Goal: Task Accomplishment & Management: Use online tool/utility

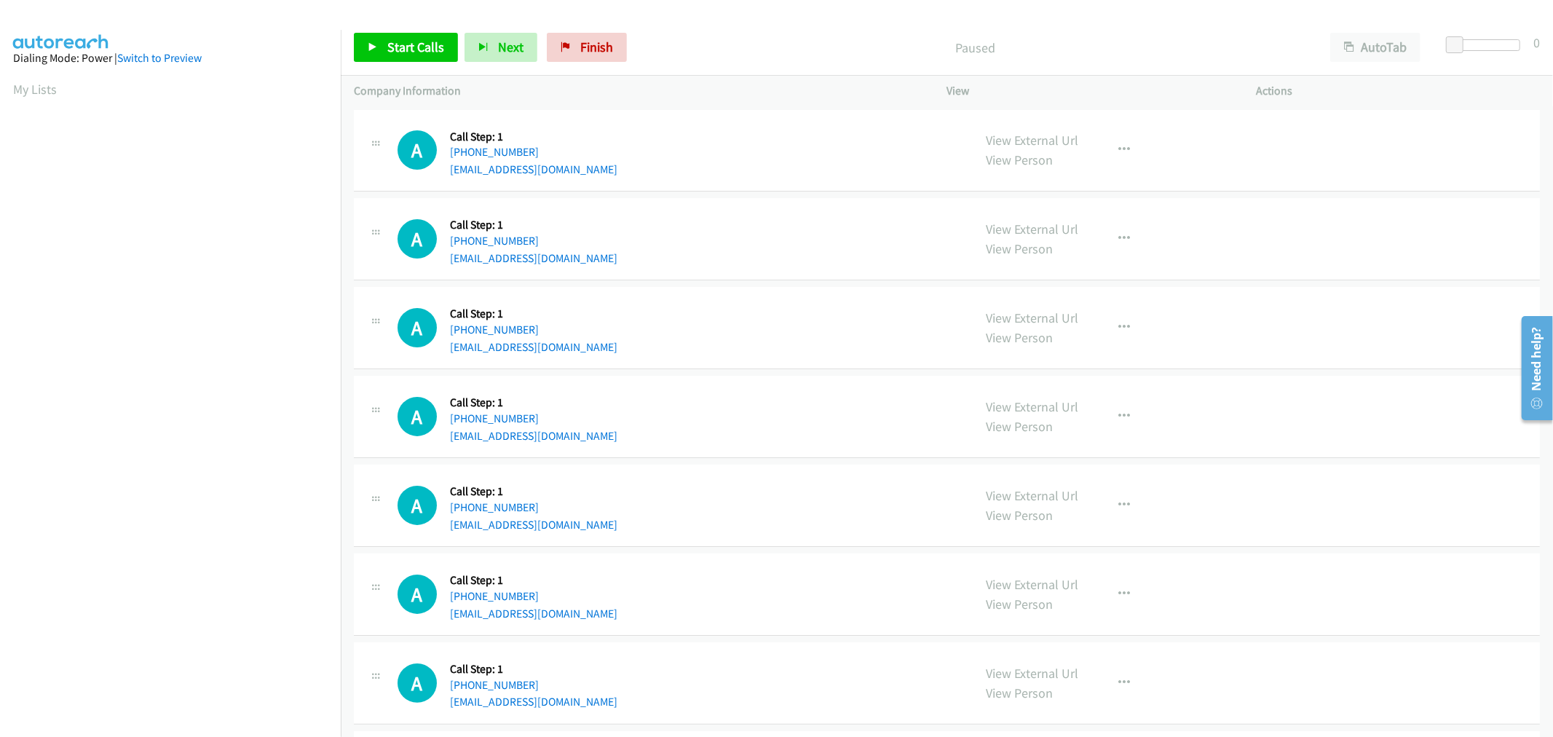
drag, startPoint x: 1010, startPoint y: 228, endPoint x: 797, endPoint y: 170, distance: 221.0
drag, startPoint x: 1055, startPoint y: 232, endPoint x: 1040, endPoint y: 228, distance: 15.0
click at [741, 200] on div "A Callback Scheduled Call Step: 1 America/New_York +1 980-293-1038 dejakorryn1@…" at bounding box center [947, 239] width 1186 height 82
click at [438, 52] on span "Start Calls" at bounding box center [415, 47] width 57 height 17
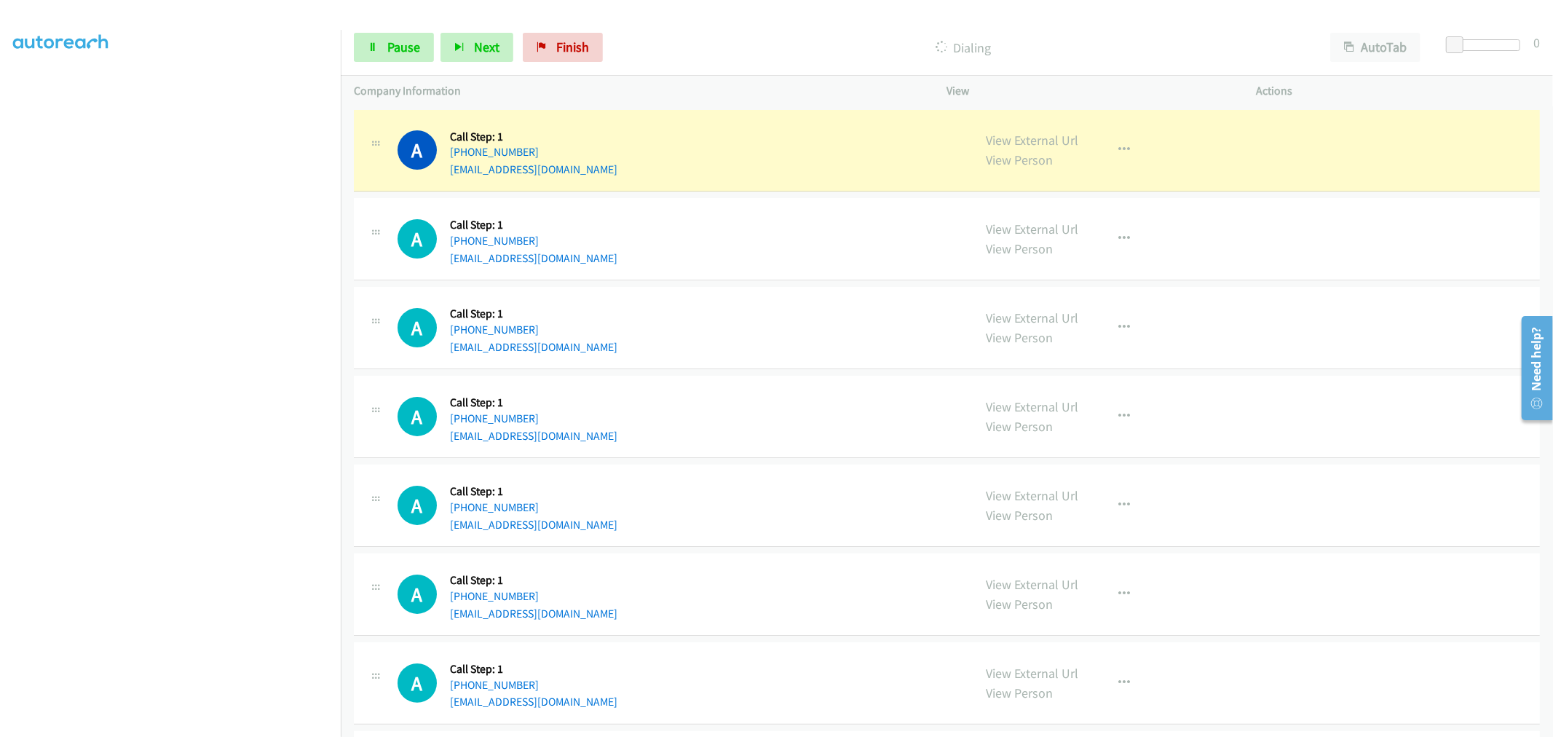
drag, startPoint x: 1015, startPoint y: 143, endPoint x: 963, endPoint y: 133, distance: 52.8
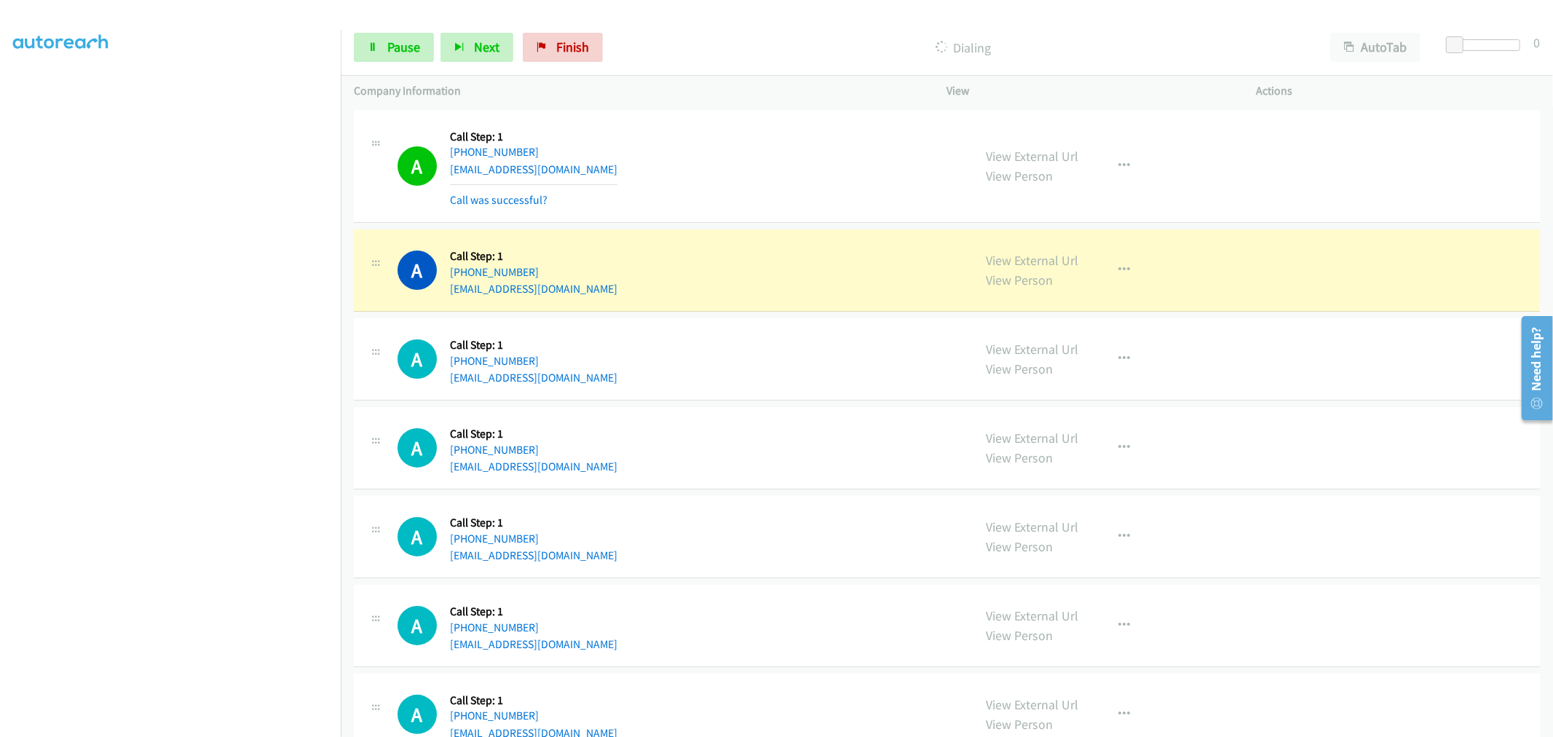
drag, startPoint x: 1013, startPoint y: 253, endPoint x: 891, endPoint y: 159, distance: 154.1
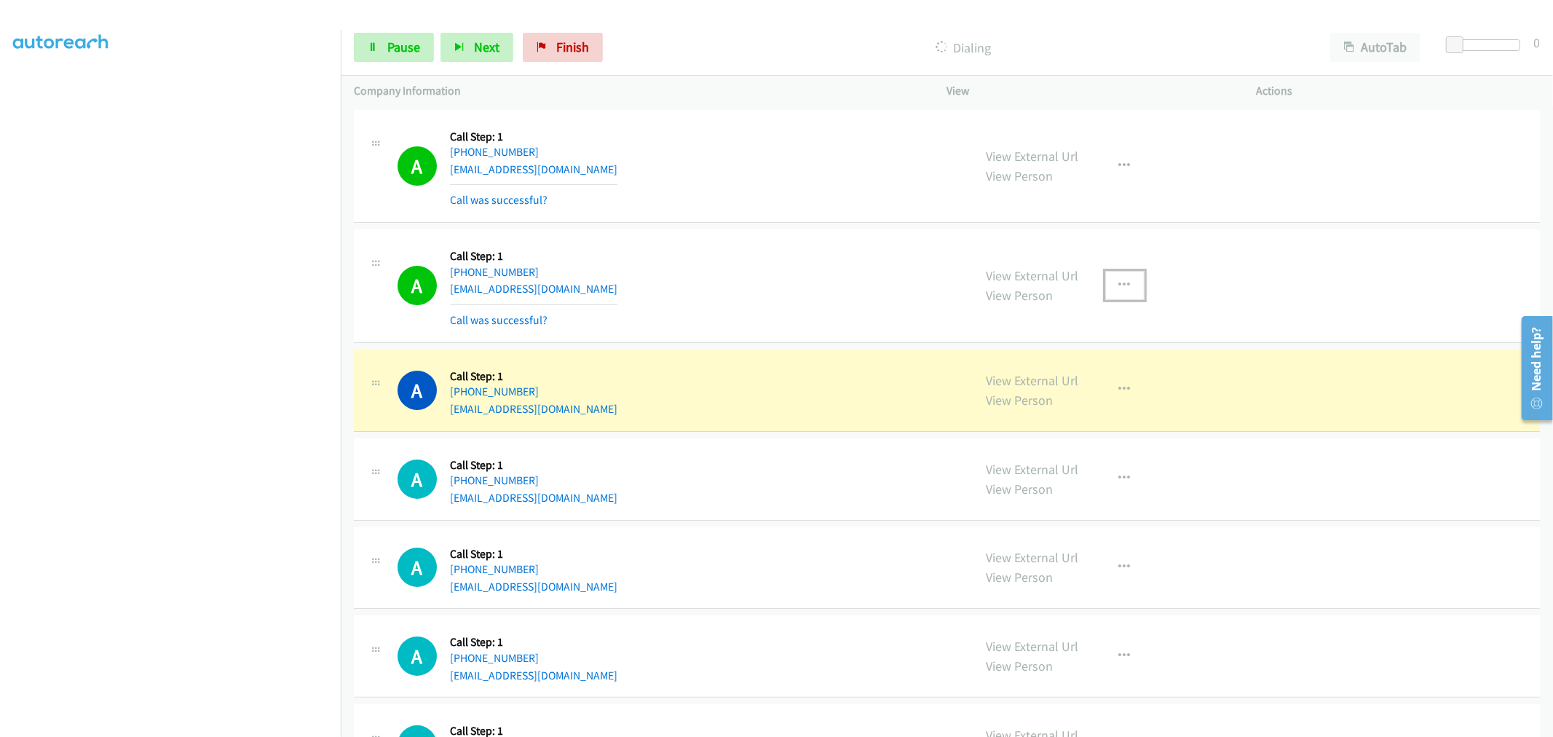
click at [1119, 284] on icon "button" at bounding box center [1125, 286] width 12 height 12
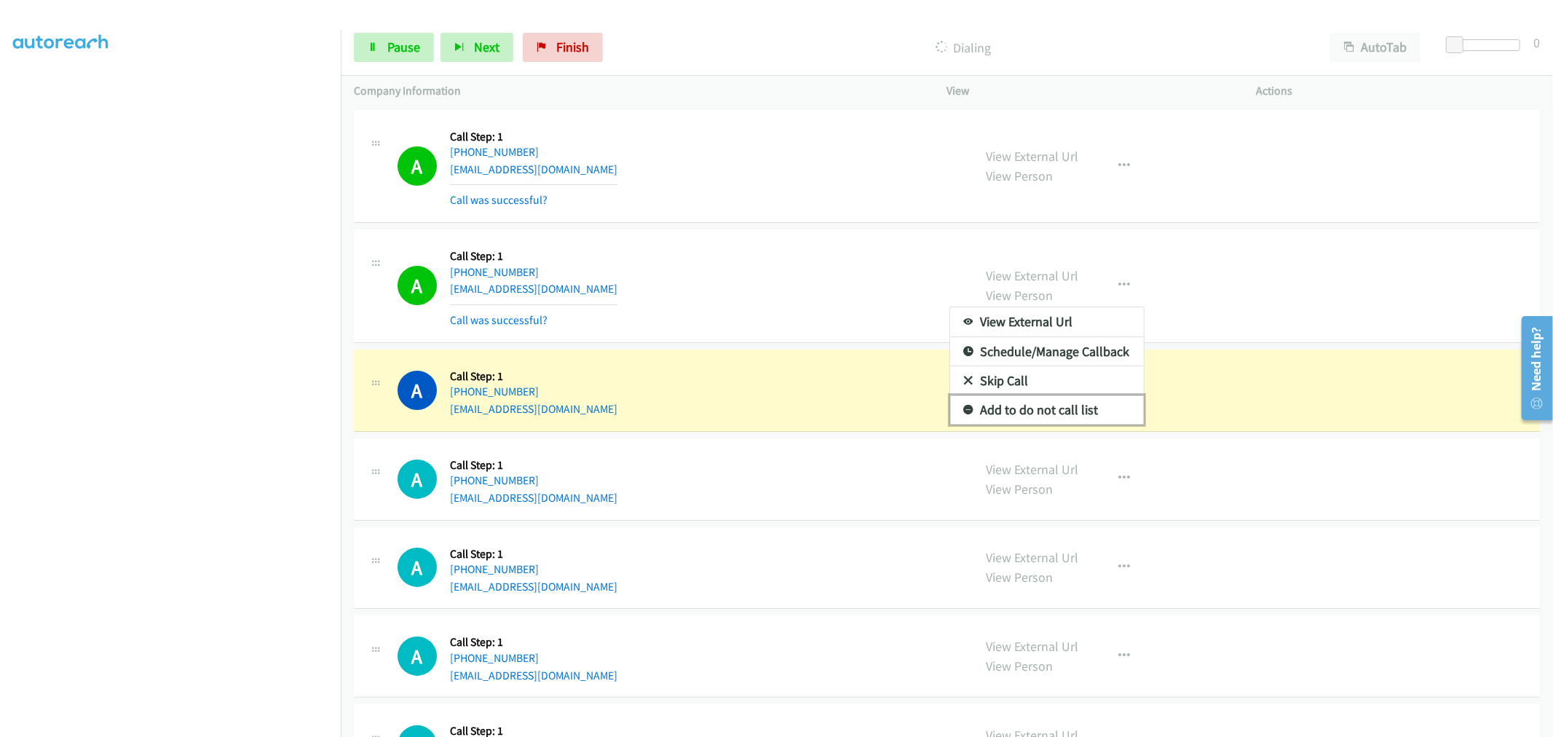
click at [1046, 421] on link "Add to do not call list" at bounding box center [1047, 409] width 194 height 29
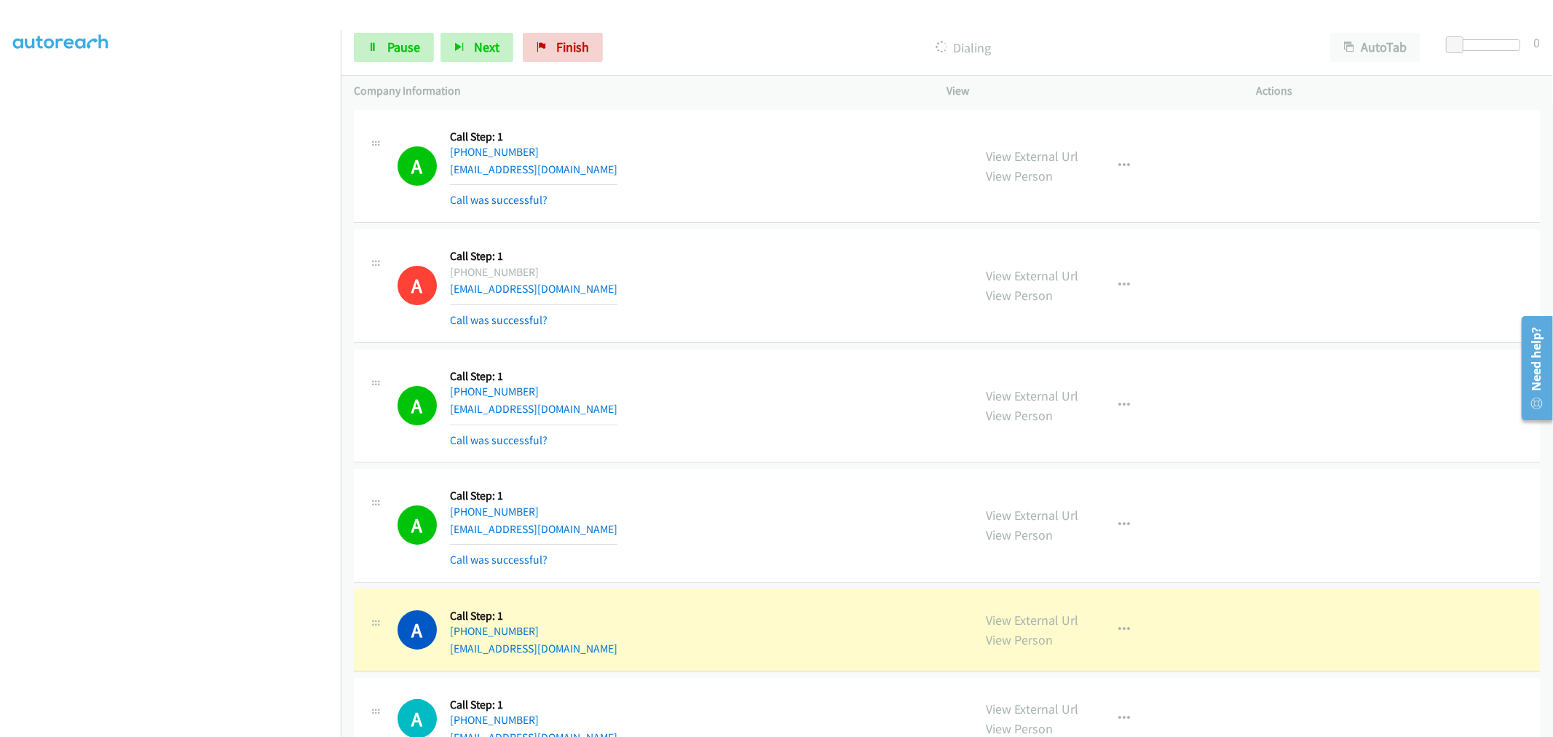
click at [784, 347] on td "A Callback Scheduled Call Step: 1 America/New_York +1 616-254-7926 sayeed1mir@g…" at bounding box center [947, 406] width 1213 height 120
drag, startPoint x: 770, startPoint y: 226, endPoint x: 766, endPoint y: 215, distance: 11.5
click at [770, 226] on td "A Callback Scheduled Call Step: 1 America/New_York +1 980-293-1038 dejakorryn1@…" at bounding box center [947, 286] width 1213 height 120
click at [781, 346] on td "A Callback Scheduled Call Step: 1 America/New_York +1 616-254-7926 sayeed1mir@g…" at bounding box center [947, 406] width 1213 height 120
click at [770, 226] on td "A Callback Scheduled Call Step: 1 America/New_York +1 980-293-1038 dejakorryn1@…" at bounding box center [947, 286] width 1213 height 120
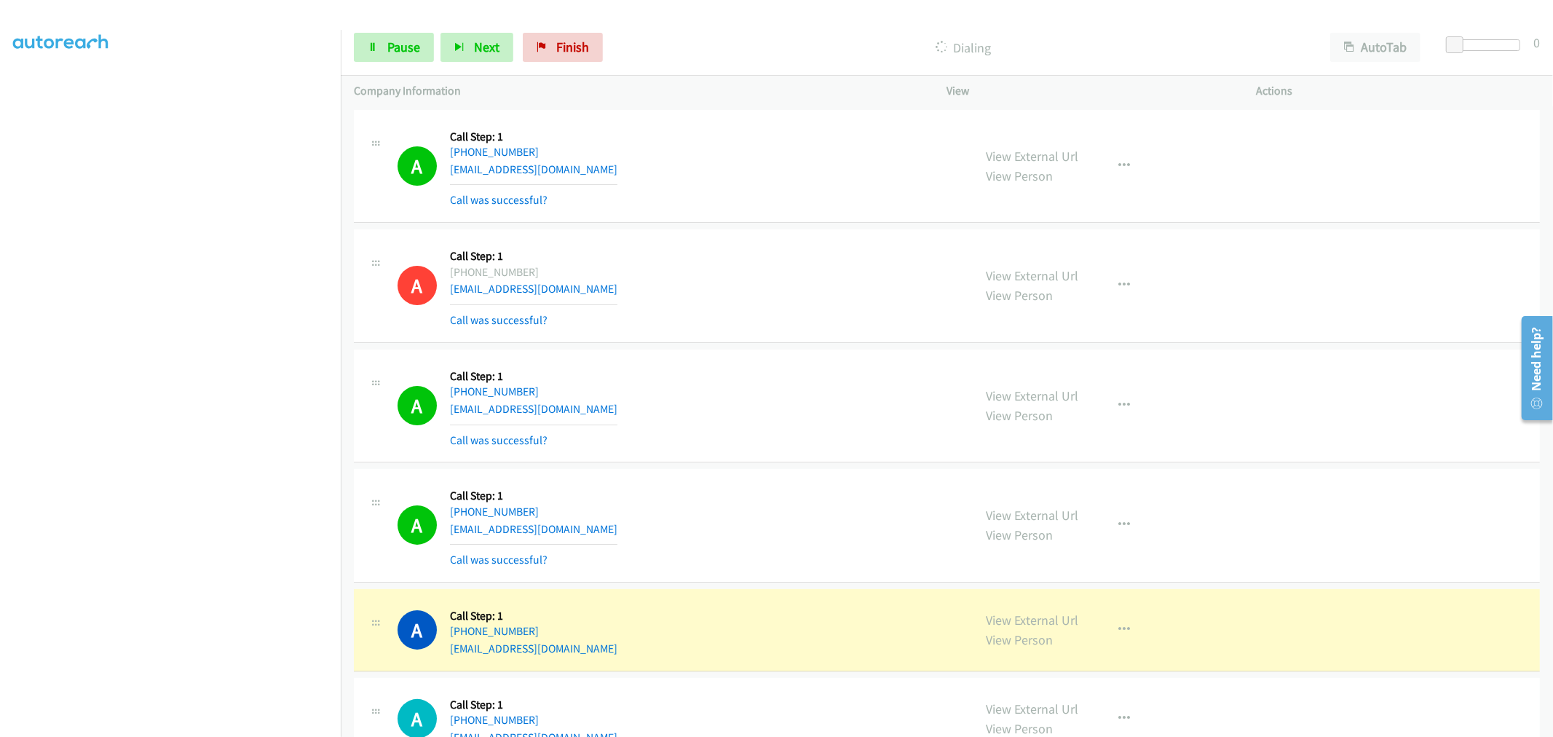
scroll to position [323, 0]
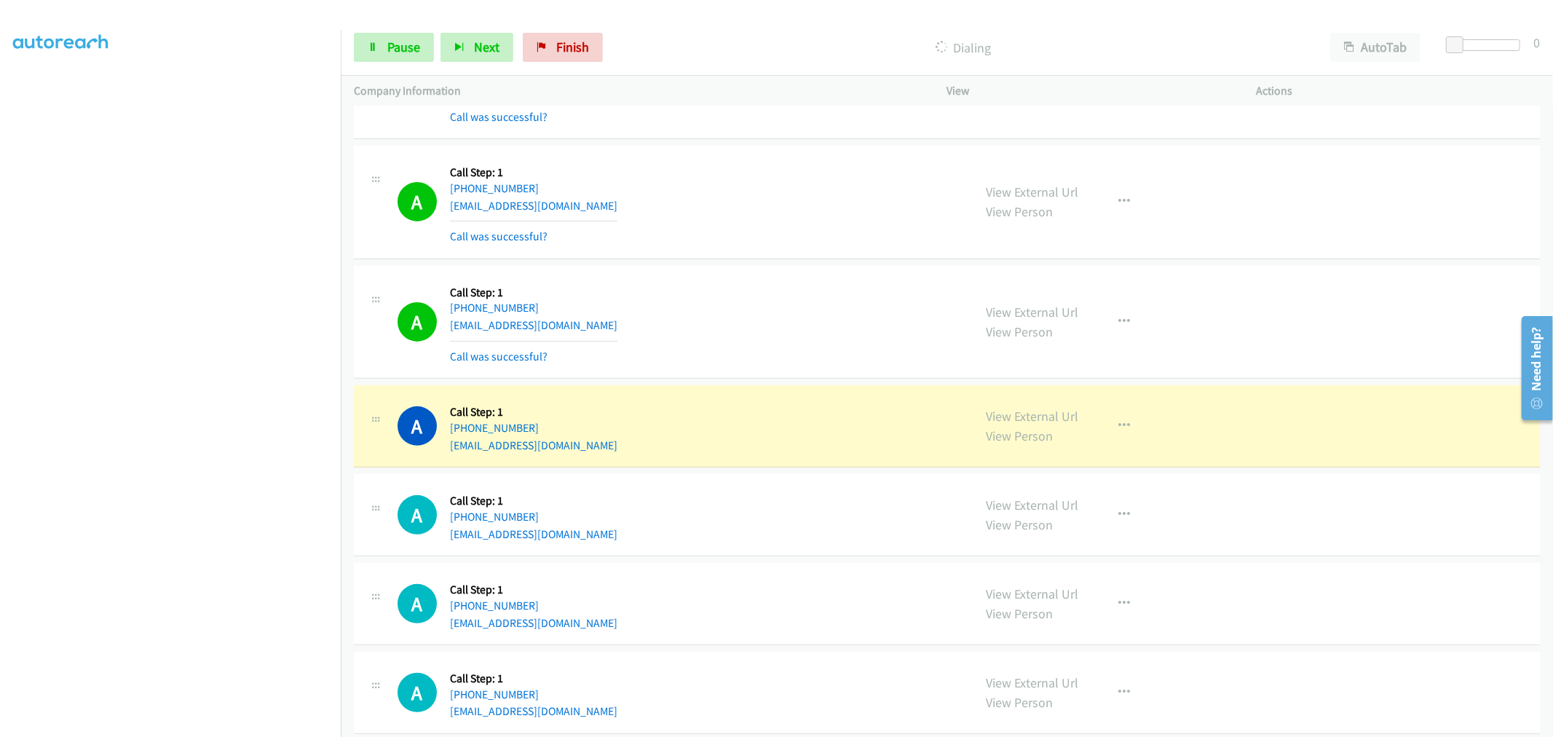
drag, startPoint x: 1031, startPoint y: 419, endPoint x: 680, endPoint y: 11, distance: 538.1
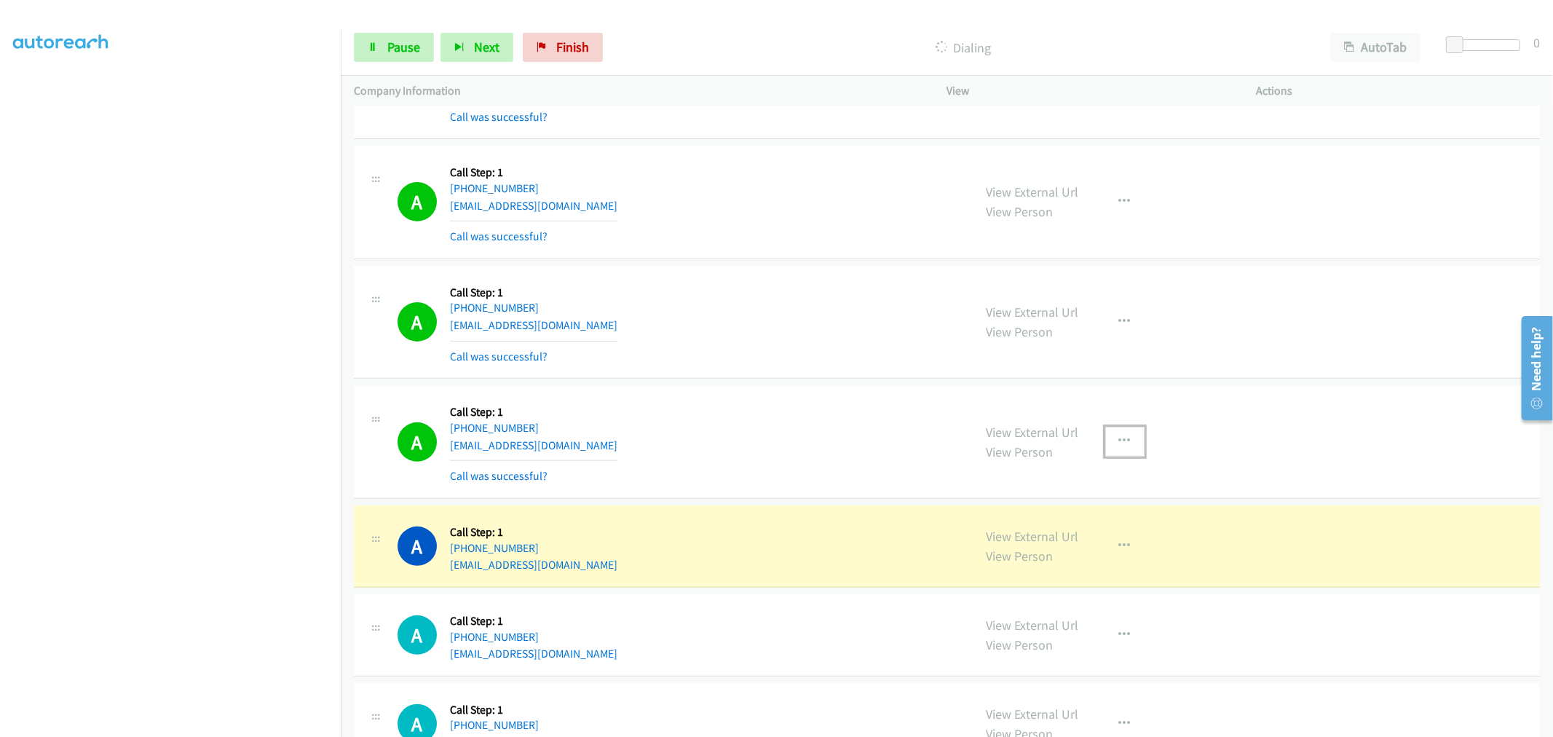
click at [1119, 436] on icon "button" at bounding box center [1125, 442] width 12 height 12
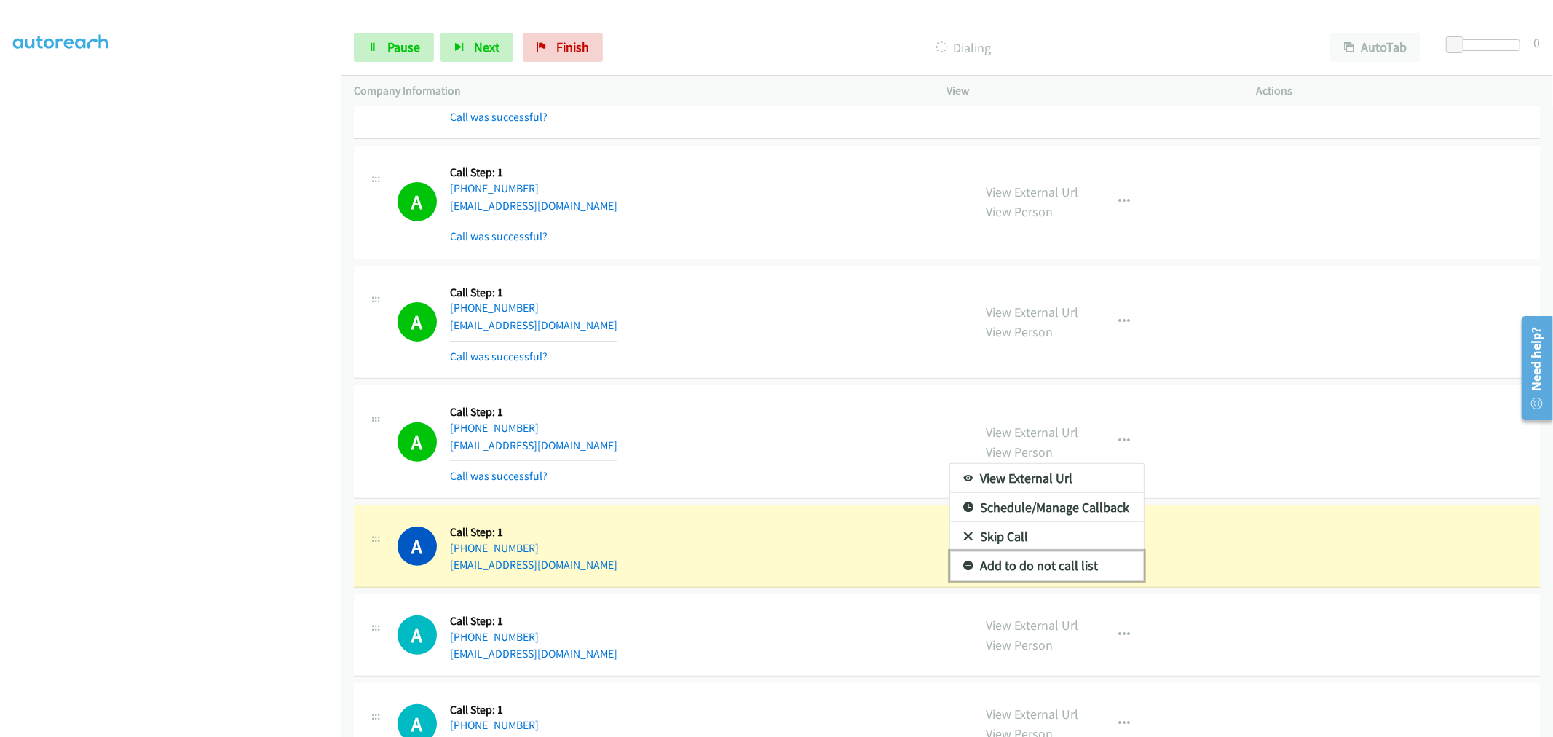
click at [1047, 566] on link "Add to do not call list" at bounding box center [1047, 565] width 194 height 29
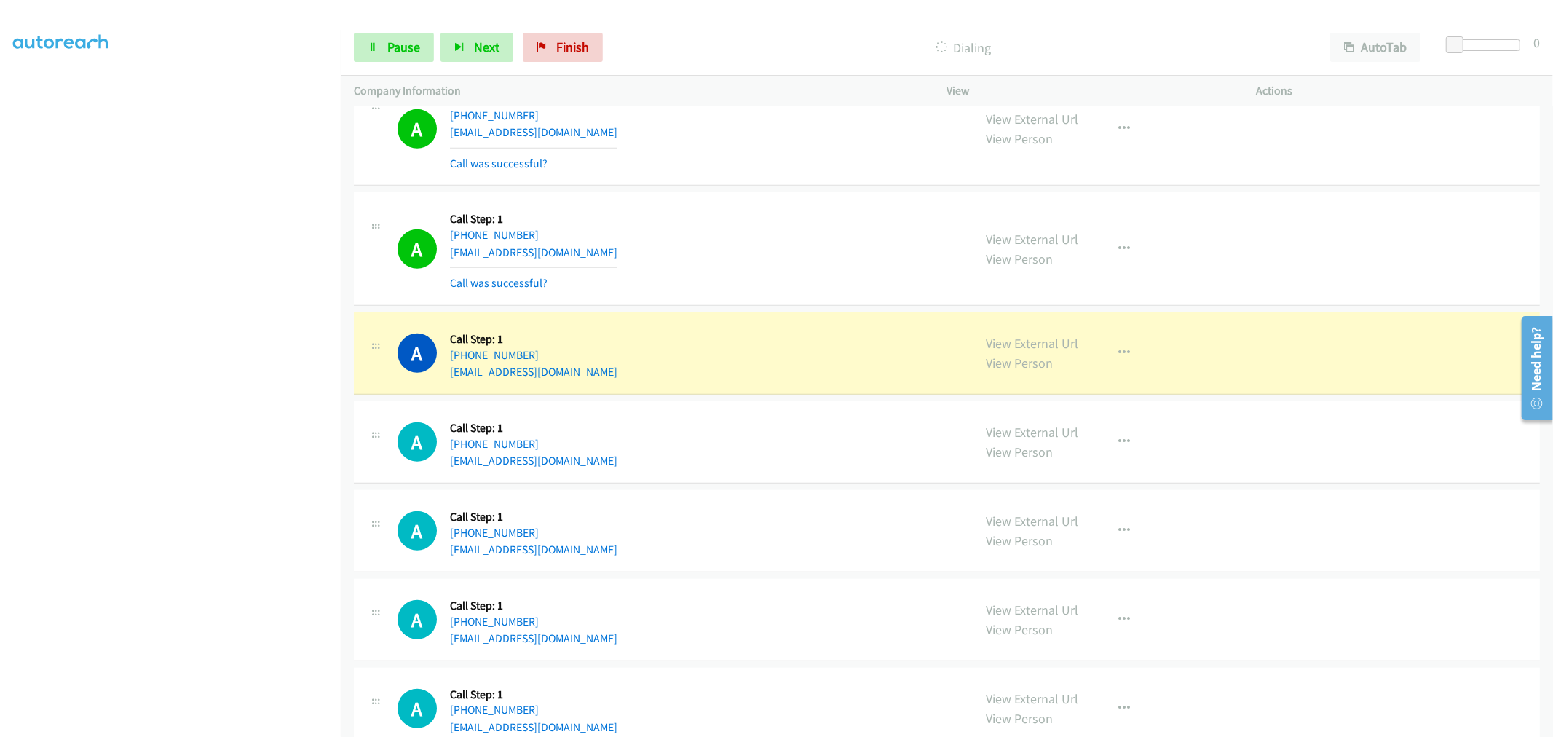
scroll to position [728, 0]
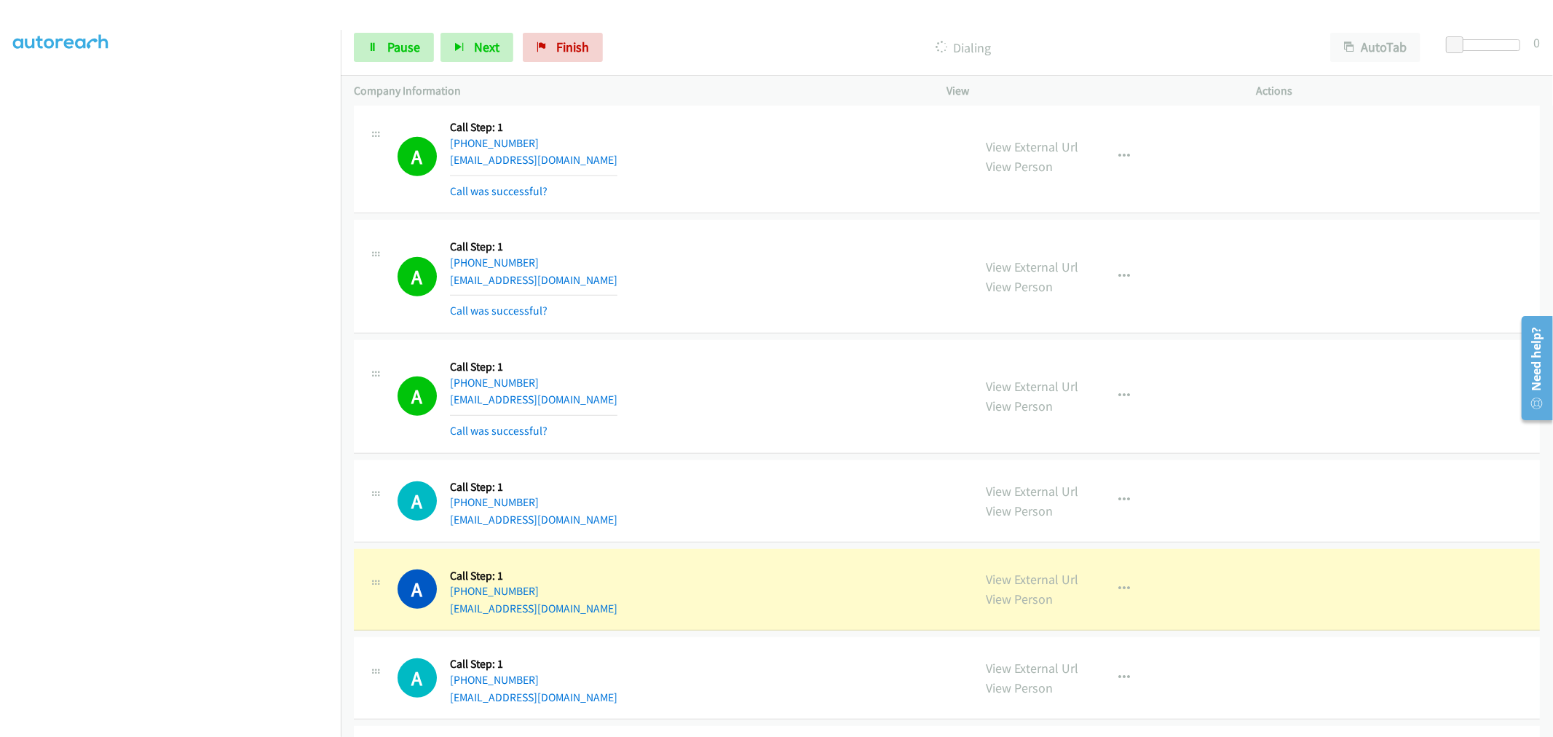
click at [756, 335] on td "A Callback Scheduled Call Step: 1 America/New_York +1 413-210-9312 petermateojr…" at bounding box center [947, 277] width 1213 height 120
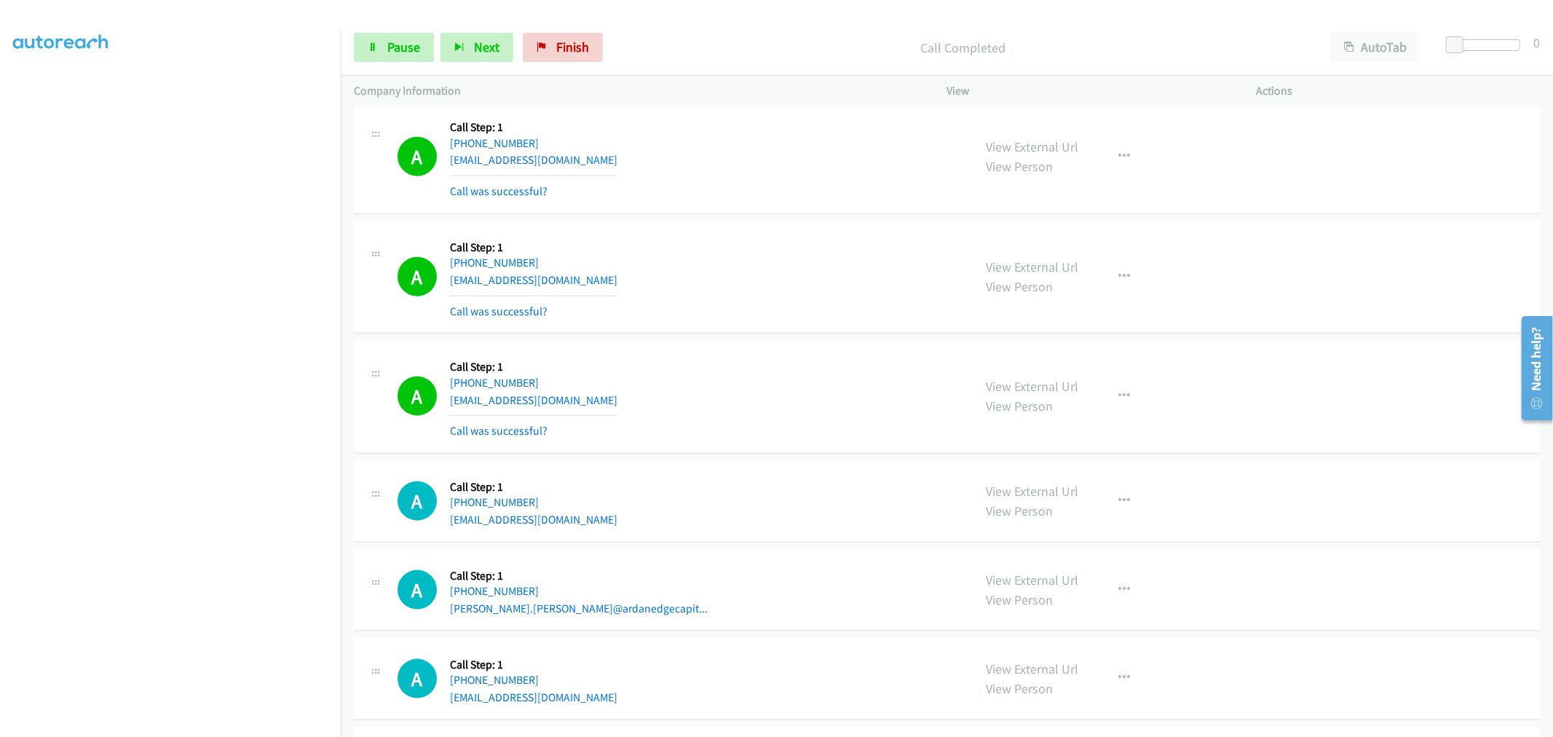
scroll to position [1375, 0]
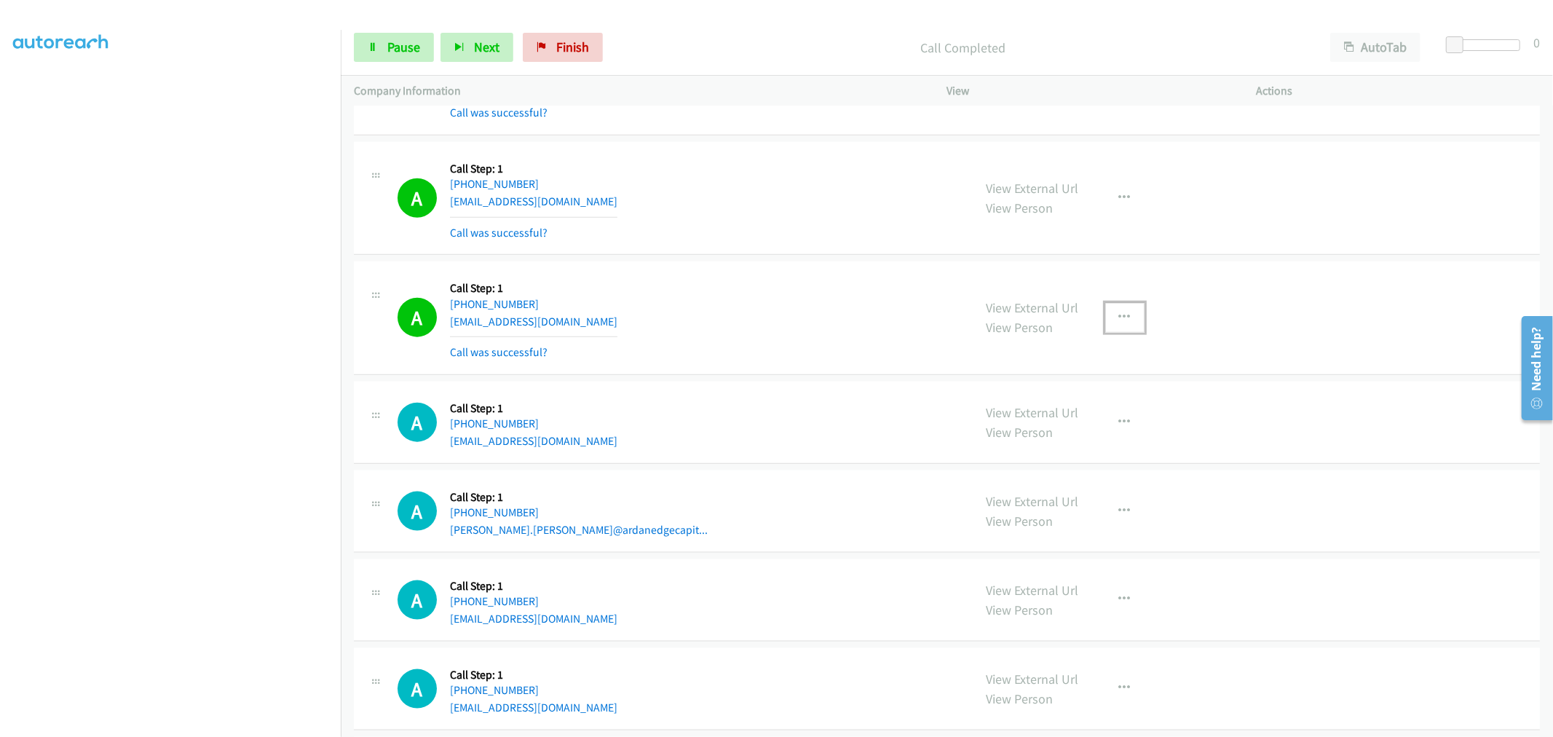
click at [1120, 319] on icon "button" at bounding box center [1125, 318] width 12 height 12
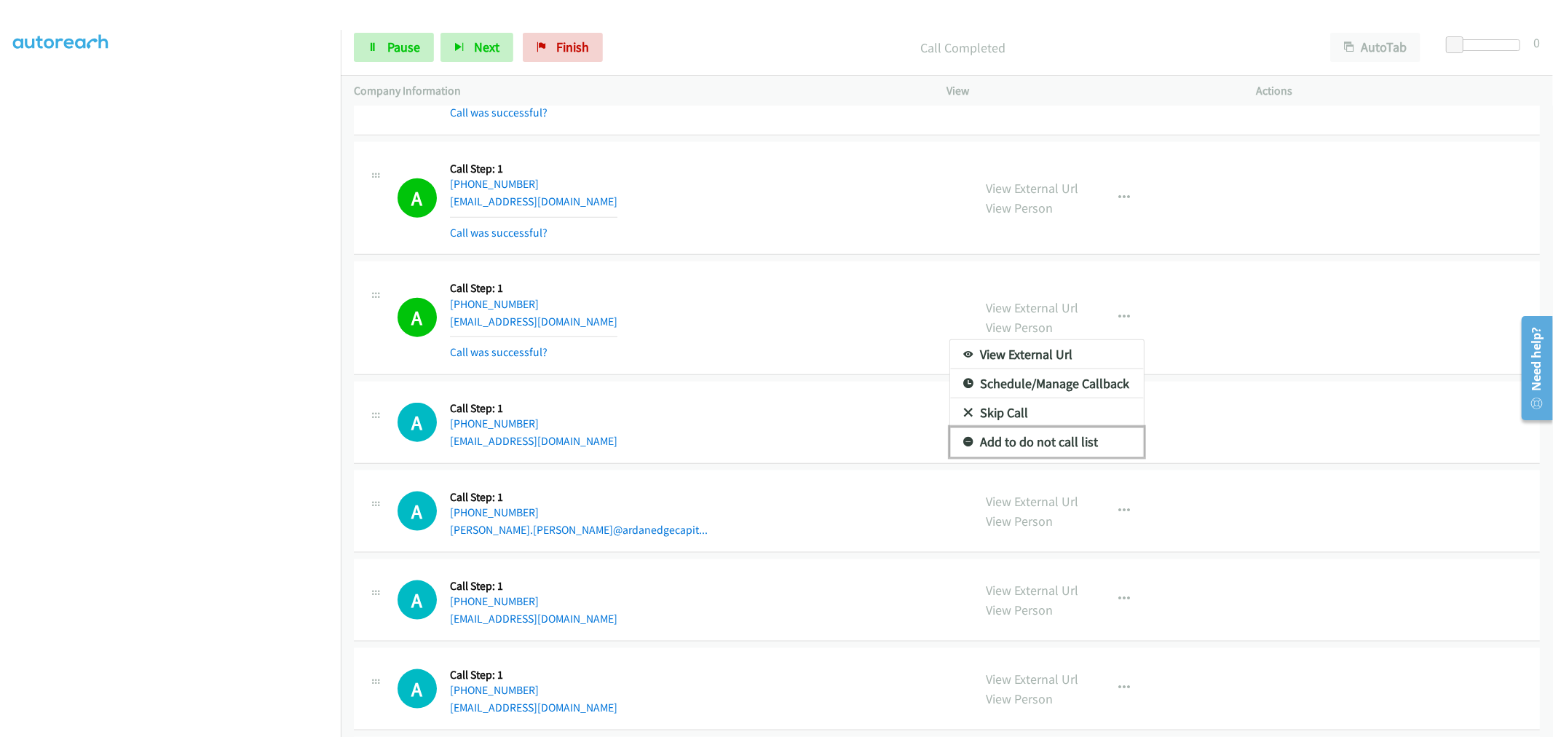
click at [1025, 446] on link "Add to do not call list" at bounding box center [1047, 441] width 194 height 29
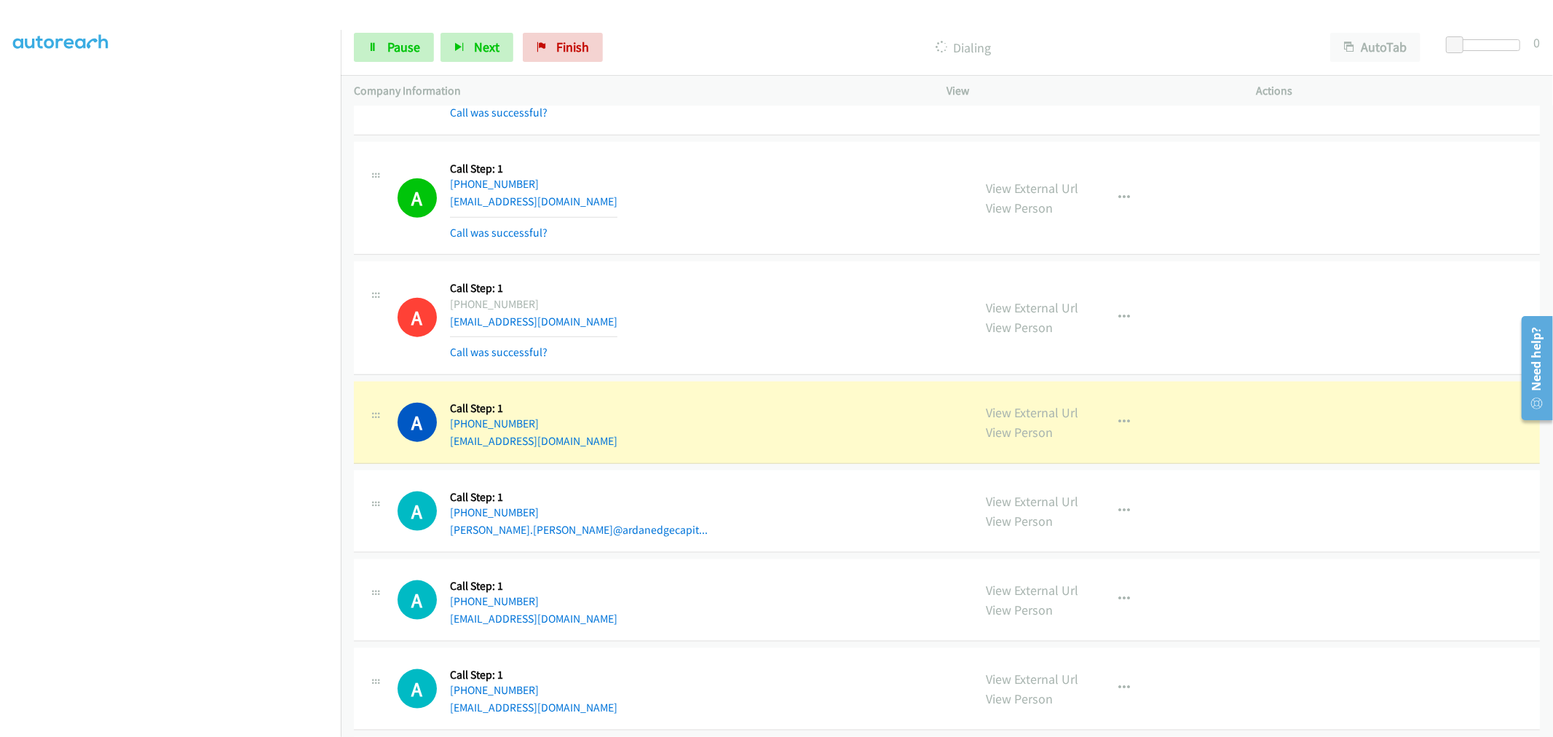
click at [768, 376] on td "A Callback Scheduled Call Step: 1 America/New_York +1 757-705-0843 felicianbell…" at bounding box center [947, 319] width 1213 height 120
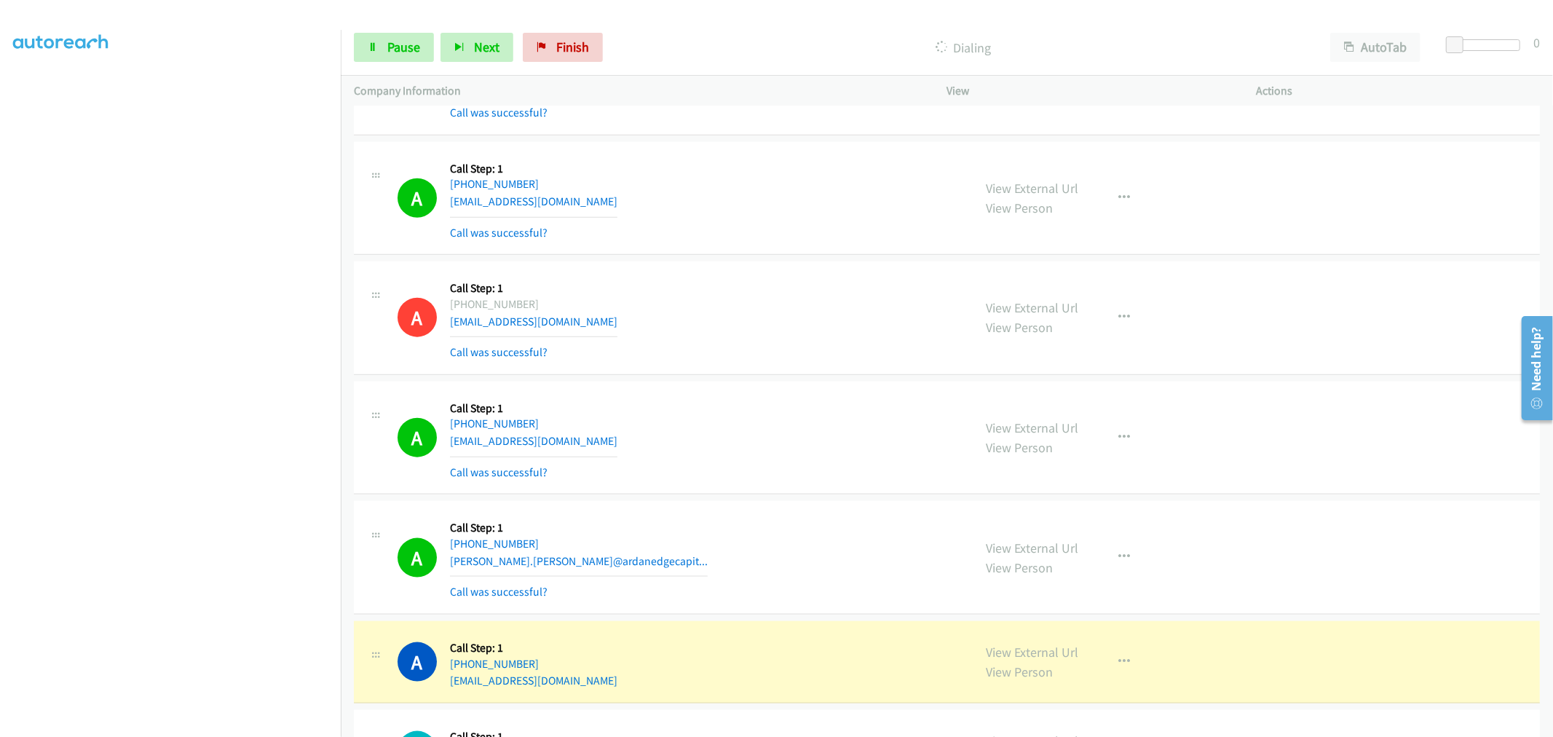
click at [763, 261] on div "A Callback Scheduled Call Step: 1 America/New_York +1 757-705-0843 felicianbell…" at bounding box center [947, 318] width 1186 height 114
click at [762, 261] on div "A Callback Scheduled Call Step: 1 America/New_York +1 757-705-0843 felicianbell…" at bounding box center [947, 318] width 1186 height 114
click at [417, 50] on span "Pause" at bounding box center [403, 47] width 33 height 17
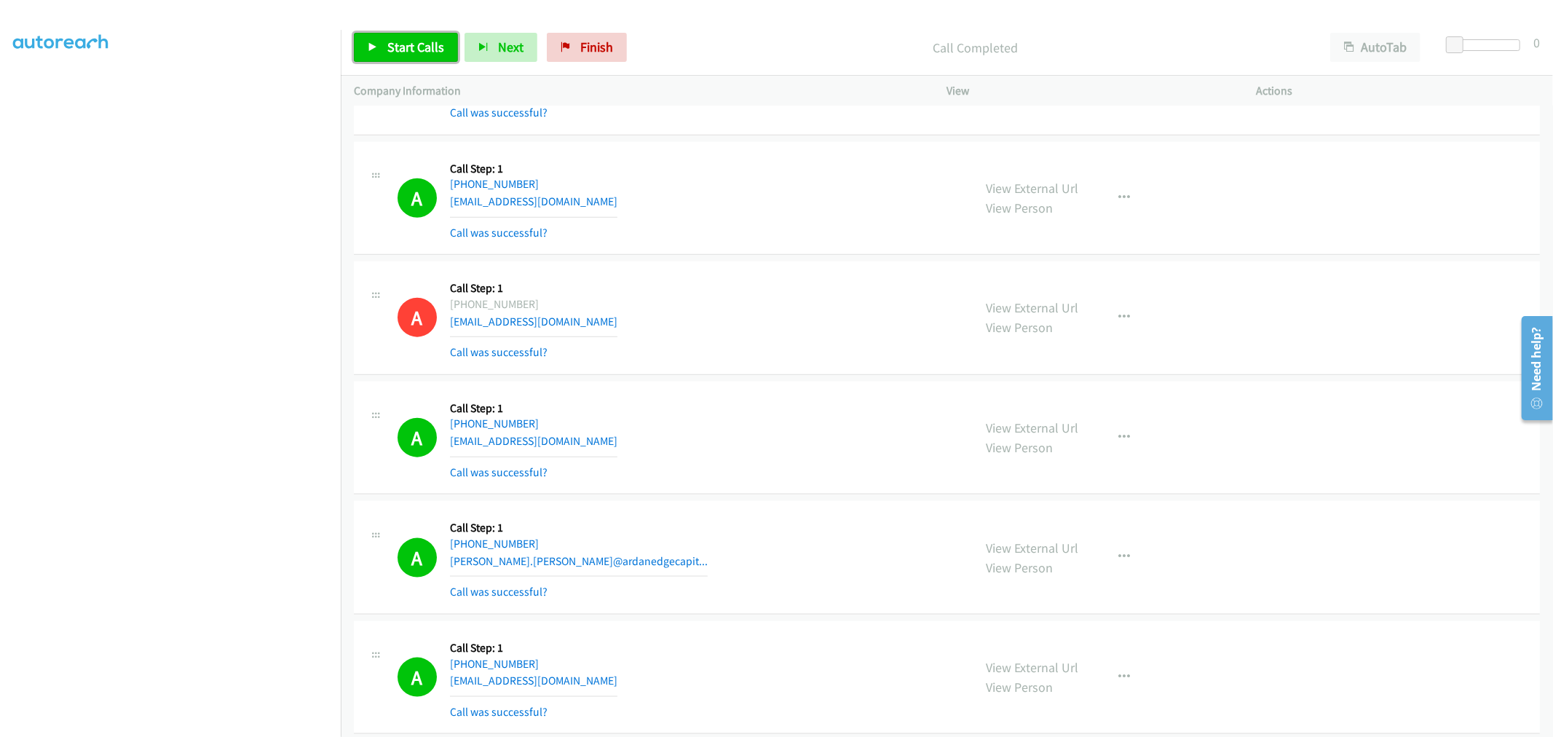
drag, startPoint x: 406, startPoint y: 37, endPoint x: 410, endPoint y: 44, distance: 7.9
click at [406, 37] on link "Start Calls" at bounding box center [406, 47] width 104 height 29
drag, startPoint x: 746, startPoint y: 307, endPoint x: 769, endPoint y: 258, distance: 54.4
click at [769, 259] on td "A Callback Scheduled Call Step: 1 America/New_York +1 757-705-0843 felicianbell…" at bounding box center [947, 319] width 1213 height 120
click at [781, 379] on td "A Callback Scheduled Call Step: 1 America/New_York +1 305-504-0014 alearteagae2…" at bounding box center [947, 438] width 1213 height 120
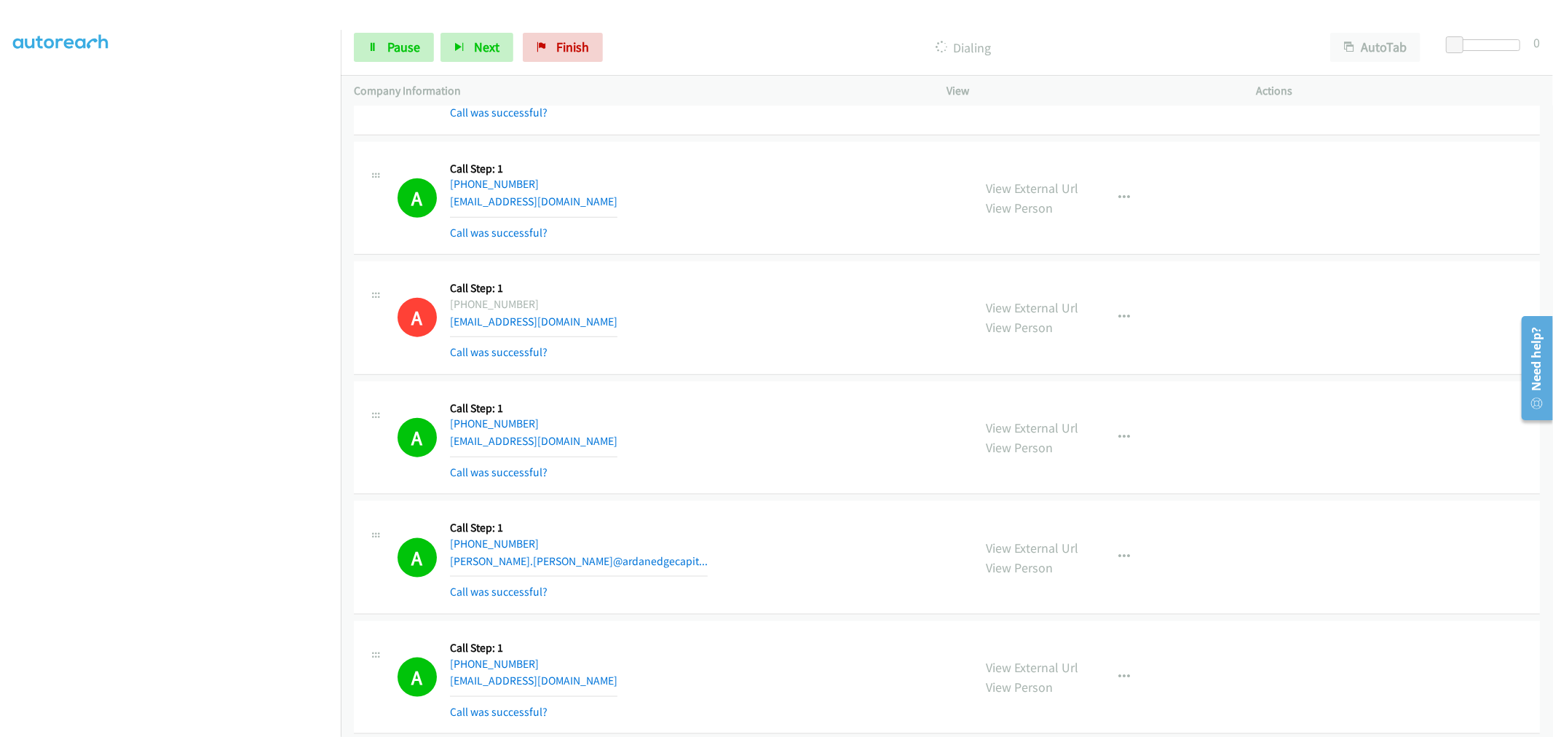
click at [779, 374] on div "A Callback Scheduled Call Step: 1 America/New_York +1 757-705-0843 felicianbell…" at bounding box center [947, 318] width 1186 height 114
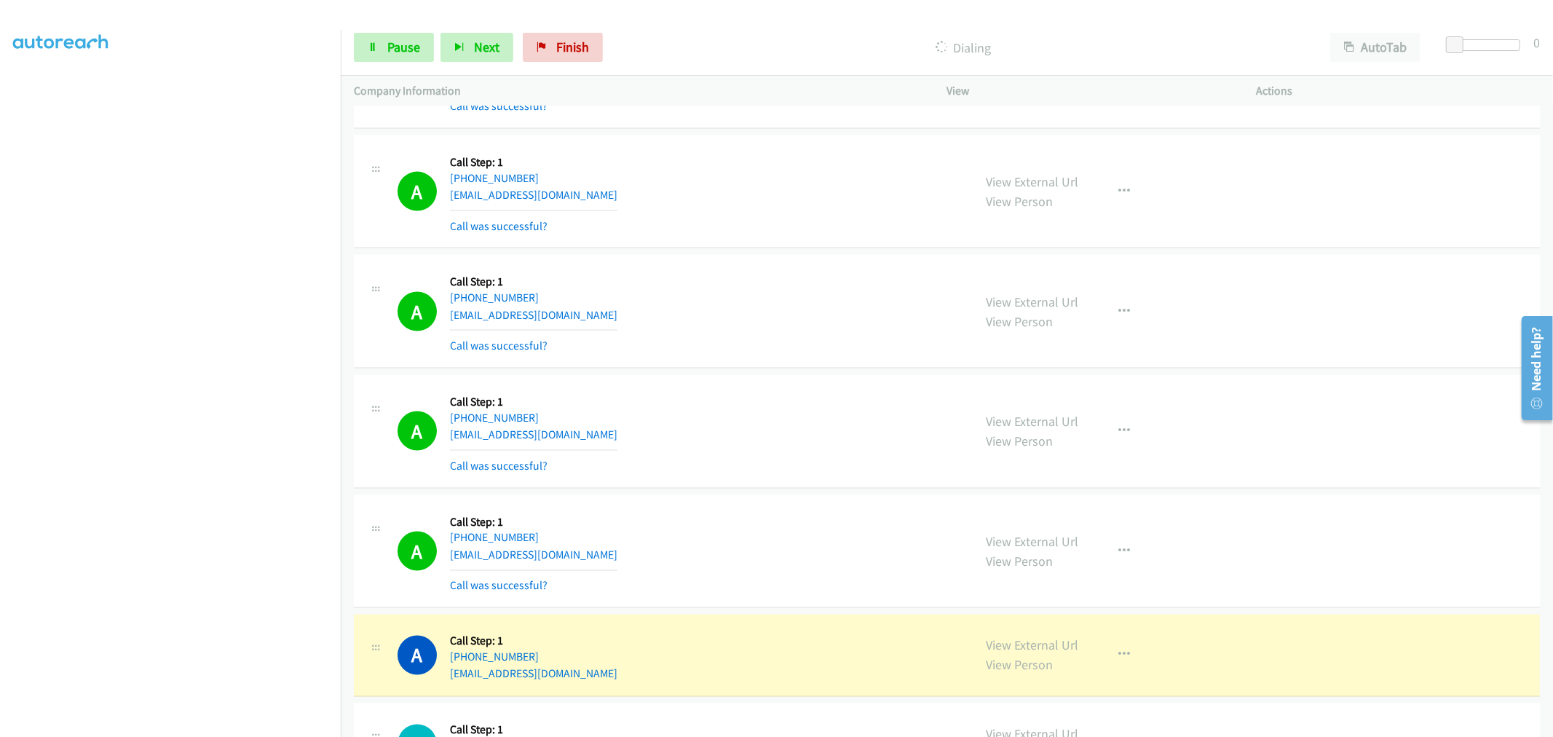
scroll to position [2022, 0]
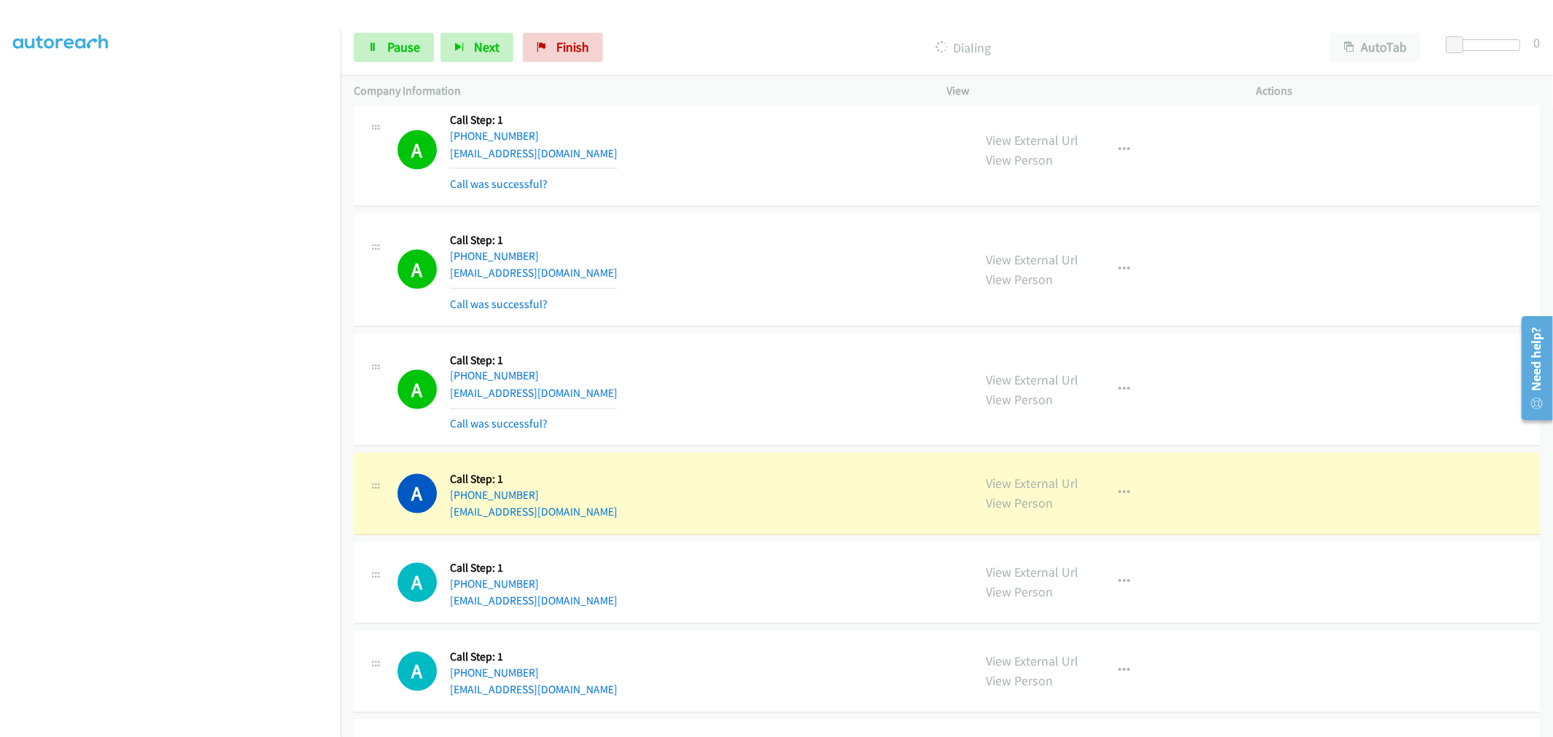
drag, startPoint x: 1050, startPoint y: 485, endPoint x: 998, endPoint y: 354, distance: 140.9
click at [417, 49] on span "Pause" at bounding box center [403, 47] width 33 height 17
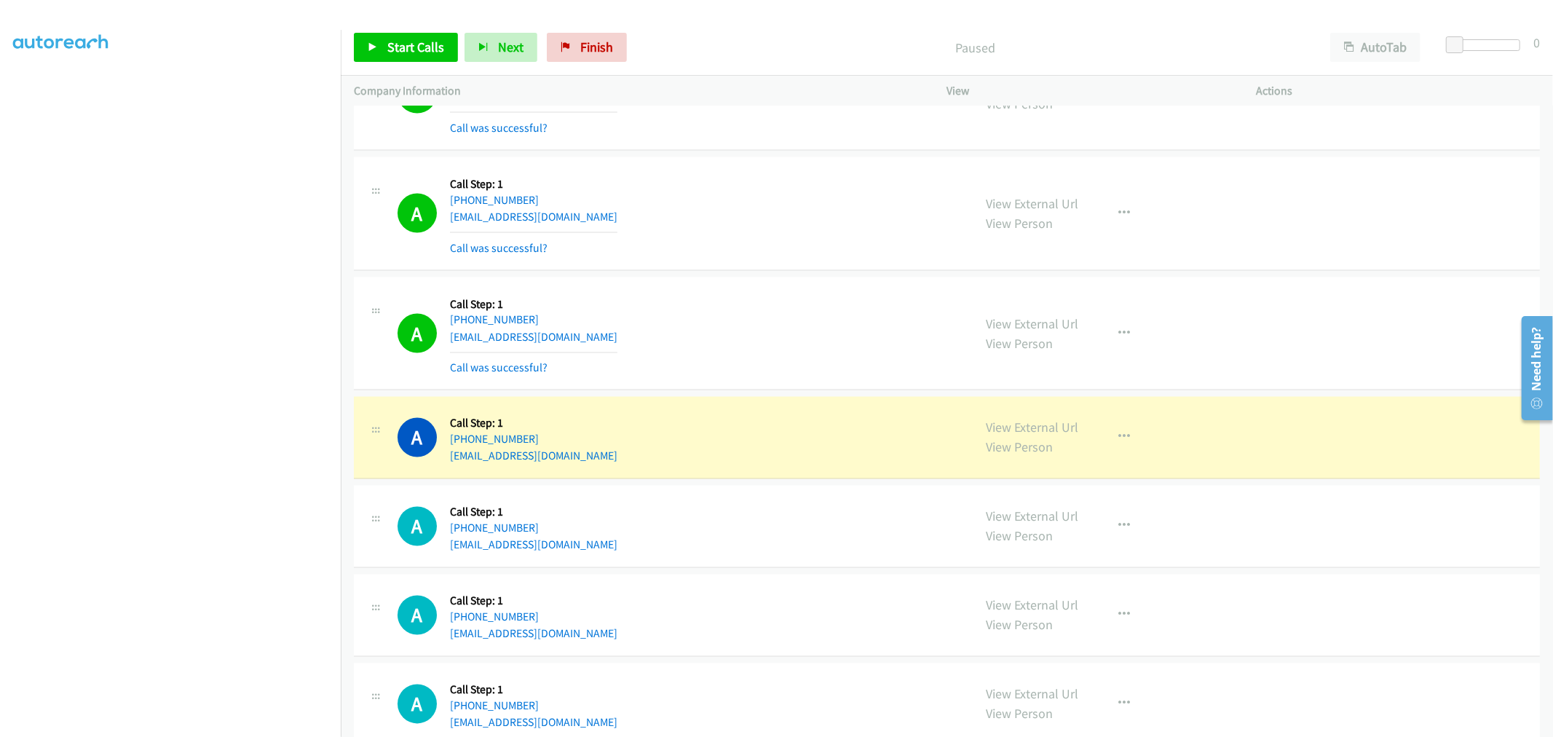
scroll to position [2103, 0]
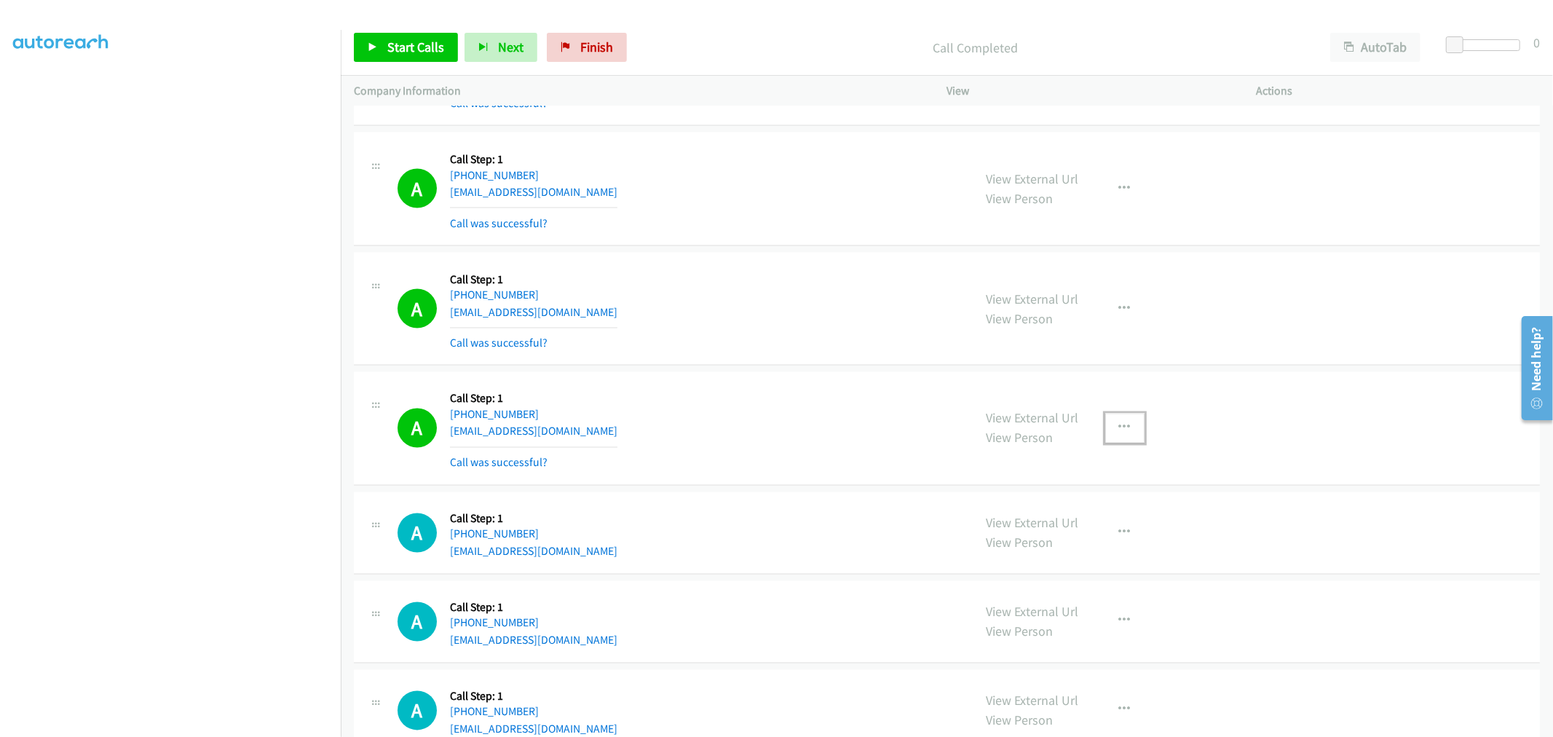
click at [1122, 438] on button "button" at bounding box center [1125, 428] width 39 height 29
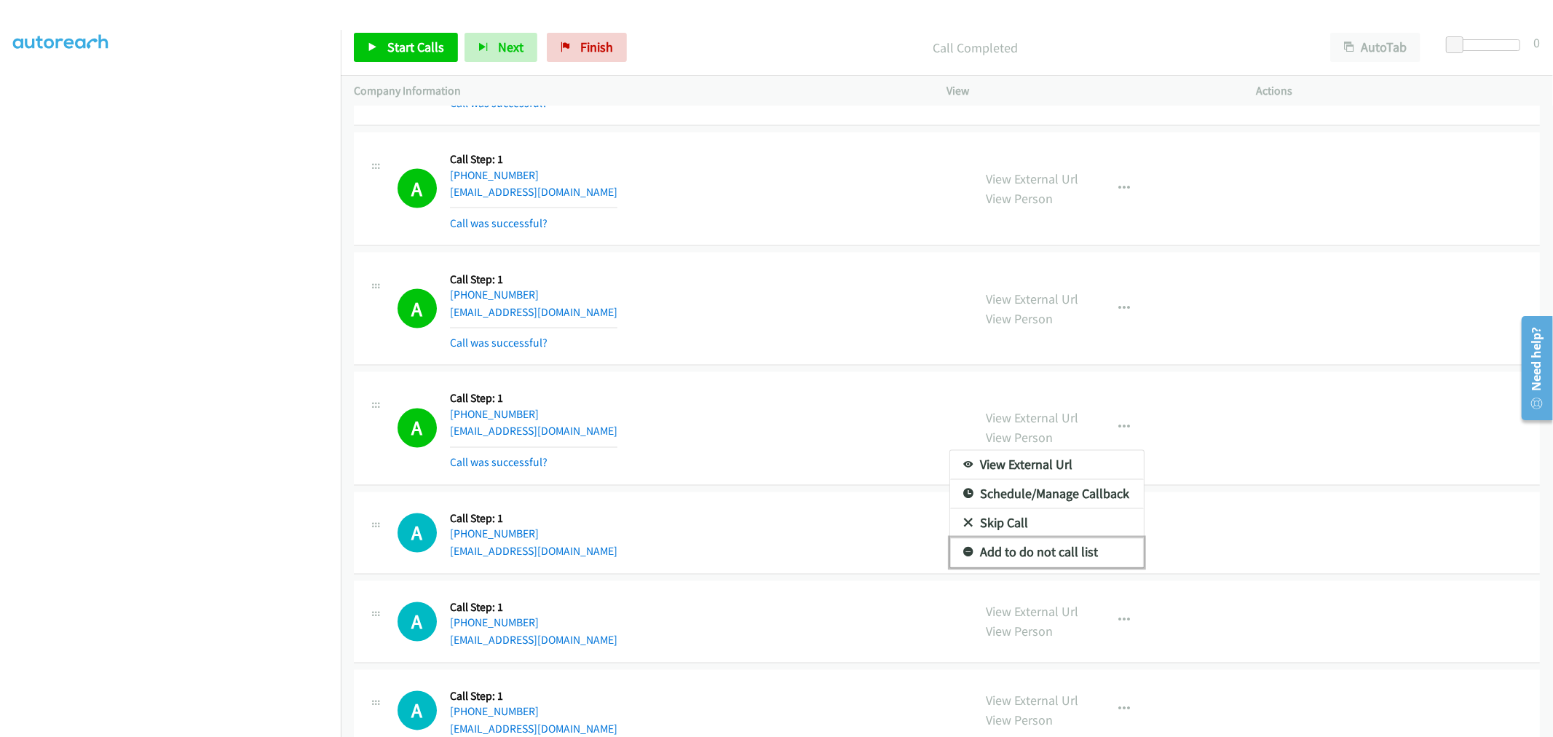
click at [1067, 550] on link "Add to do not call list" at bounding box center [1047, 552] width 194 height 29
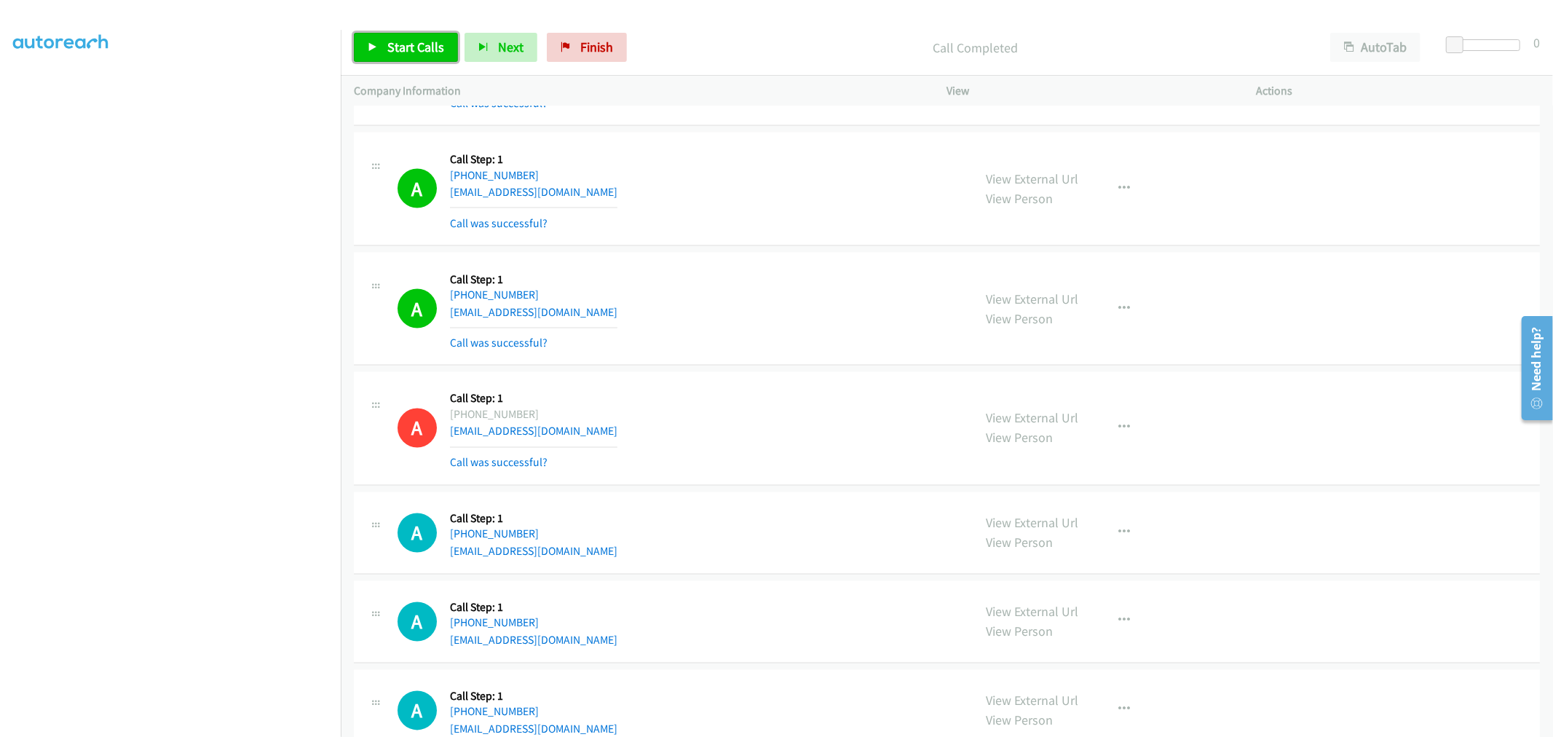
drag, startPoint x: 417, startPoint y: 45, endPoint x: 486, endPoint y: 69, distance: 73.2
click at [417, 45] on span "Start Calls" at bounding box center [415, 47] width 57 height 17
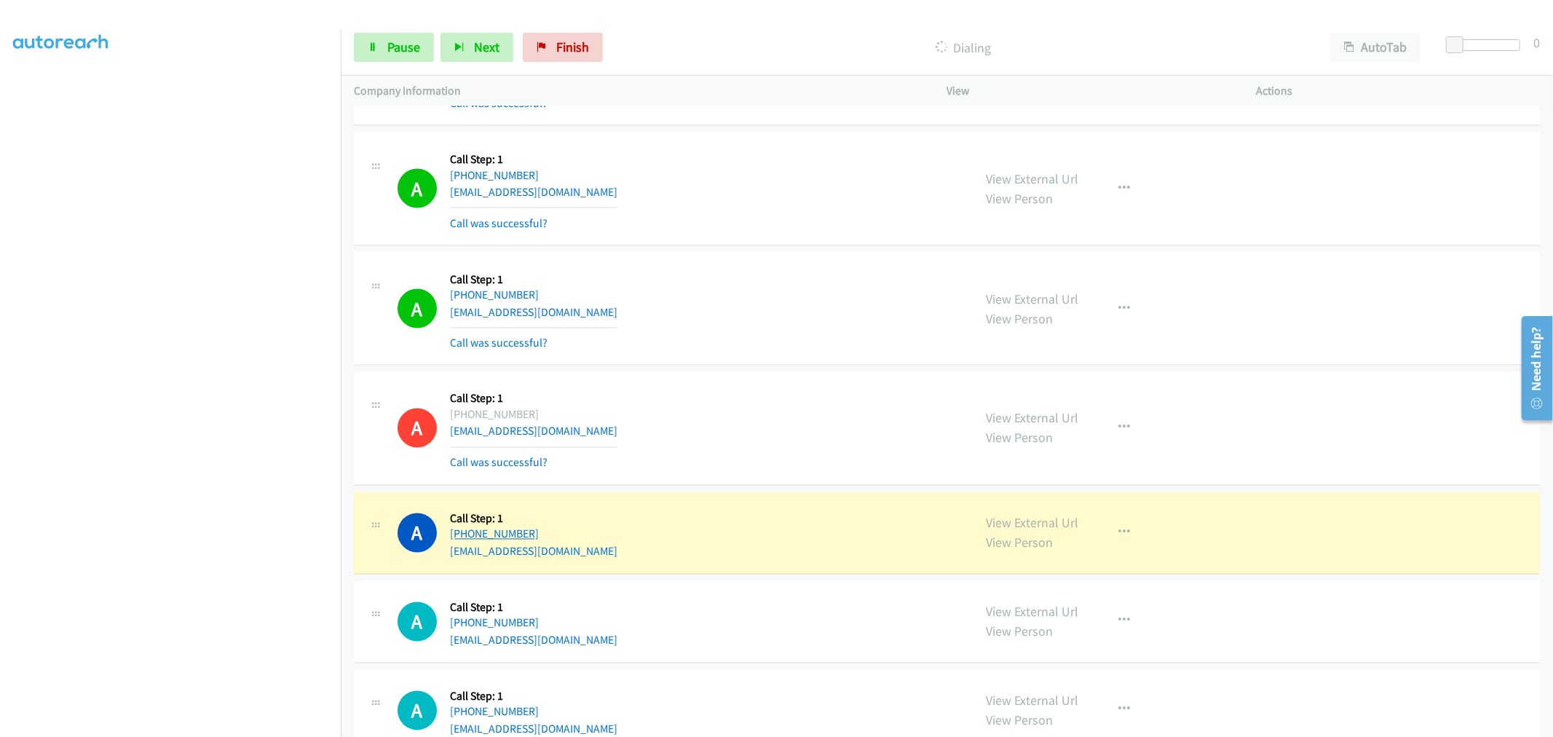
drag, startPoint x: 547, startPoint y: 533, endPoint x: 463, endPoint y: 533, distance: 83.8
click at [463, 533] on div "+1 608-217-6865" at bounding box center [534, 534] width 168 height 17
copy link "608-217-6865"
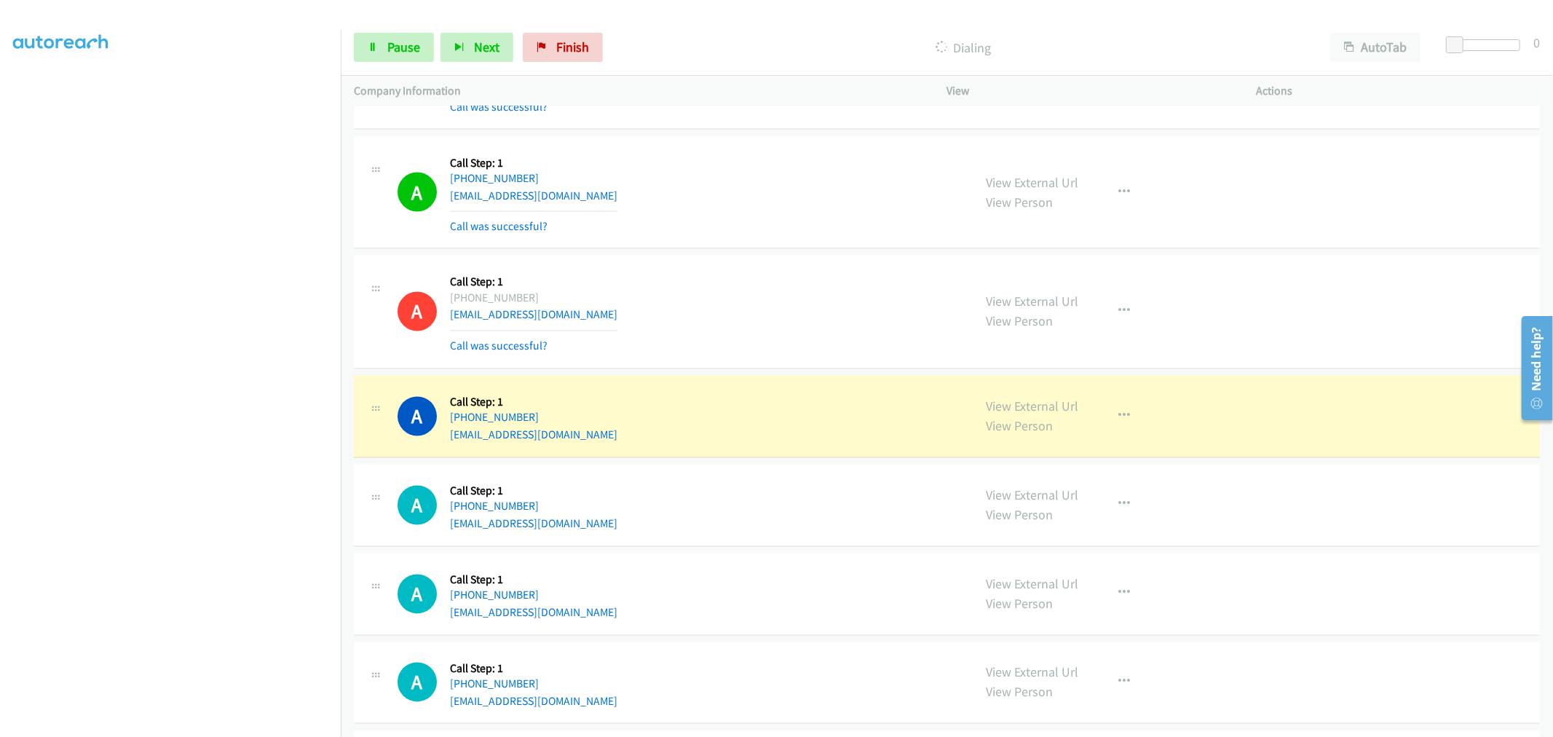
scroll to position [2346, 0]
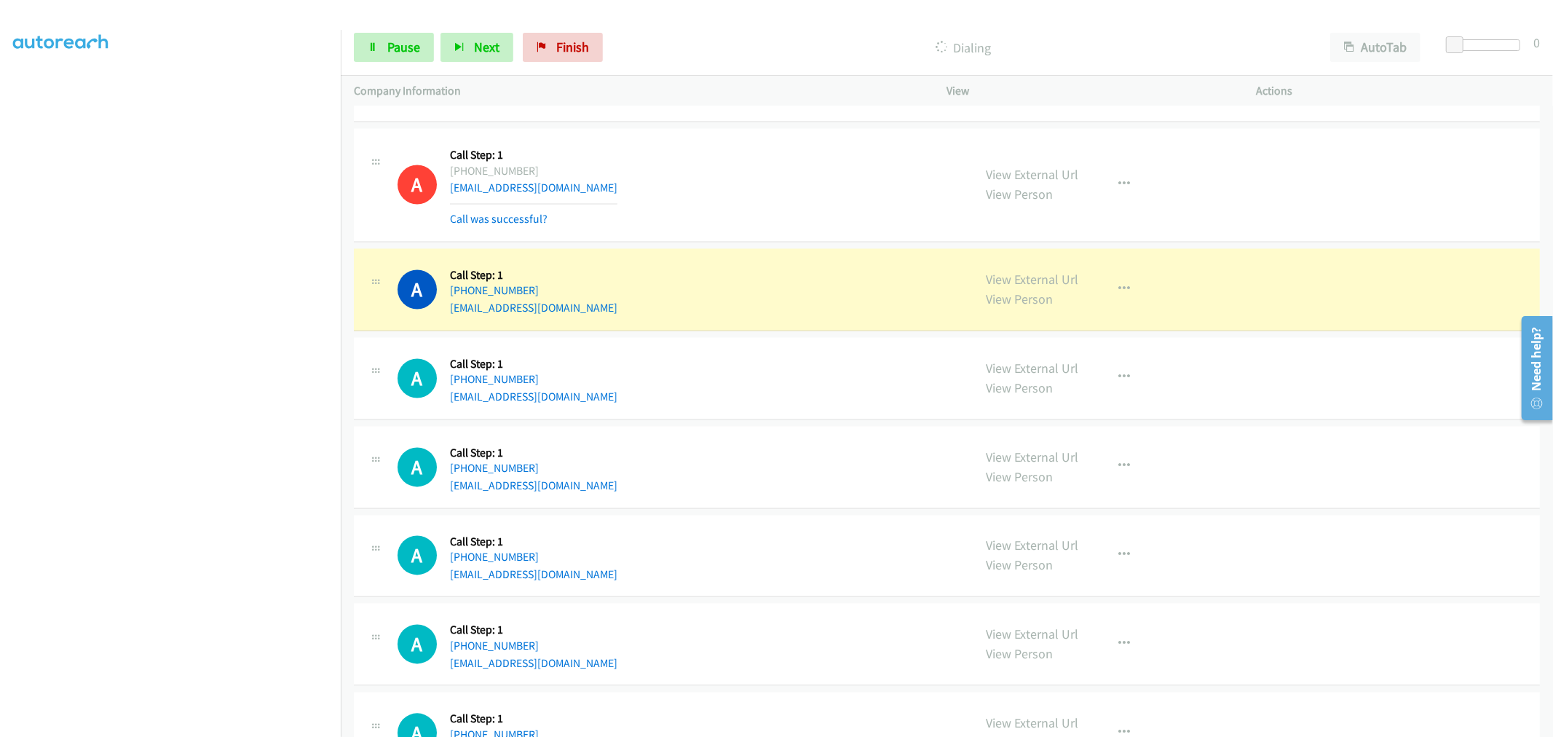
click at [794, 210] on div "A Callback Scheduled Call Step: 1 America/Chicago +1 205-587-1412 leasurehoo@gm…" at bounding box center [679, 185] width 563 height 87
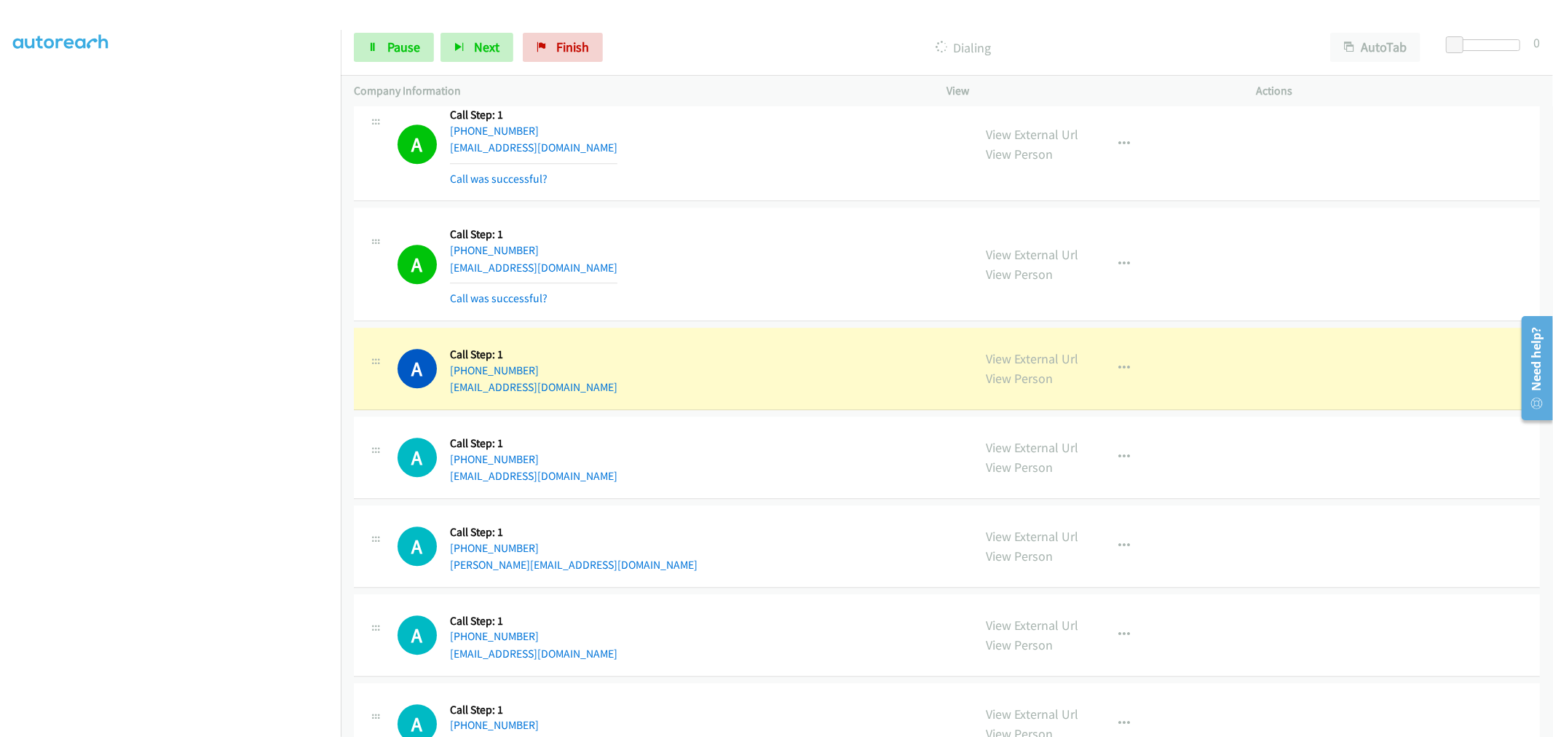
scroll to position [3236, 0]
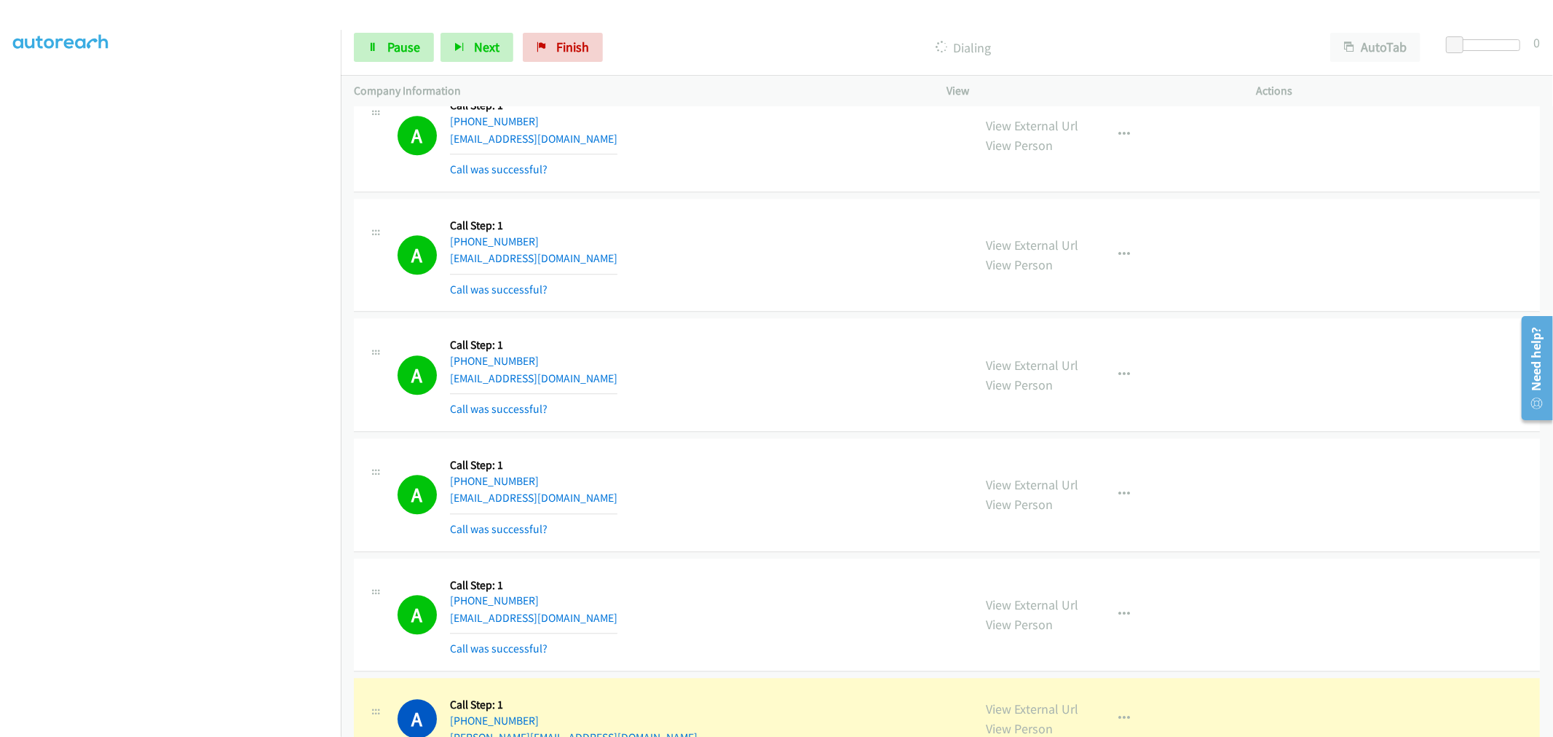
click at [146, 729] on aside "Dialing Mode: Power | Switch to Preview My Lists" at bounding box center [170, 364] width 341 height 806
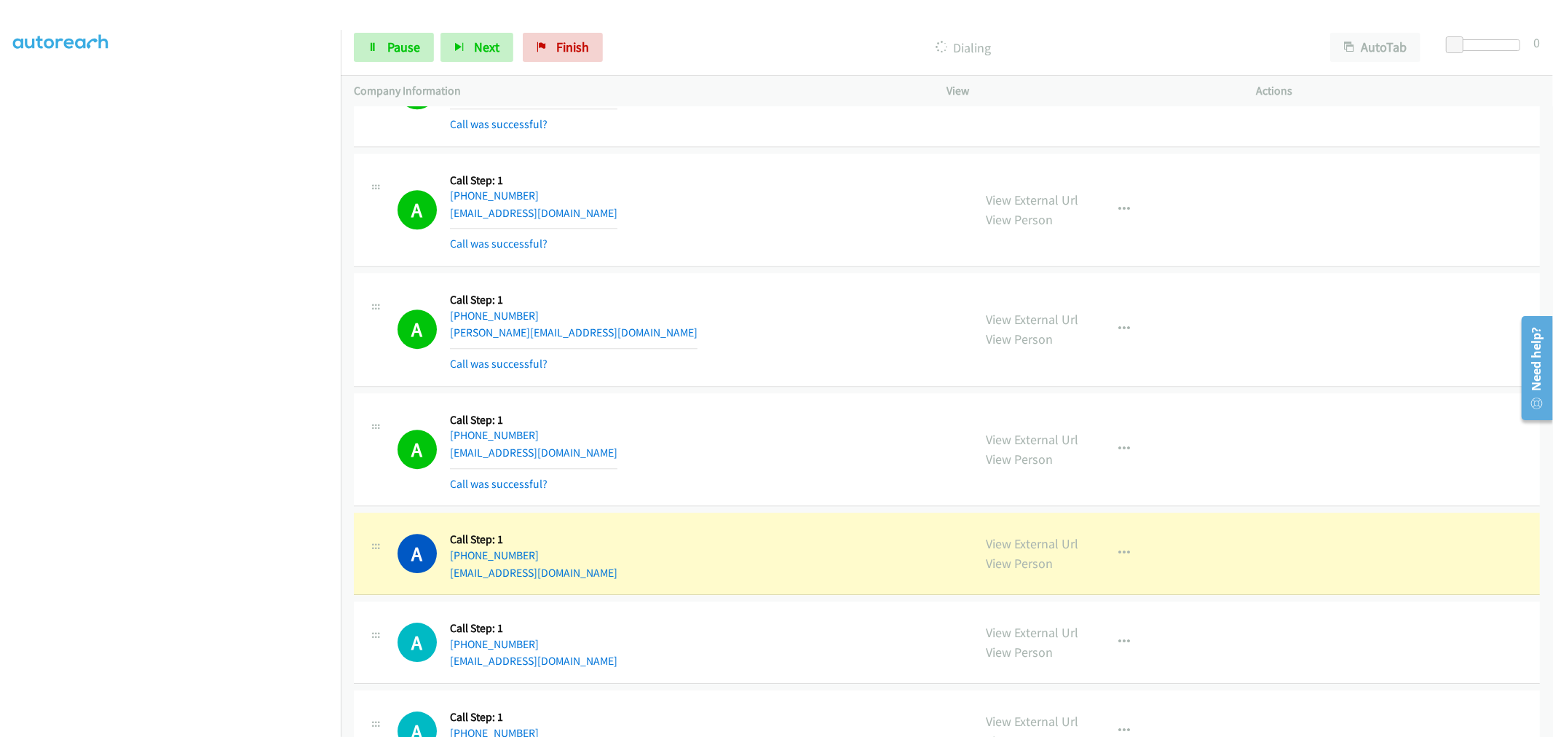
scroll to position [3884, 0]
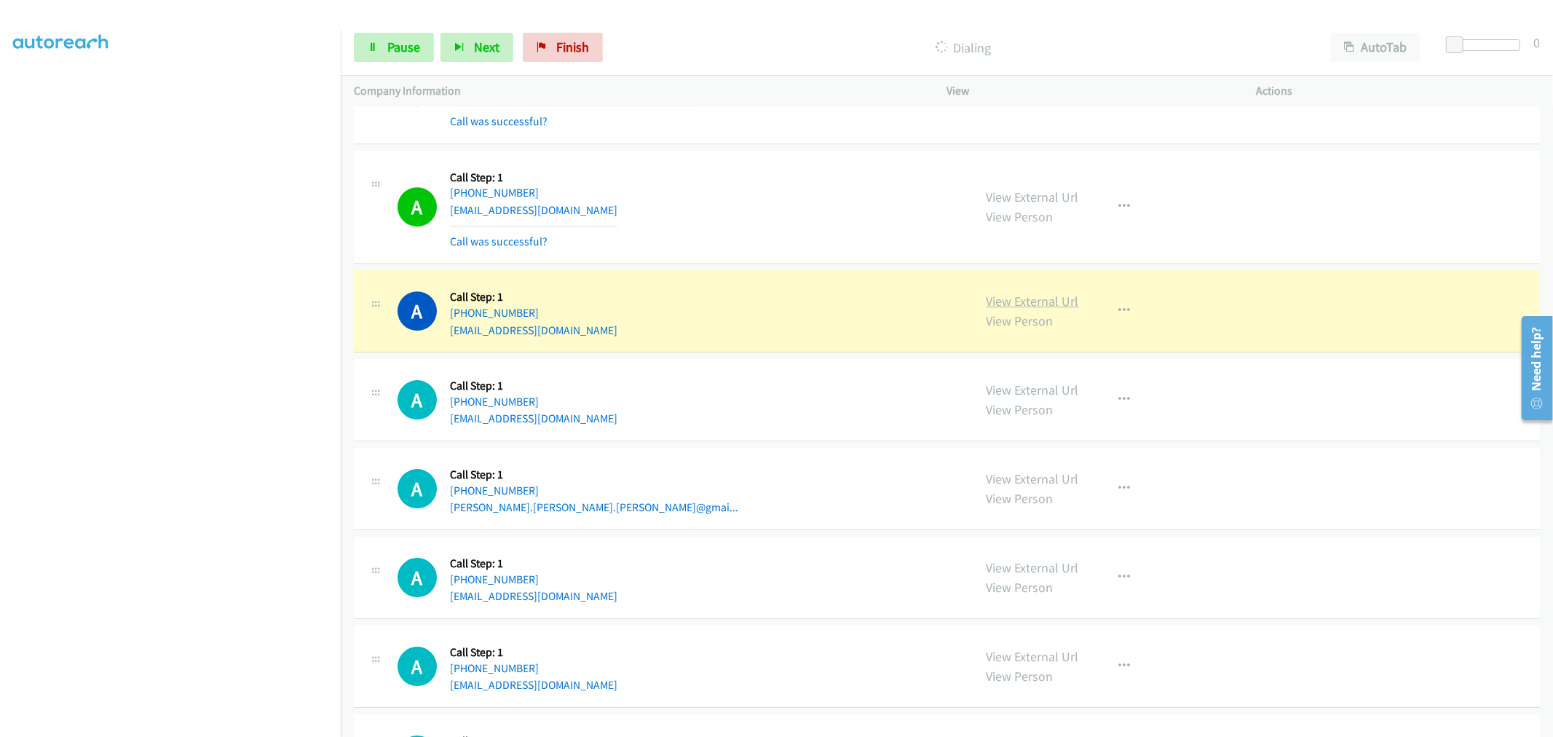
drag, startPoint x: 1008, startPoint y: 310, endPoint x: 1002, endPoint y: 303, distance: 8.8
drag, startPoint x: 1030, startPoint y: 307, endPoint x: 1022, endPoint y: 302, distance: 9.5
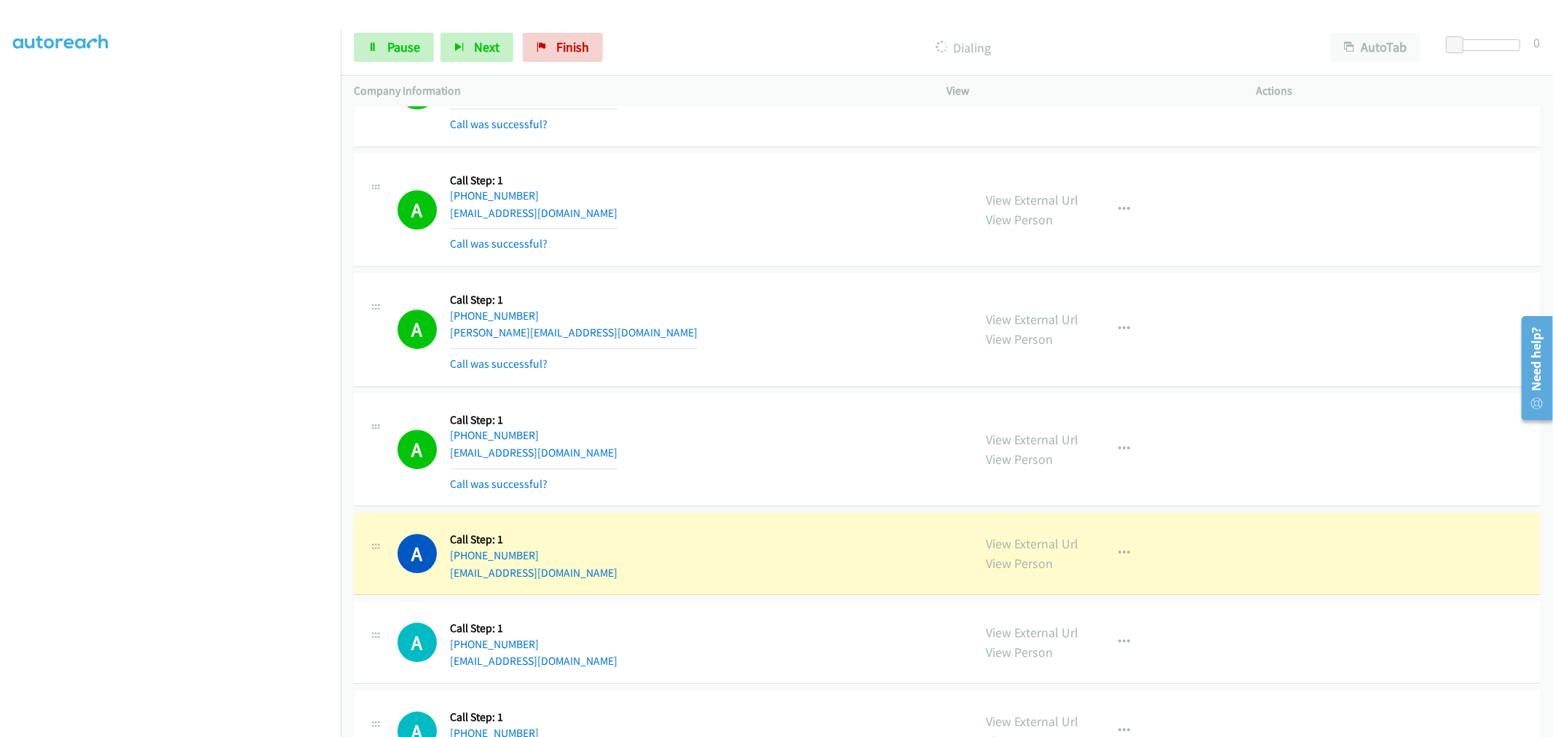
scroll to position [3722, 0]
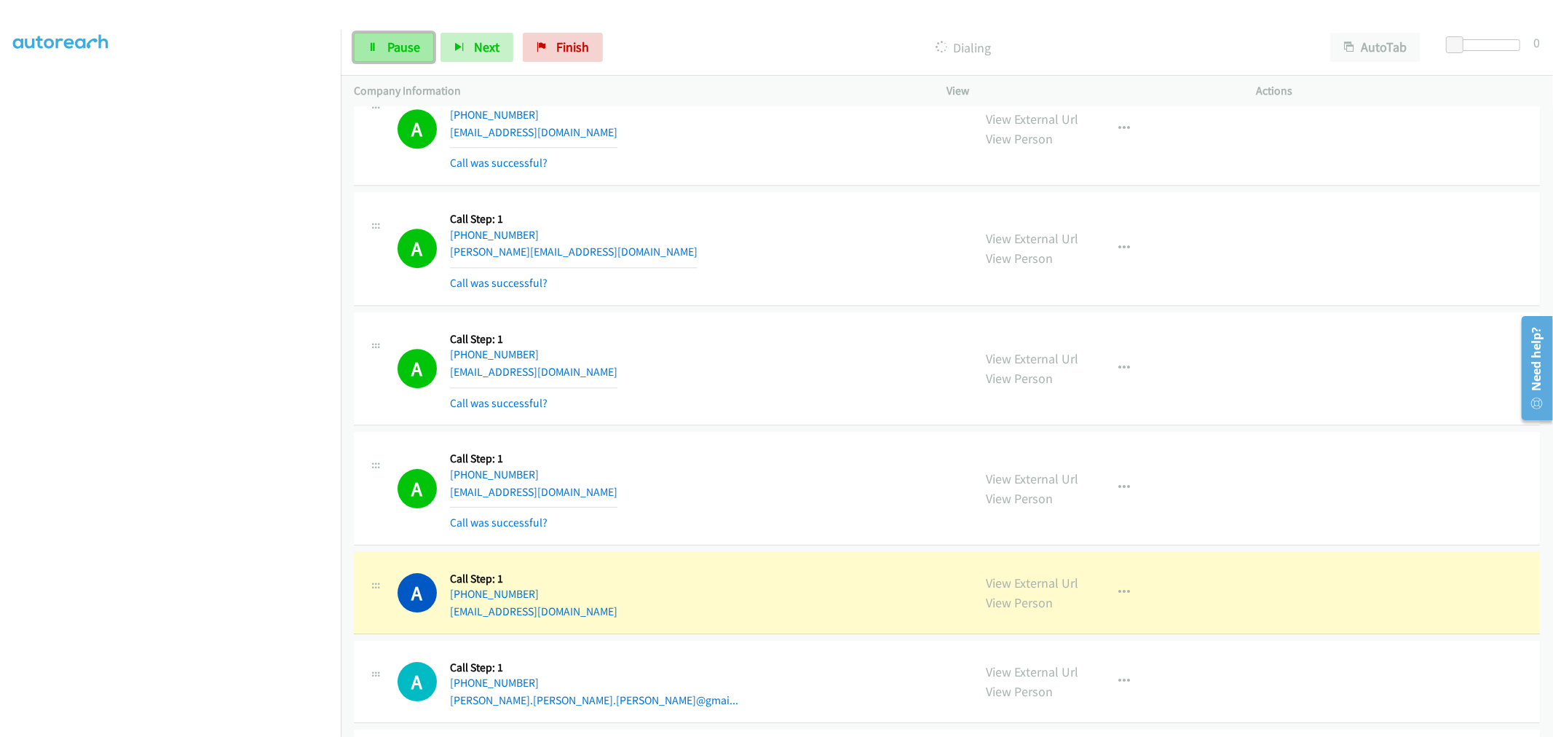
click at [390, 42] on span "Pause" at bounding box center [403, 47] width 33 height 17
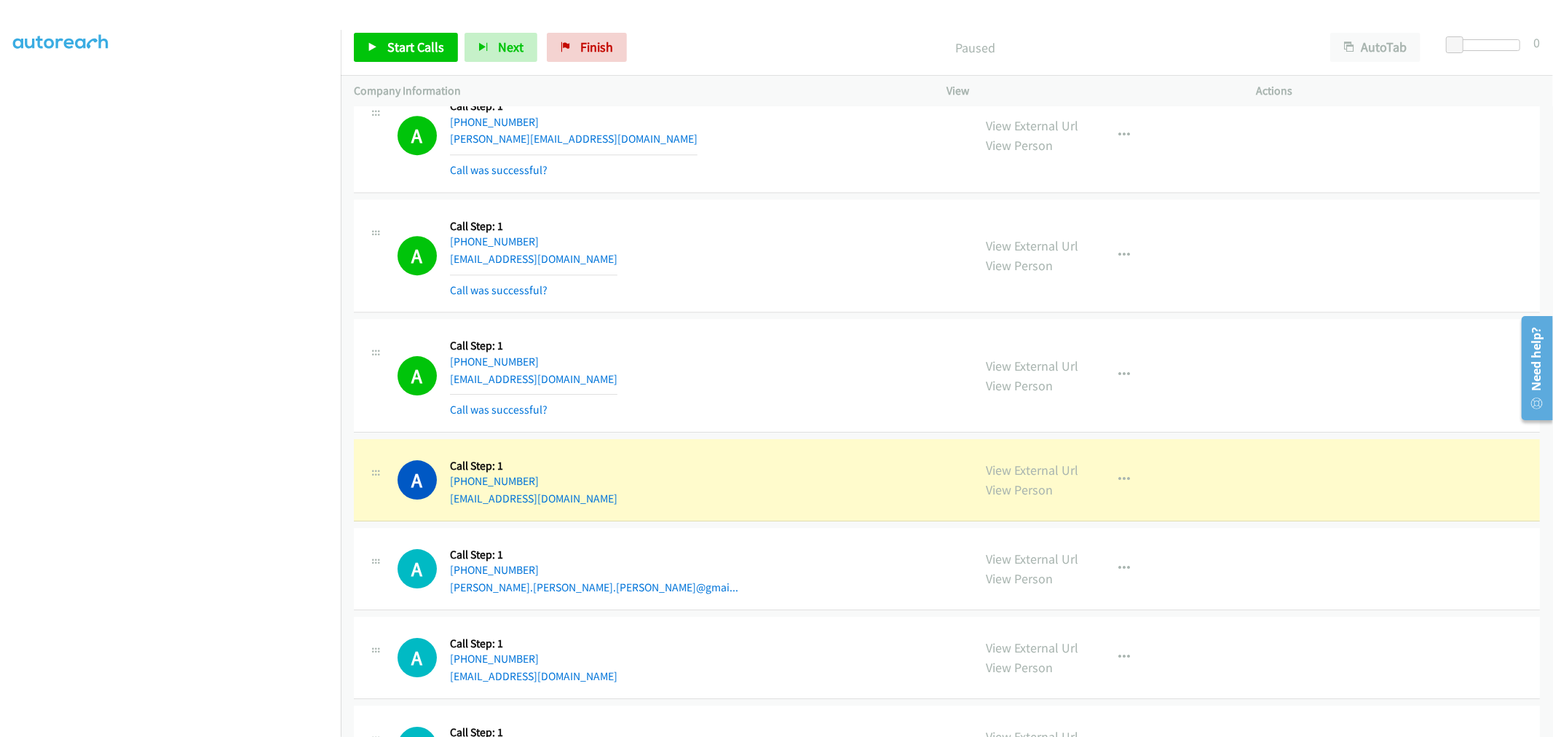
scroll to position [3965, 0]
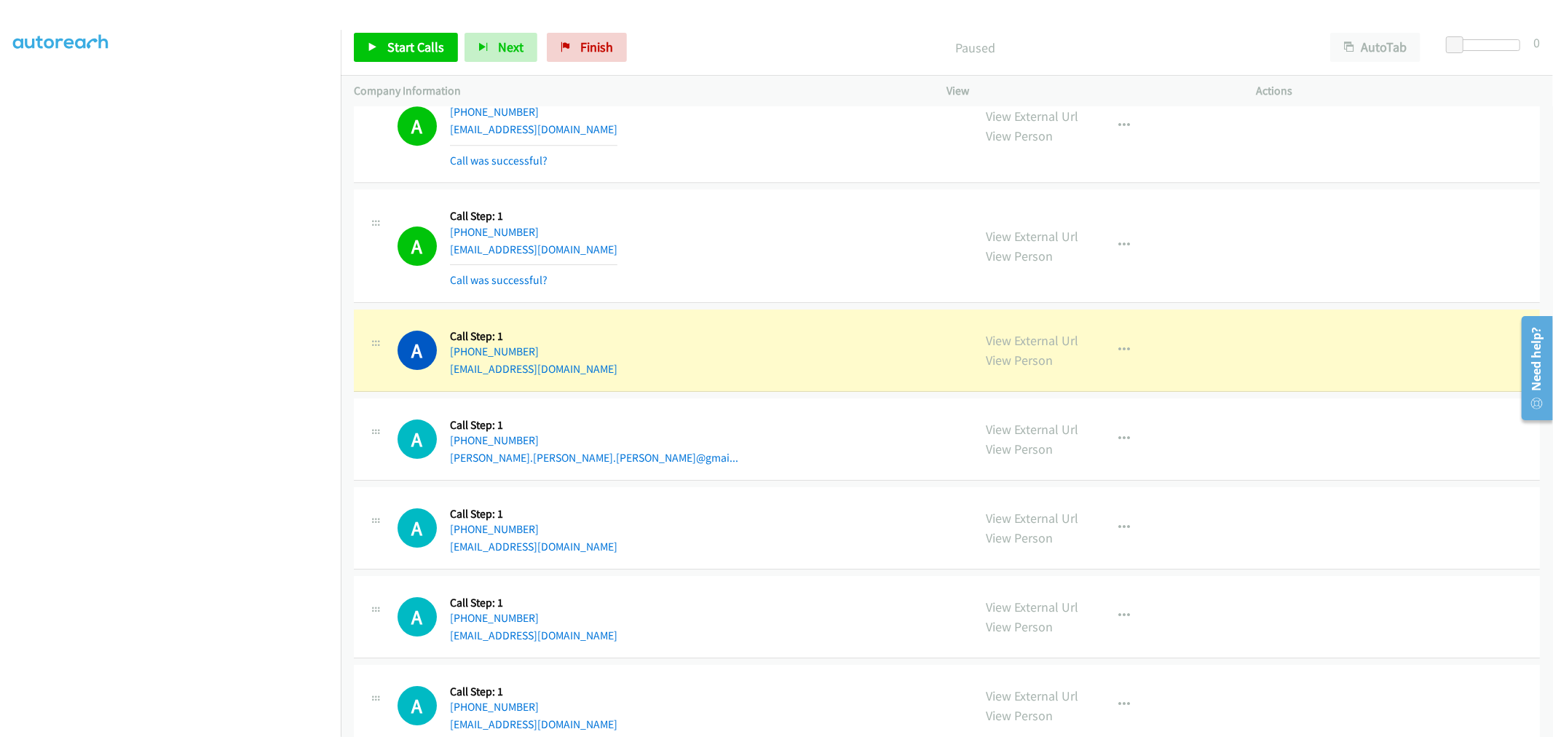
click at [1115, 409] on div "A Callback Scheduled Call Step: 1 America/New_York +1 678-427-2331 sheila.mille…" at bounding box center [947, 439] width 1186 height 82
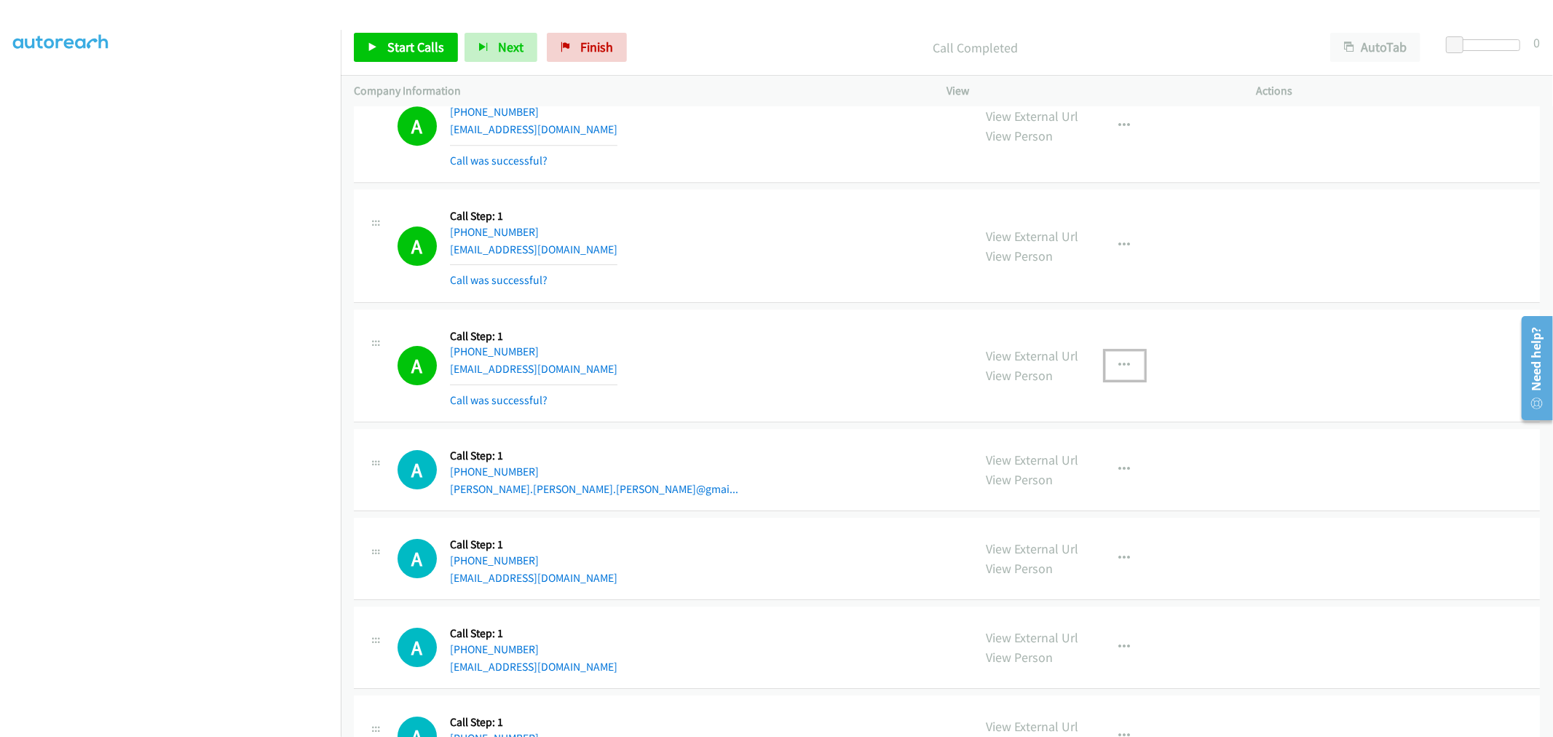
click at [1125, 374] on button "button" at bounding box center [1125, 365] width 39 height 29
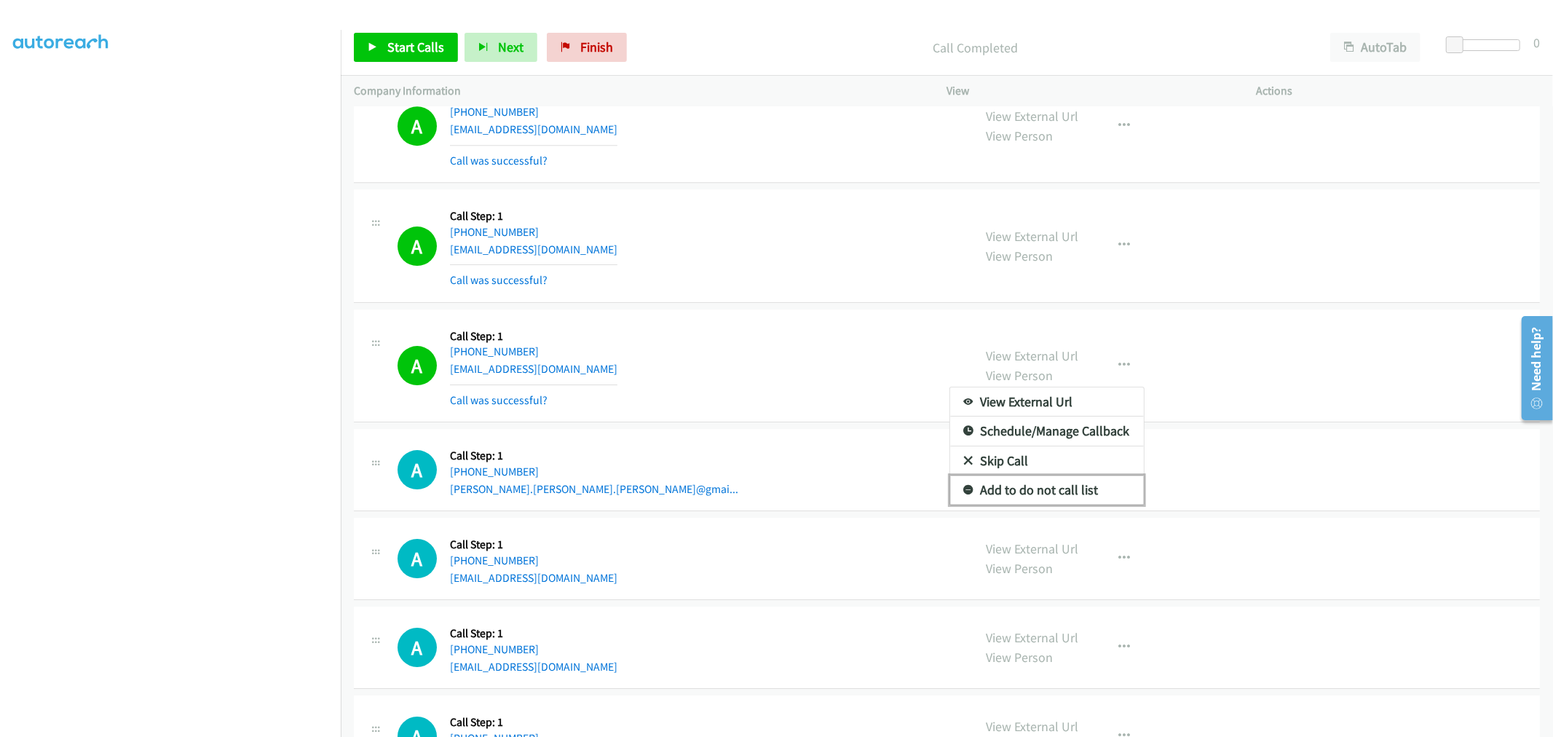
click at [1055, 482] on link "Add to do not call list" at bounding box center [1047, 490] width 194 height 29
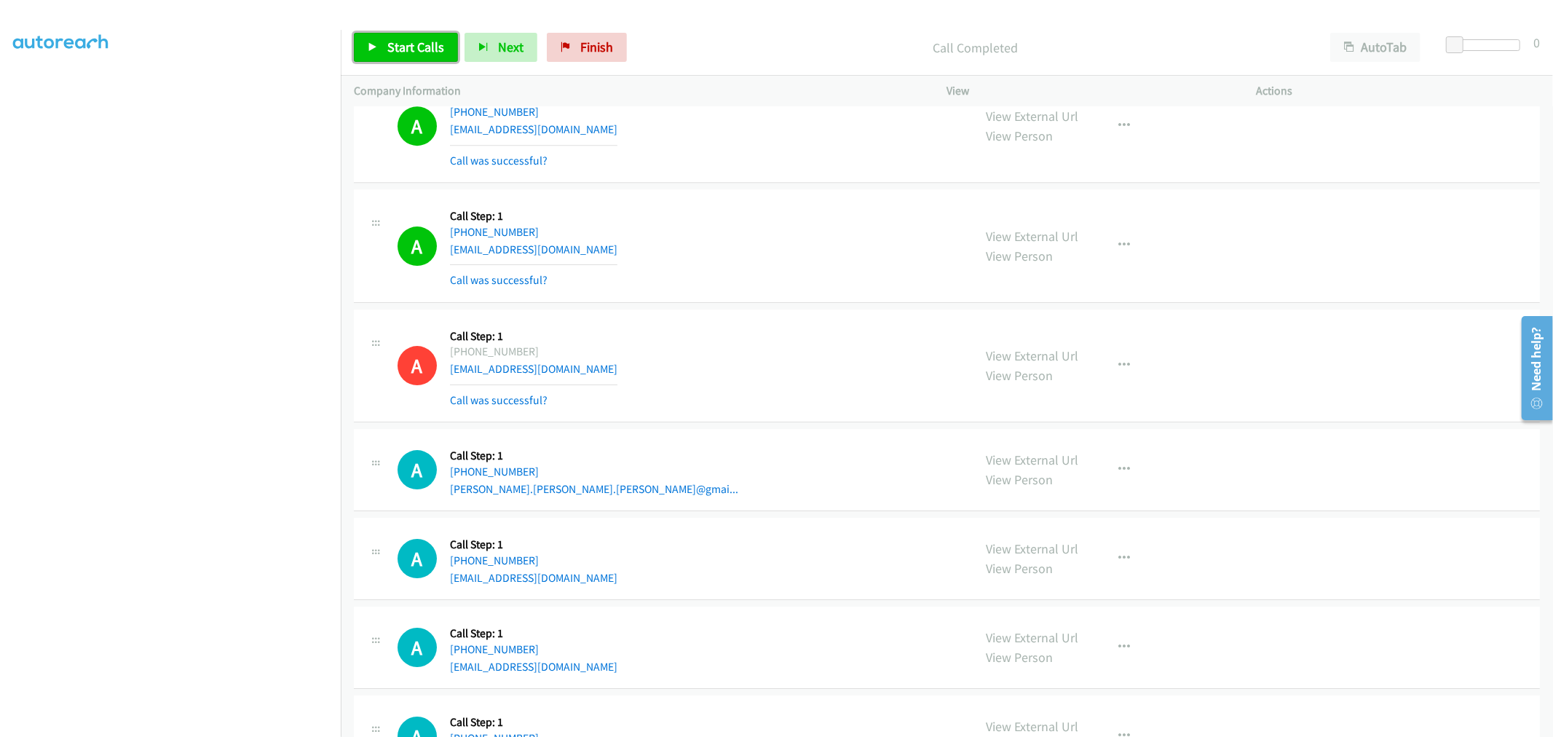
click at [411, 42] on span "Start Calls" at bounding box center [415, 47] width 57 height 17
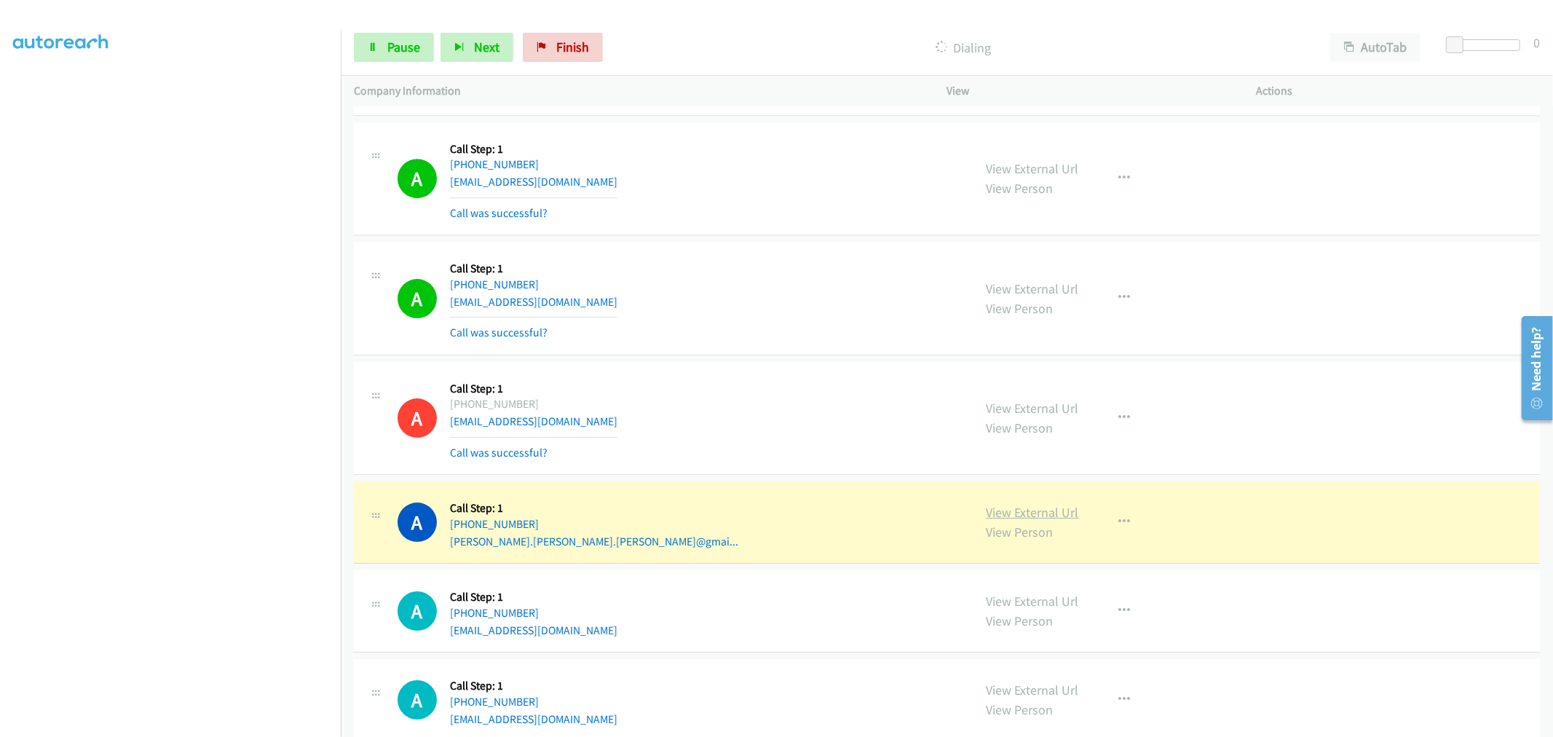
scroll to position [3884, 0]
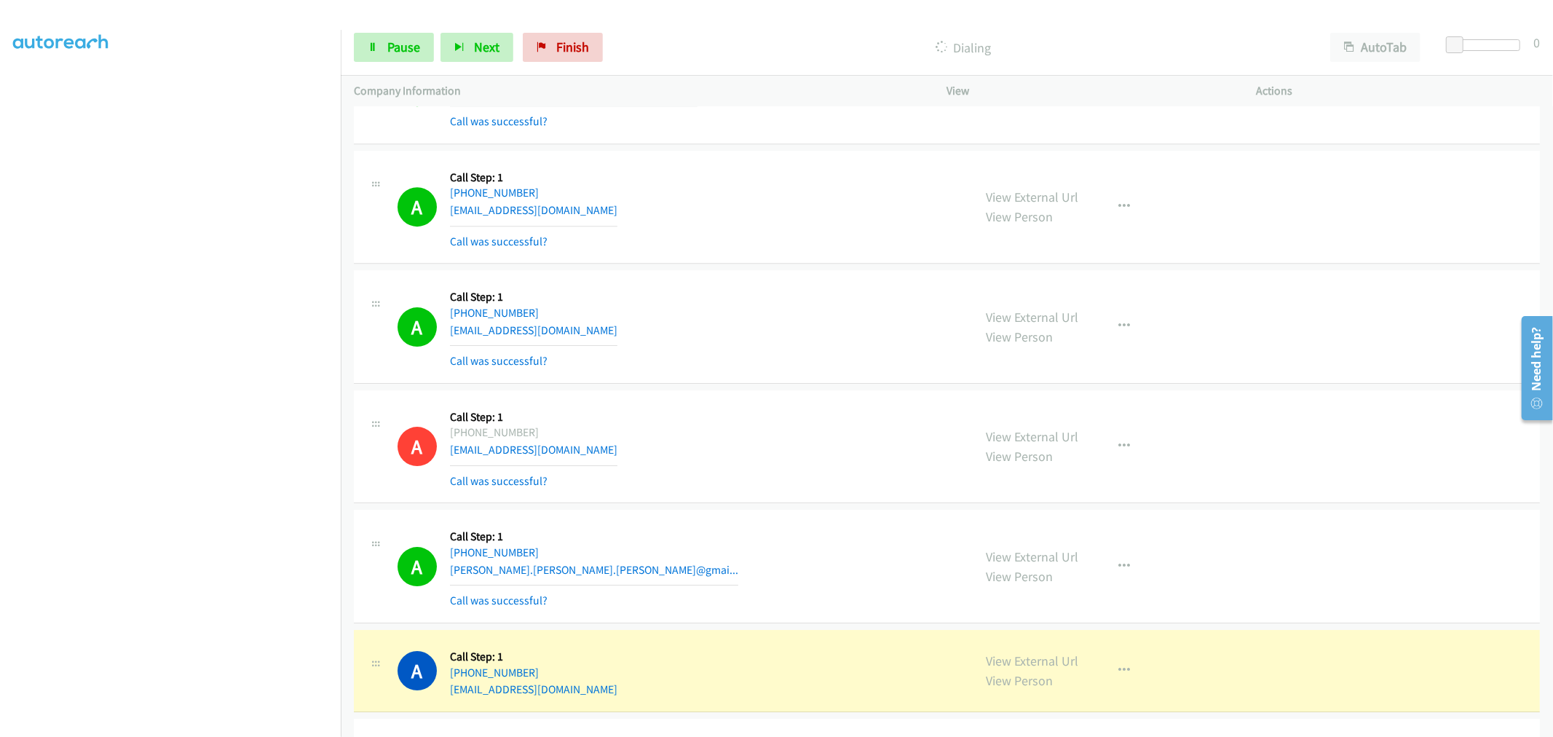
click at [226, 724] on section at bounding box center [170, 391] width 315 height 697
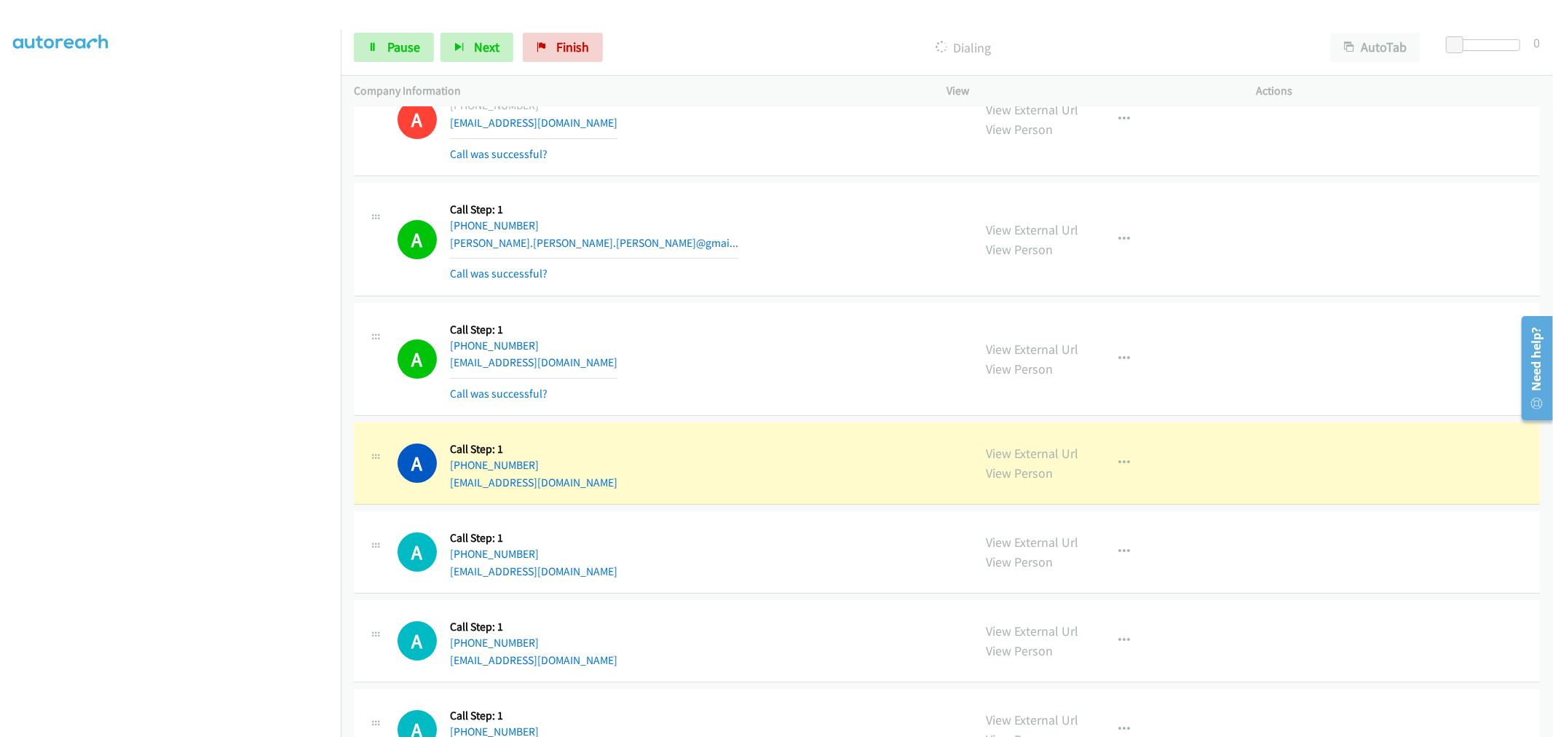
scroll to position [4207, 0]
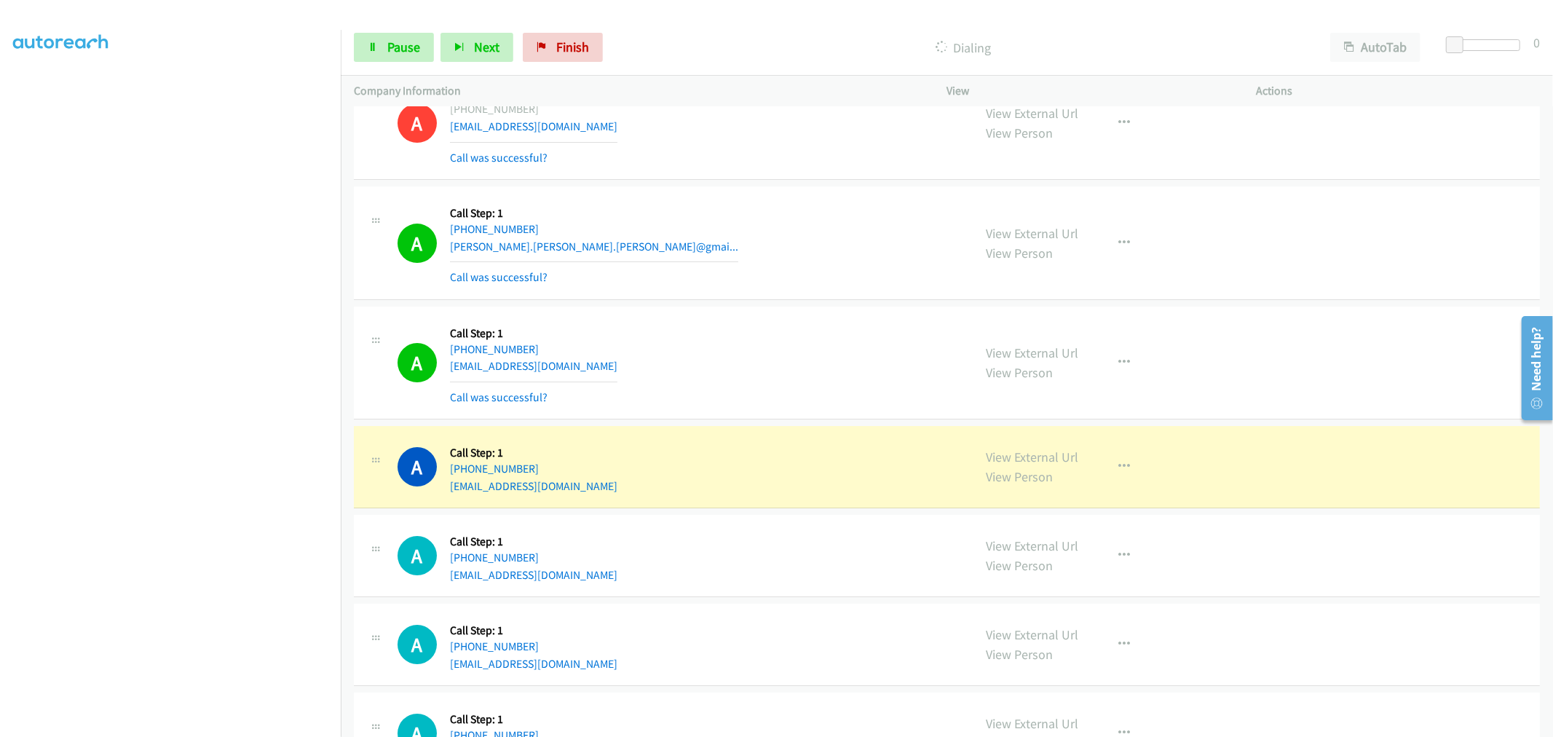
click at [813, 286] on div "A Callback Scheduled Call Step: 1 America/New_York +1 678-427-2331 sheila.mille…" at bounding box center [679, 243] width 563 height 87
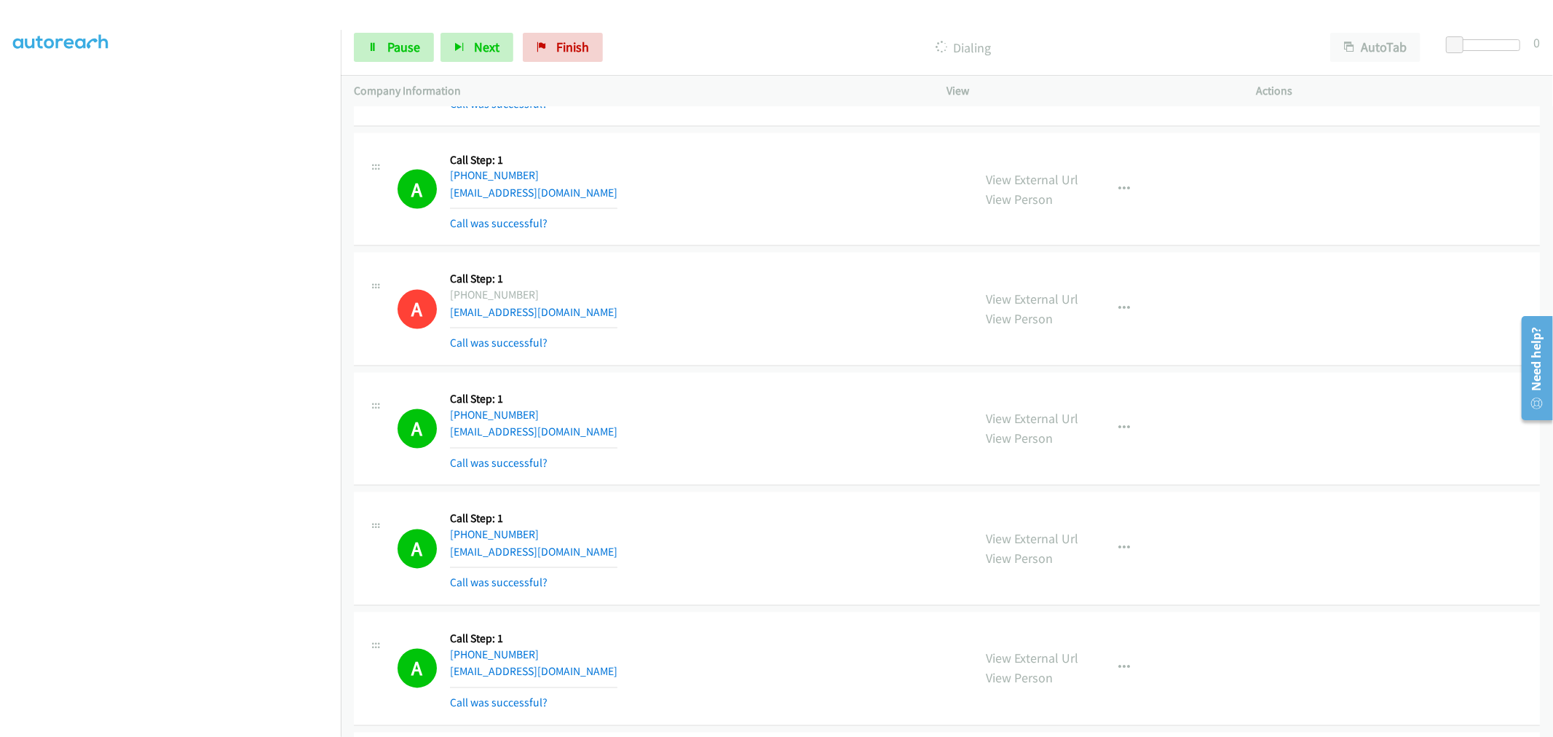
drag, startPoint x: 1043, startPoint y: 421, endPoint x: 913, endPoint y: 309, distance: 171.4
click at [401, 42] on span "Pause" at bounding box center [403, 47] width 33 height 17
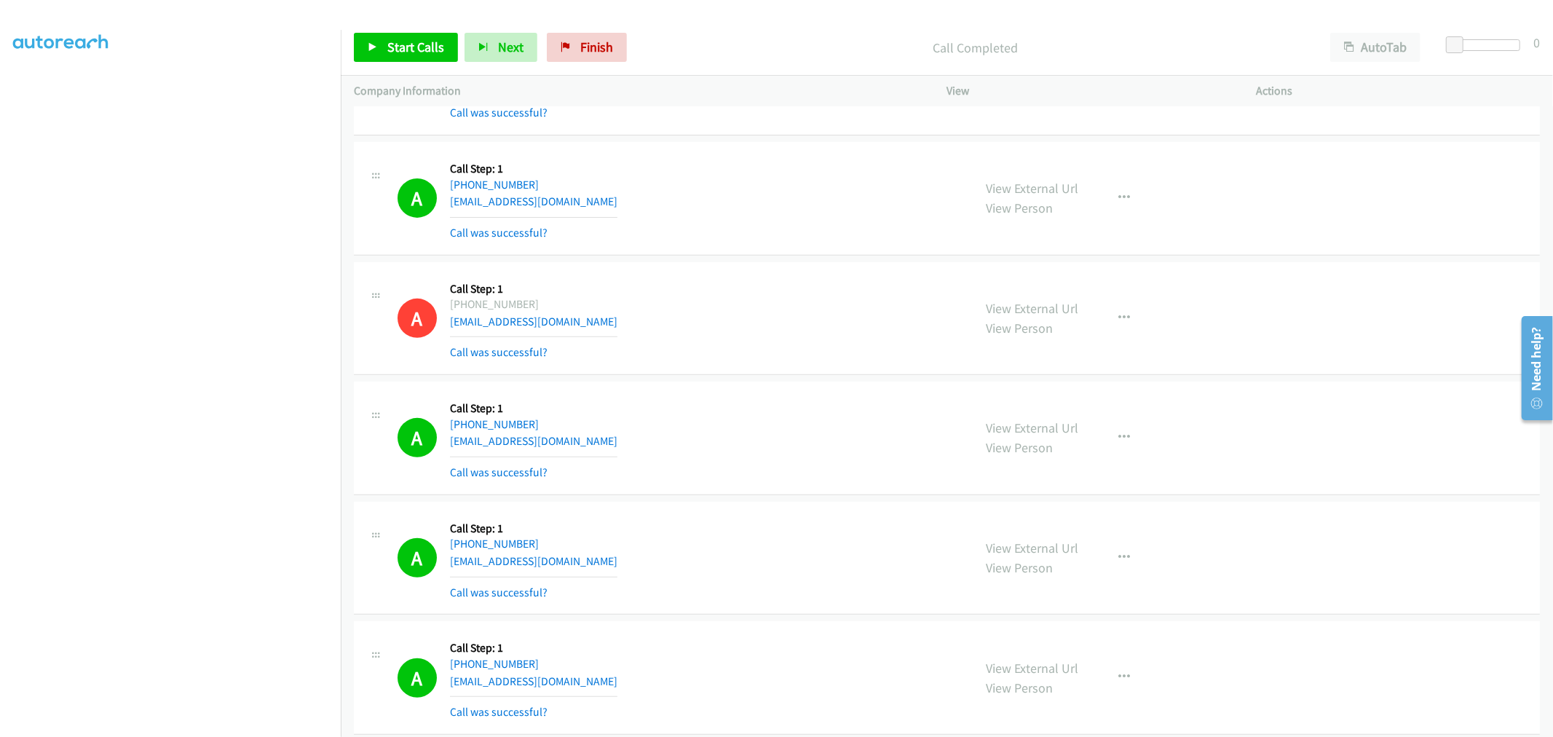
scroll to position [647, 0]
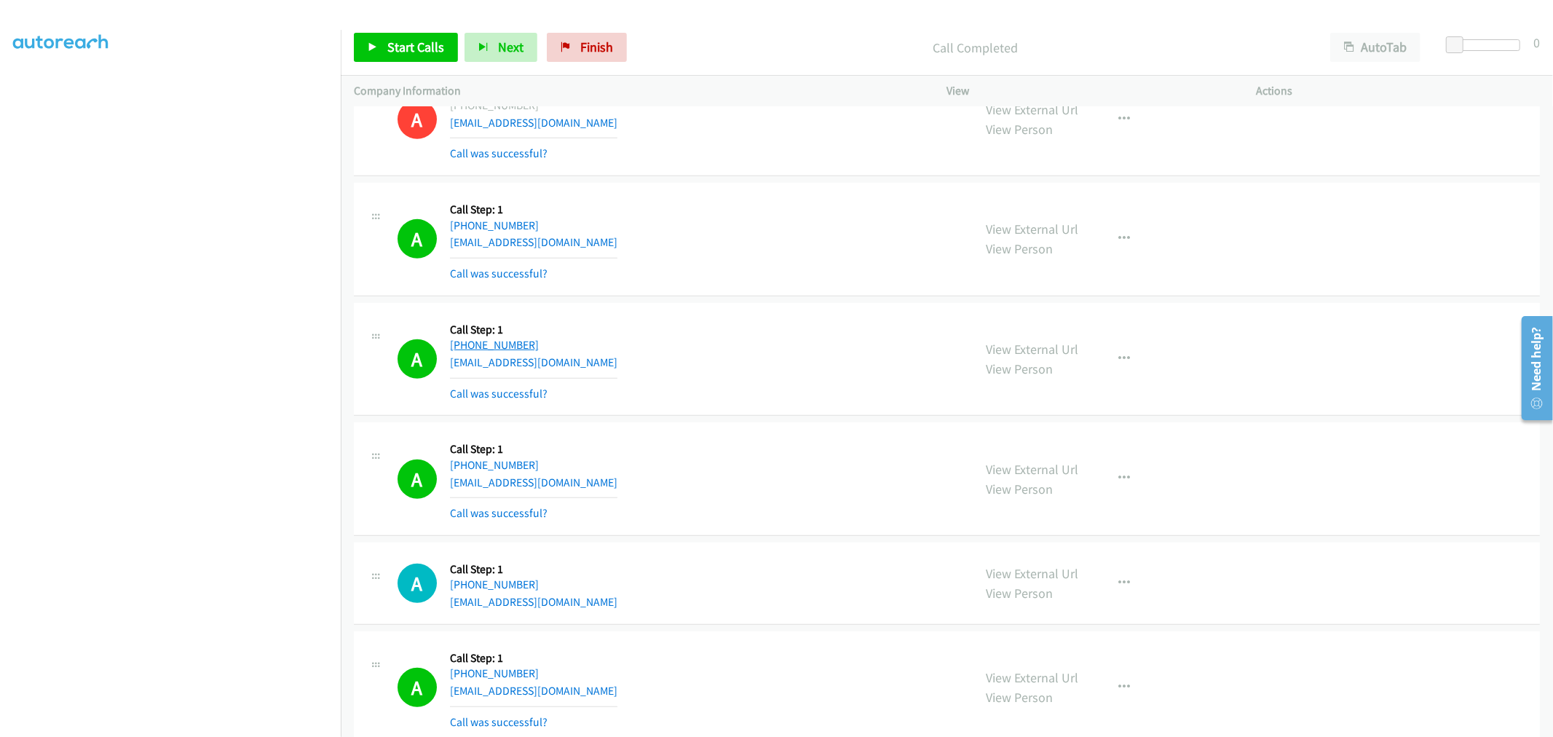
drag, startPoint x: 563, startPoint y: 347, endPoint x: 464, endPoint y: 347, distance: 99.0
click at [464, 347] on div "+1 413-210-9312" at bounding box center [534, 344] width 168 height 17
copy link "413-210-9312"
drag, startPoint x: 537, startPoint y: 464, endPoint x: 463, endPoint y: 472, distance: 74.0
click at [463, 472] on div "+1 570-337-0092" at bounding box center [534, 465] width 168 height 17
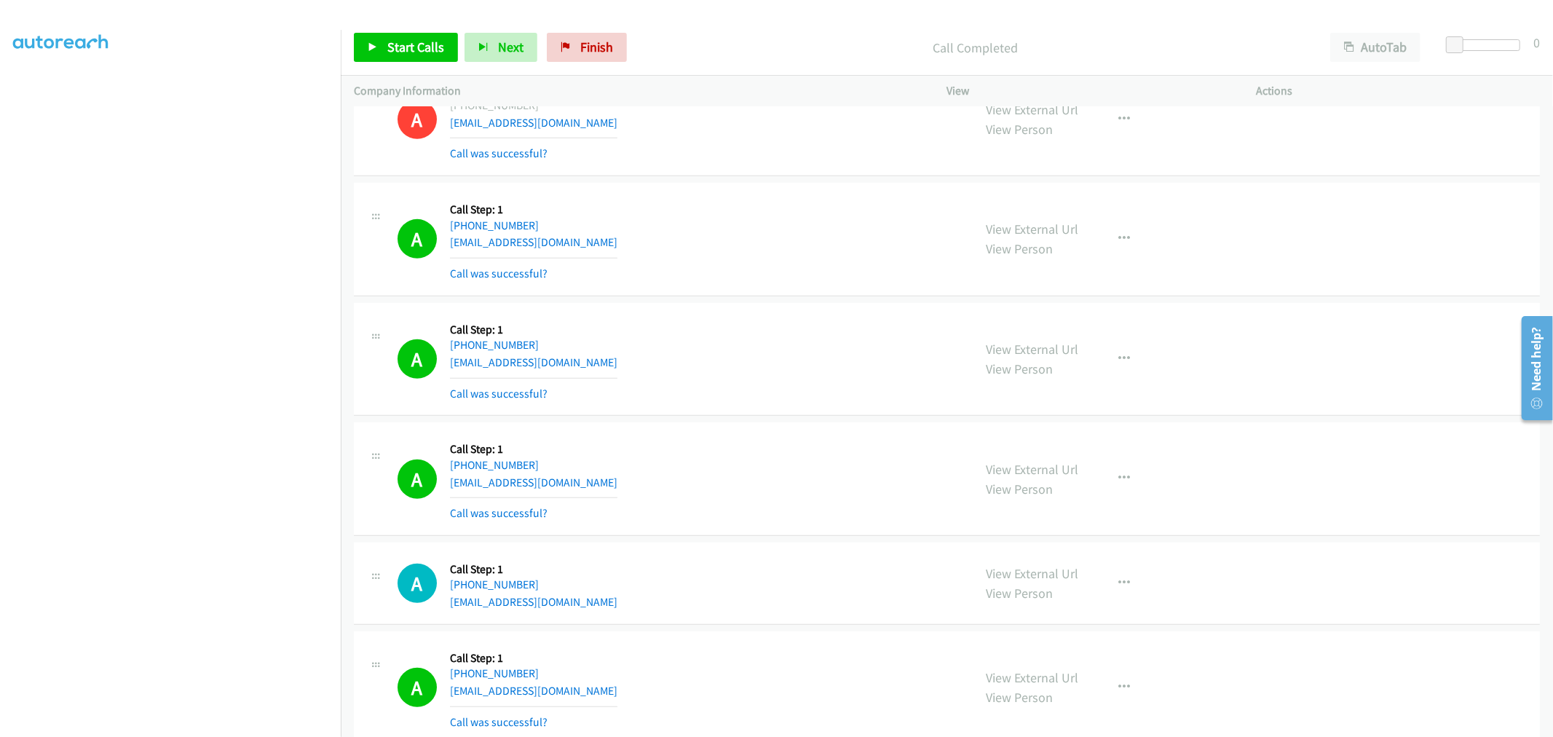
copy link "570-337-0092"
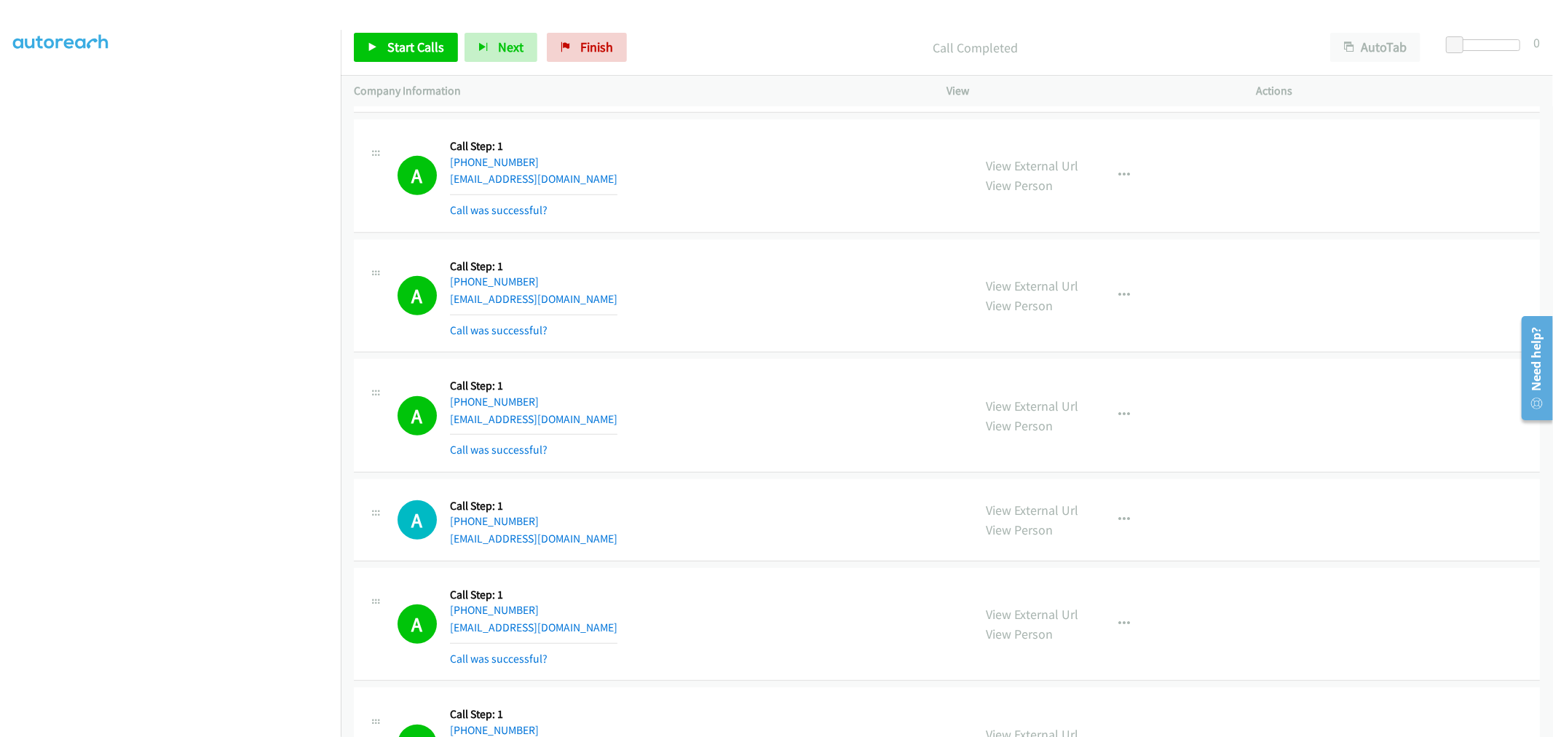
scroll to position [809, 0]
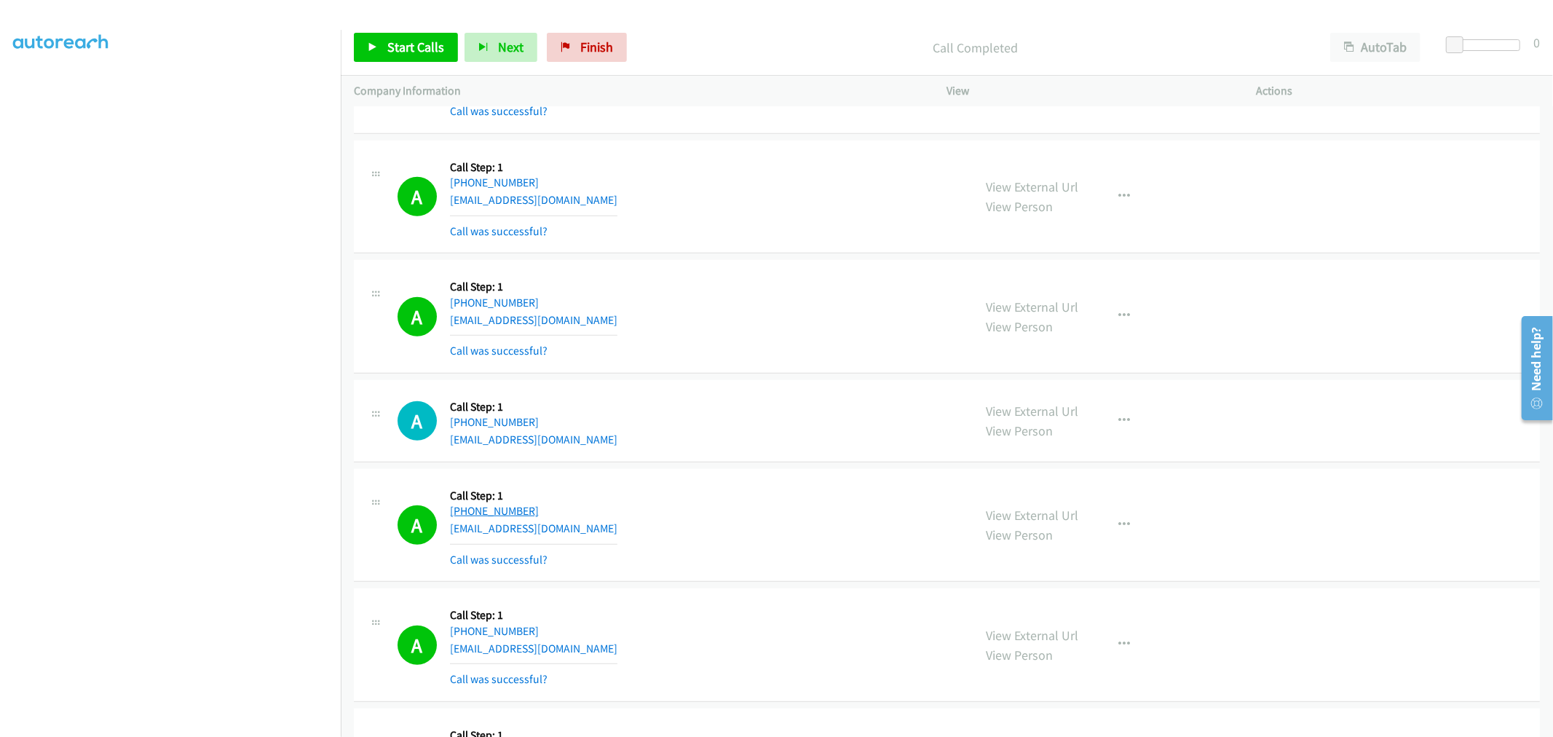
drag, startPoint x: 536, startPoint y: 512, endPoint x: 460, endPoint y: 517, distance: 75.9
click at [460, 517] on div "+1 267-496-7874" at bounding box center [534, 511] width 168 height 17
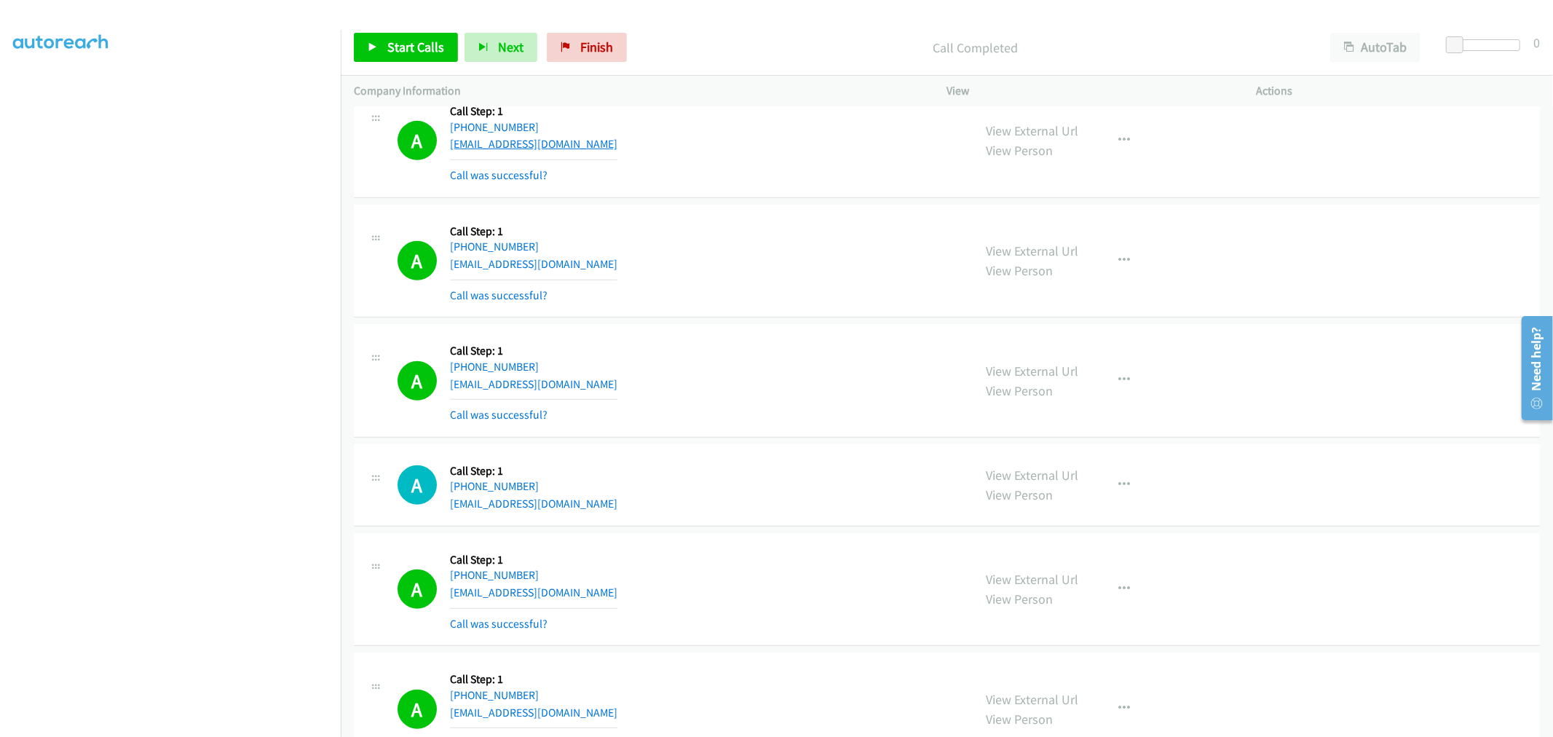
scroll to position [485, 0]
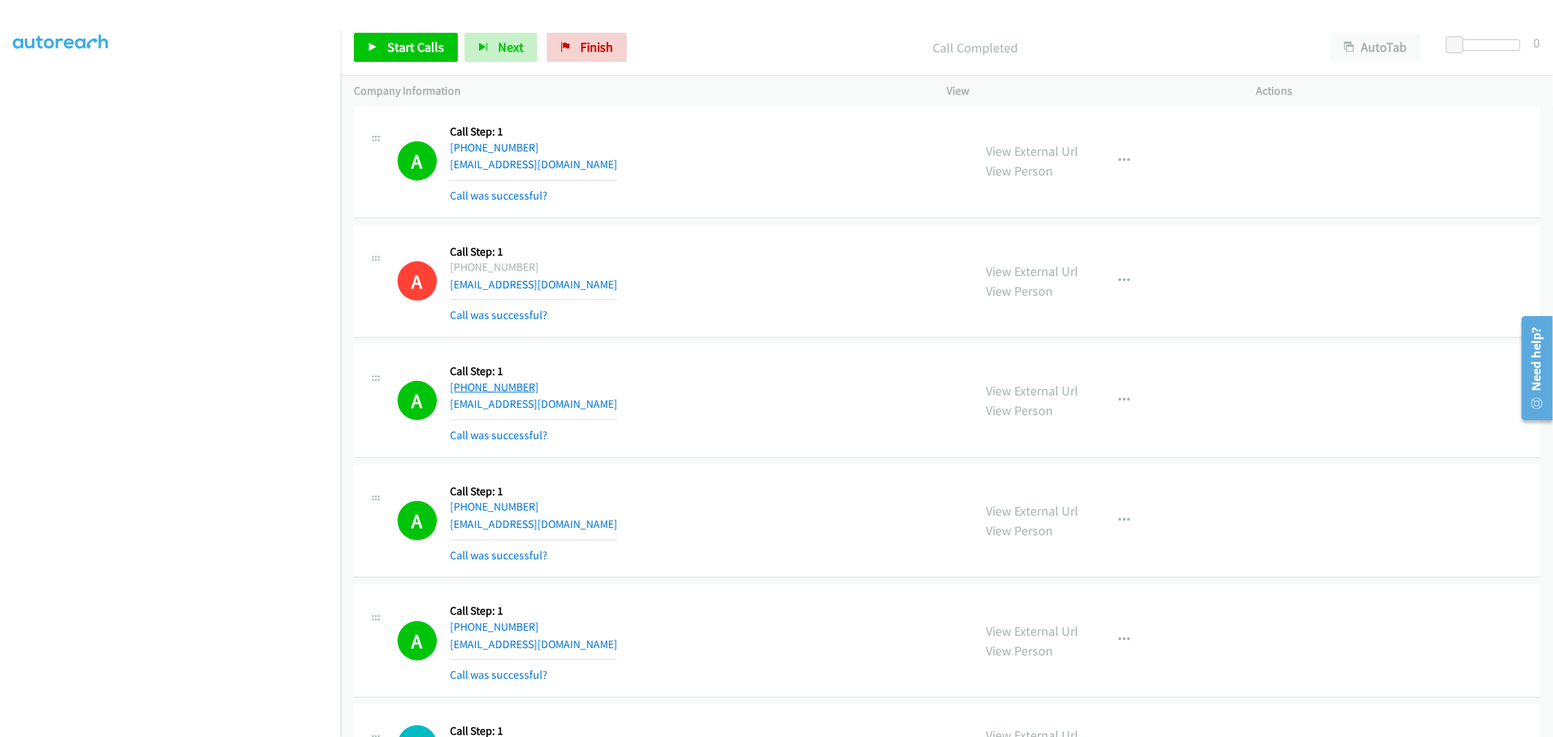
drag, startPoint x: 547, startPoint y: 386, endPoint x: 465, endPoint y: 392, distance: 82.5
click at [465, 392] on div "+1 401-440-7654" at bounding box center [534, 387] width 168 height 17
copy link "401-440-7654"
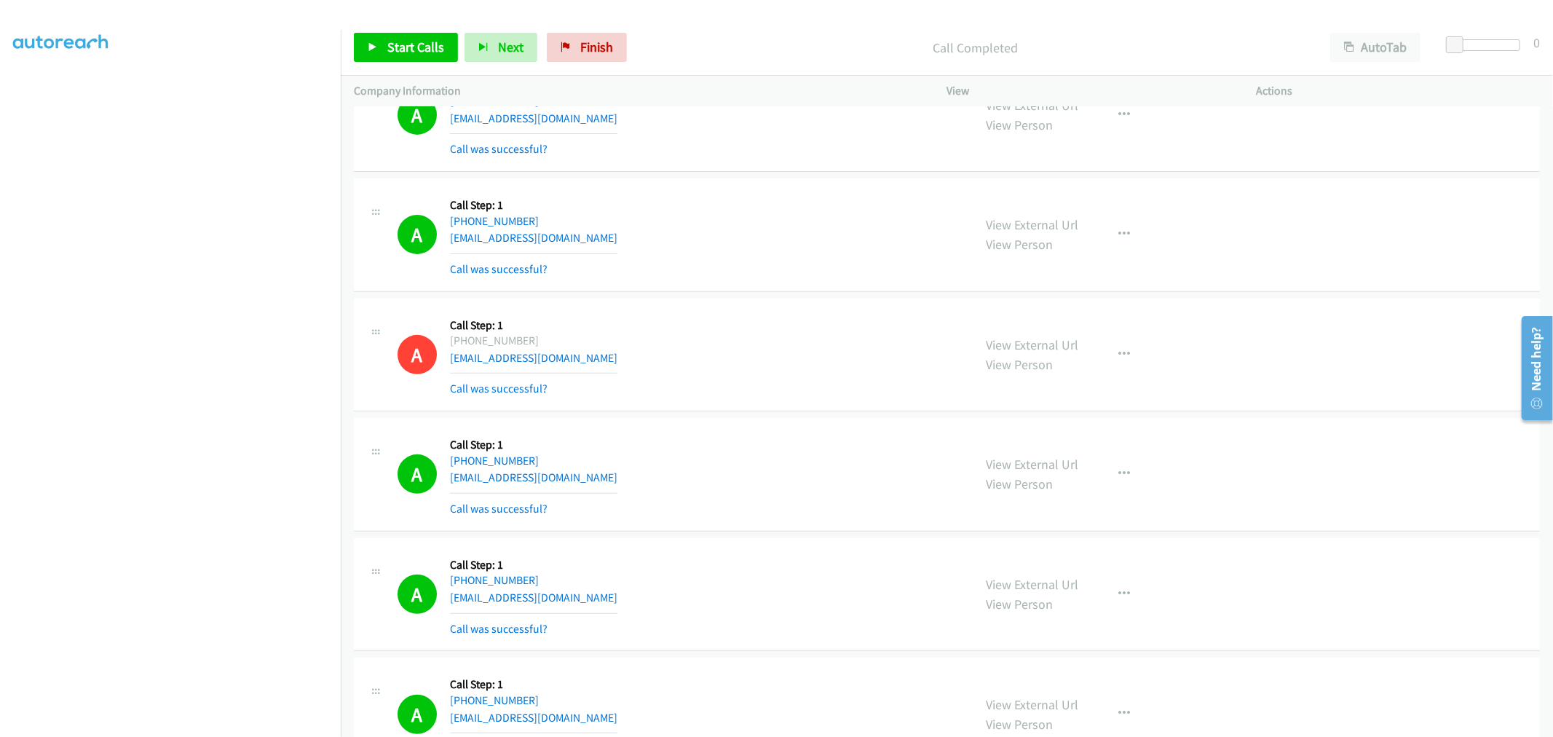
scroll to position [323, 0]
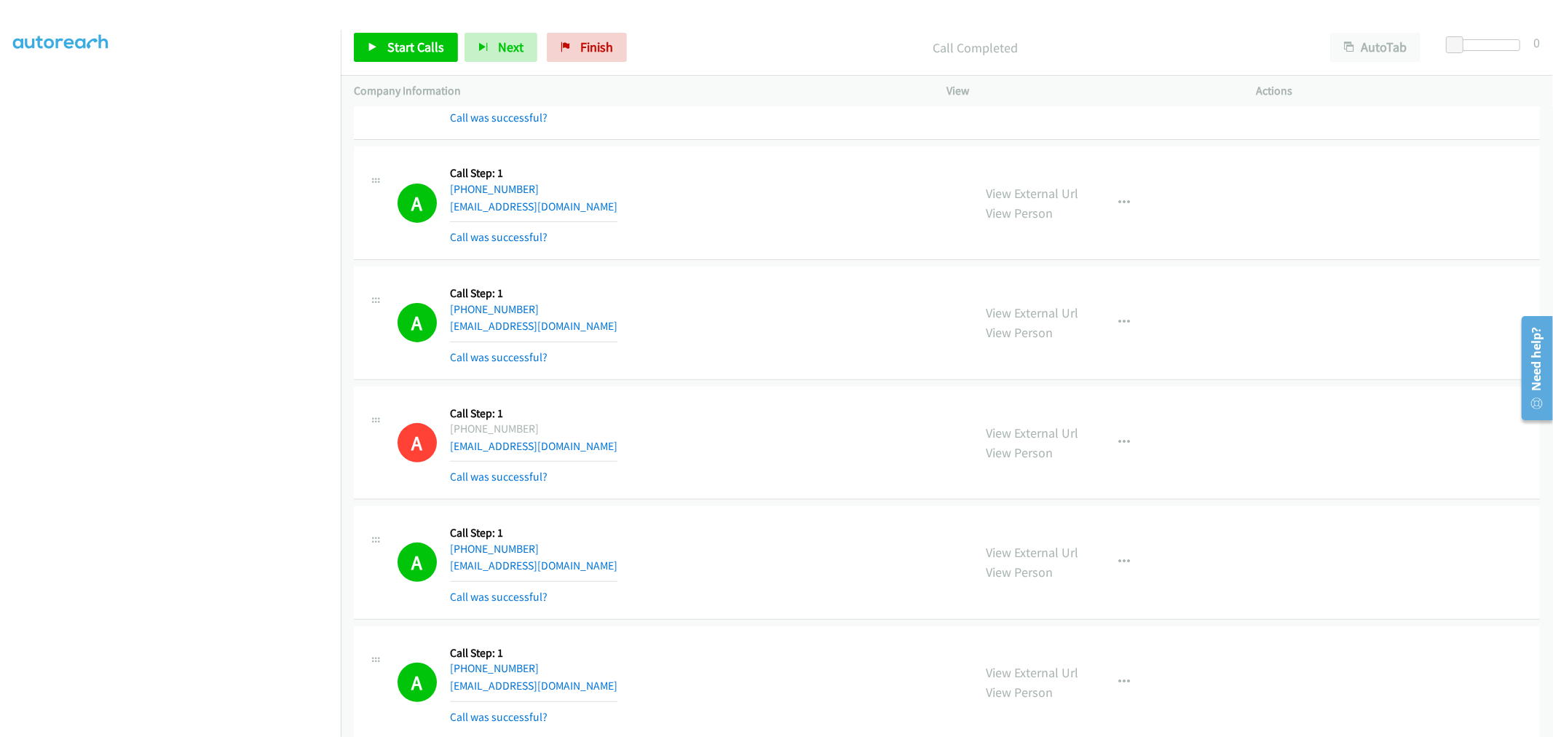
drag, startPoint x: 540, startPoint y: 431, endPoint x: 466, endPoint y: 432, distance: 74.3
click at [466, 432] on div "+1 786-234-9197" at bounding box center [534, 428] width 168 height 17
copy div "786-234-9197"
drag, startPoint x: 1001, startPoint y: 428, endPoint x: 867, endPoint y: 280, distance: 200.0
click at [782, 311] on div "A Callback Scheduled Call Step: 1 America/New_York +1 321-239-0169 dannyrich7.d…" at bounding box center [679, 323] width 563 height 87
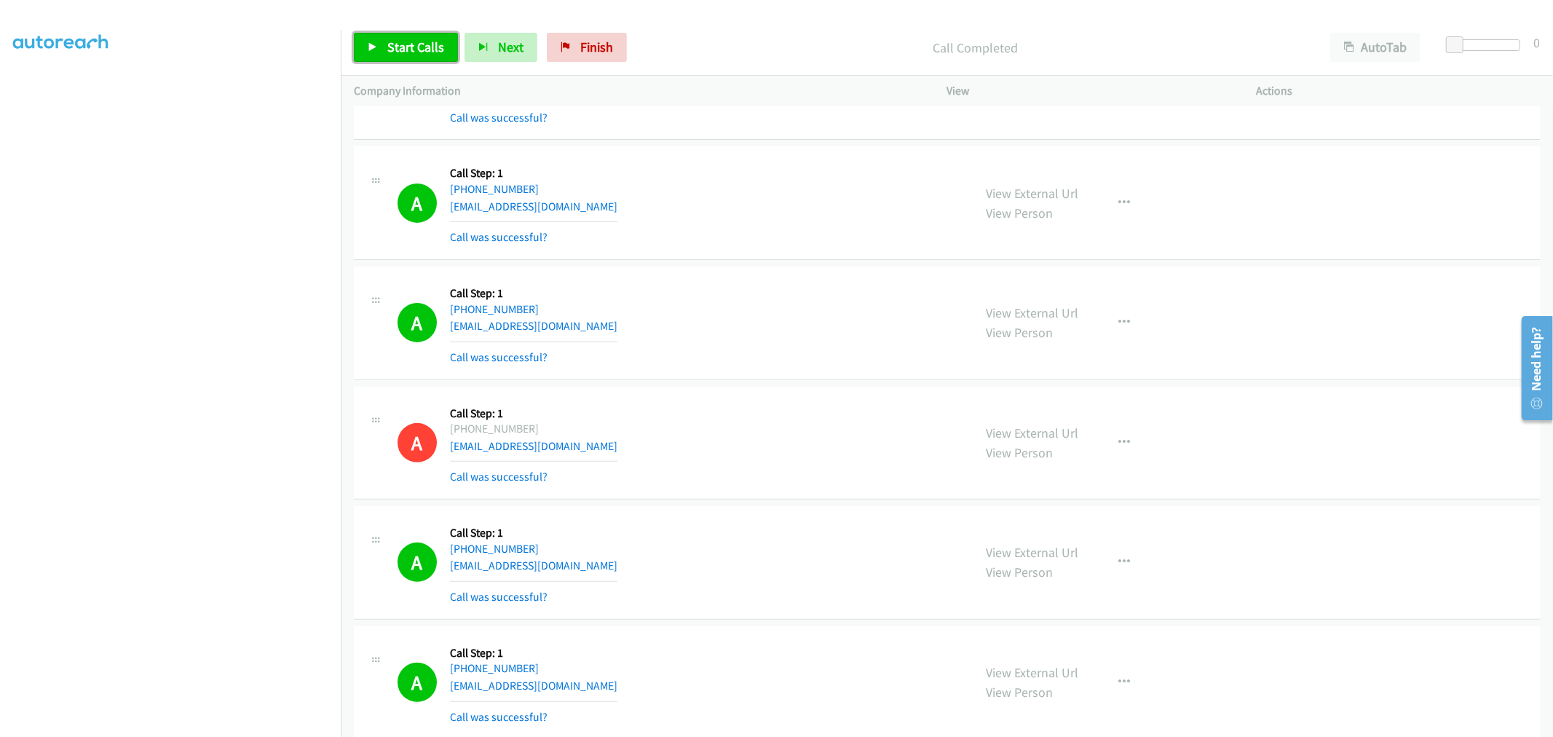
click at [409, 51] on span "Start Calls" at bounding box center [415, 47] width 57 height 17
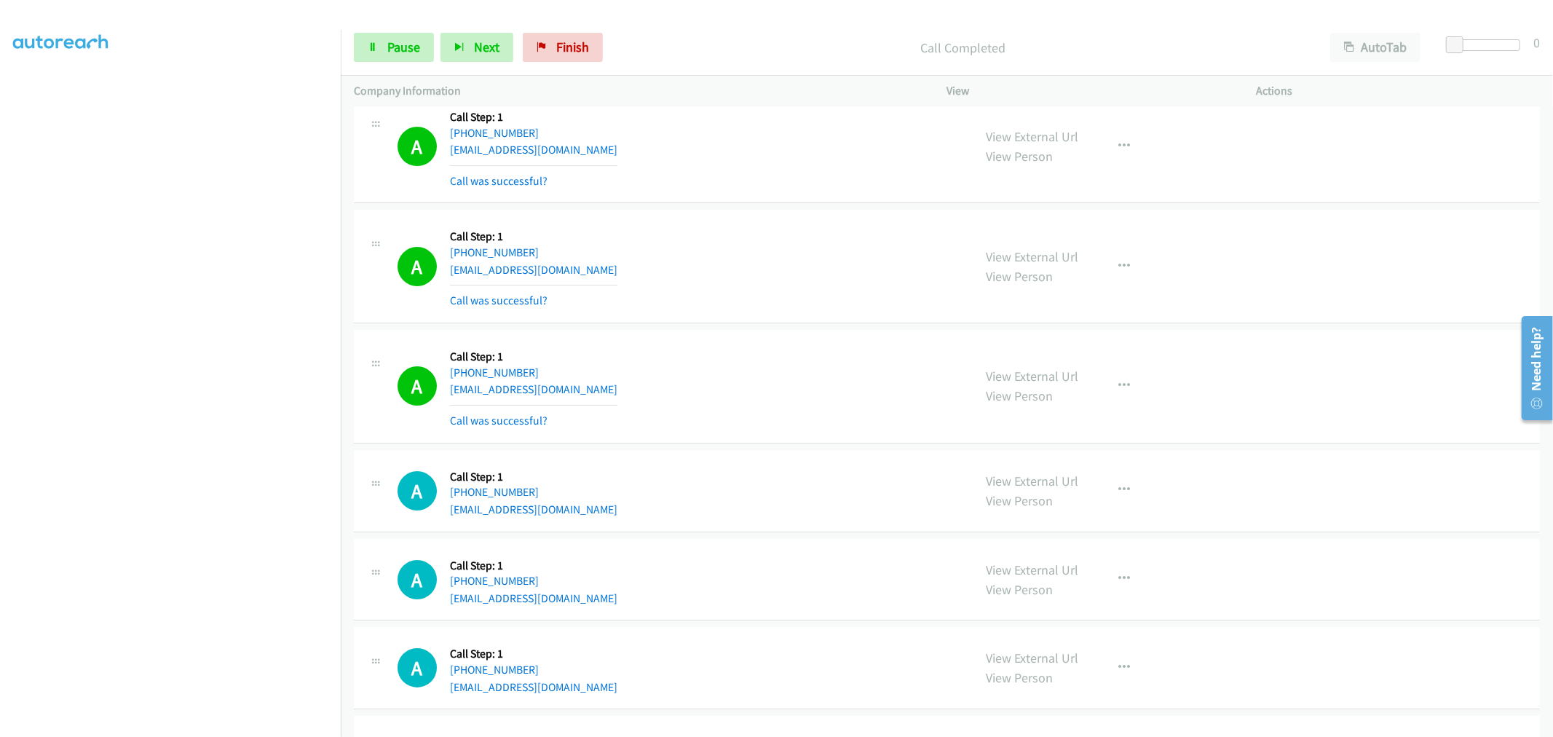
scroll to position [4531, 0]
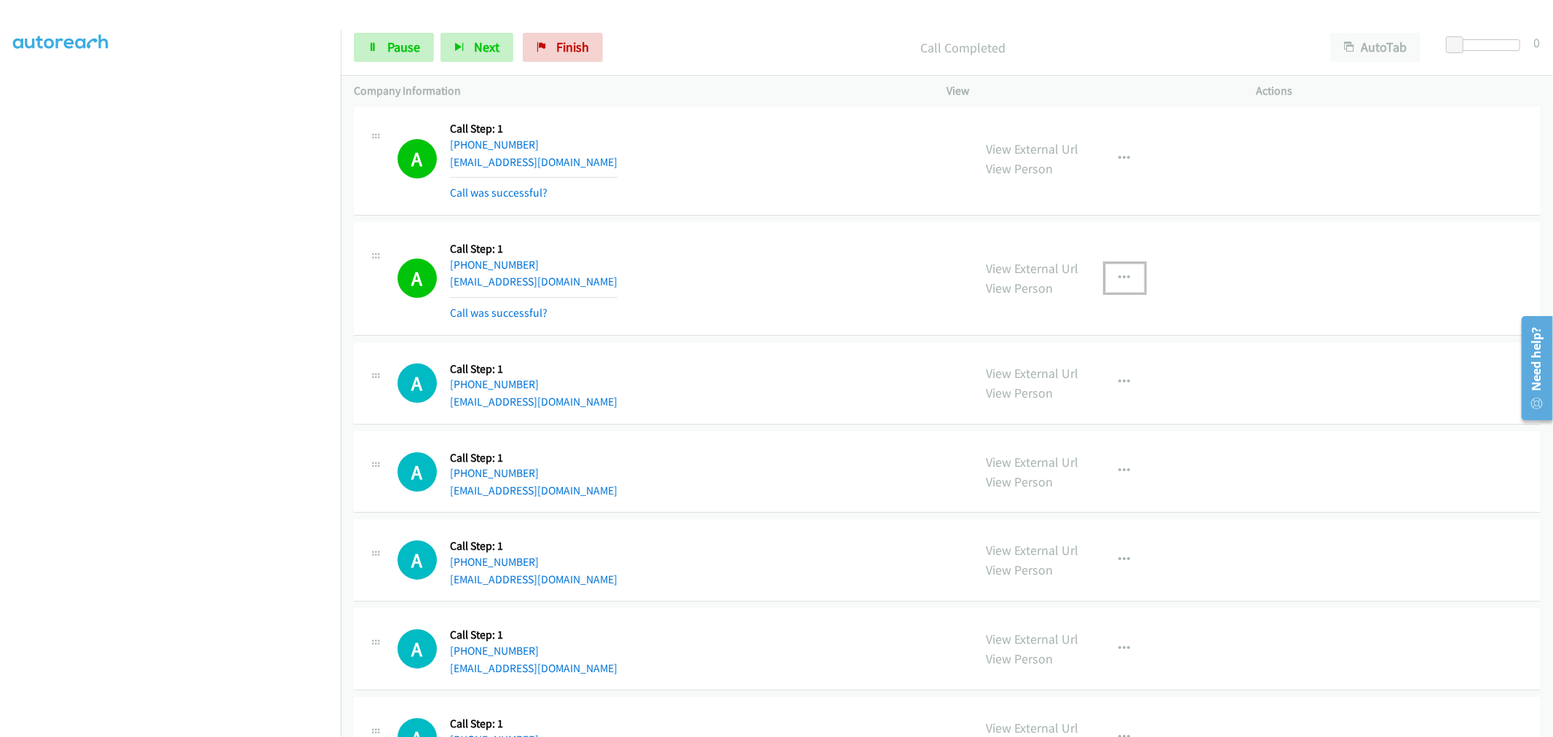
click at [1119, 289] on button "button" at bounding box center [1125, 278] width 39 height 29
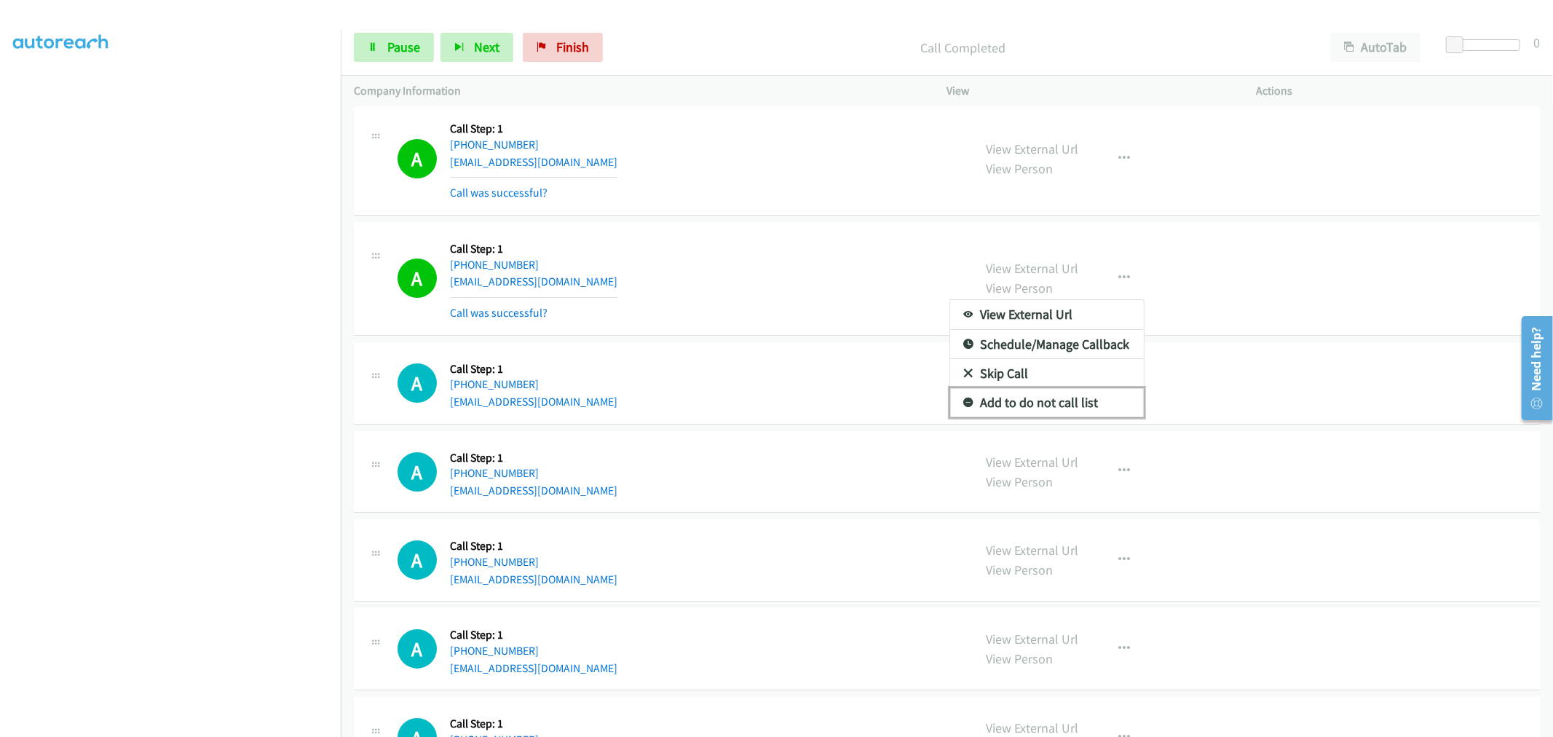
click at [1052, 401] on link "Add to do not call list" at bounding box center [1047, 402] width 194 height 29
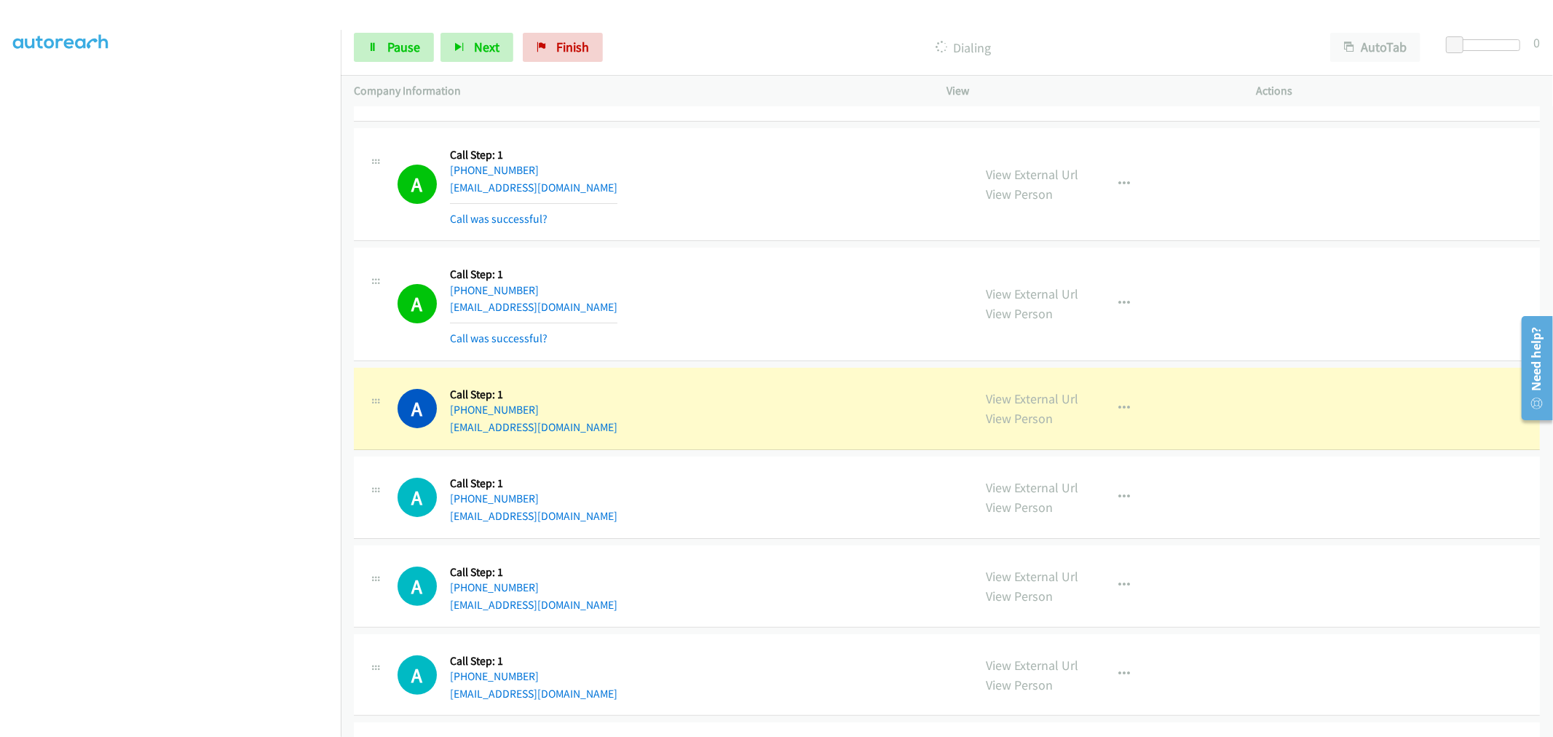
scroll to position [4774, 0]
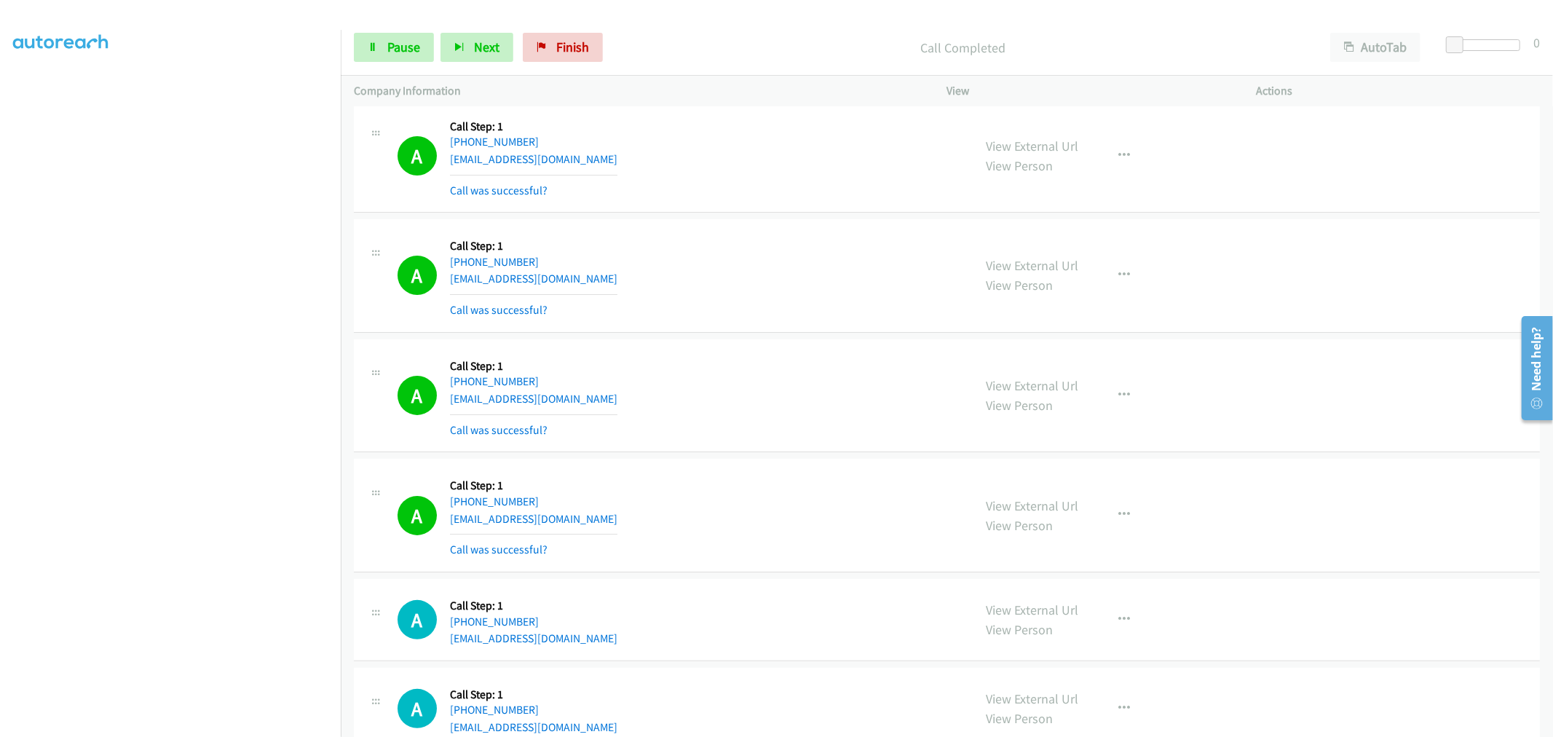
click at [811, 396] on div "A Callback Scheduled Call Step: 1 America/New_York +1 508-367-5566 tiagopegorim…" at bounding box center [679, 395] width 563 height 87
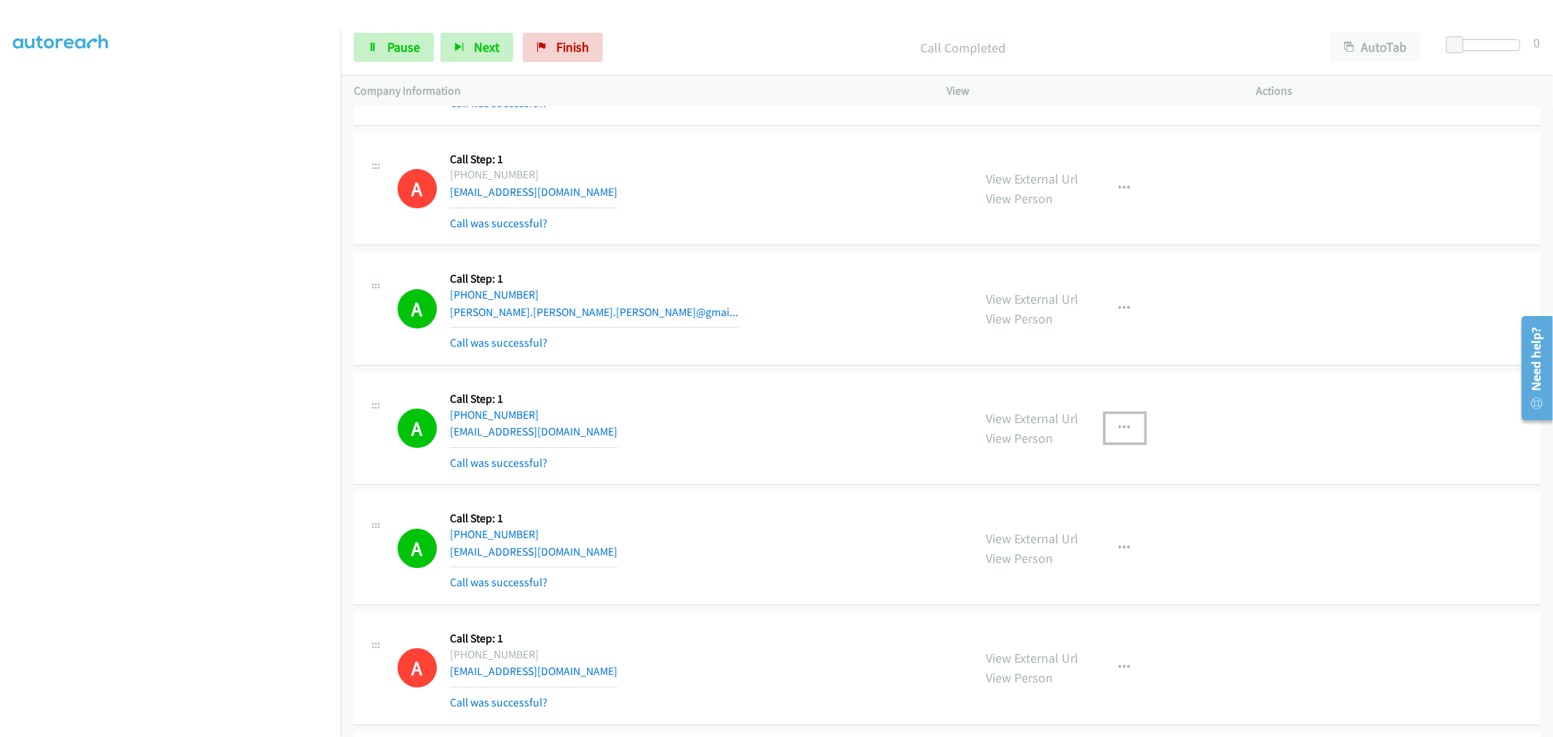
click at [1107, 423] on button "button" at bounding box center [1125, 428] width 39 height 29
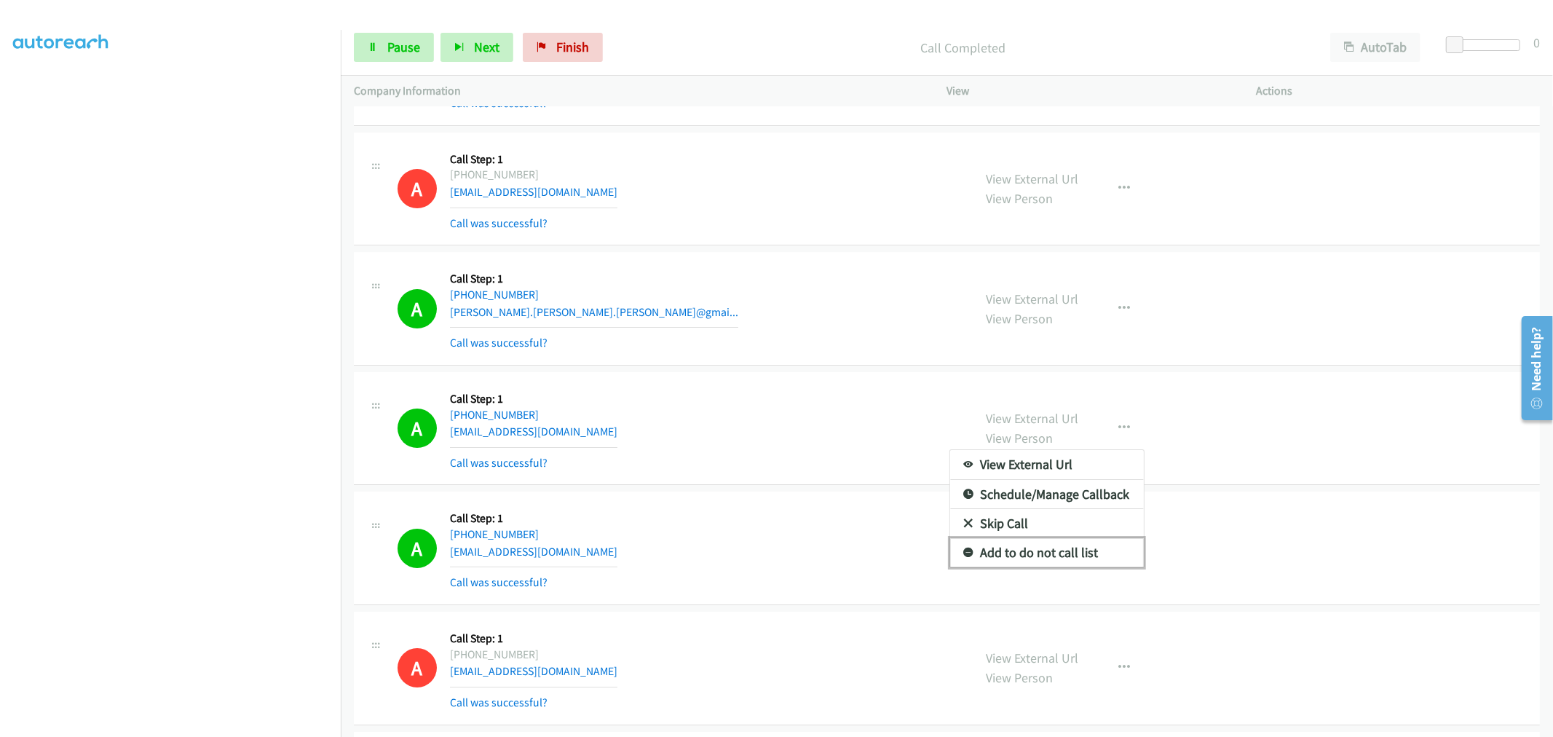
click at [1032, 556] on link "Add to do not call list" at bounding box center [1047, 552] width 194 height 29
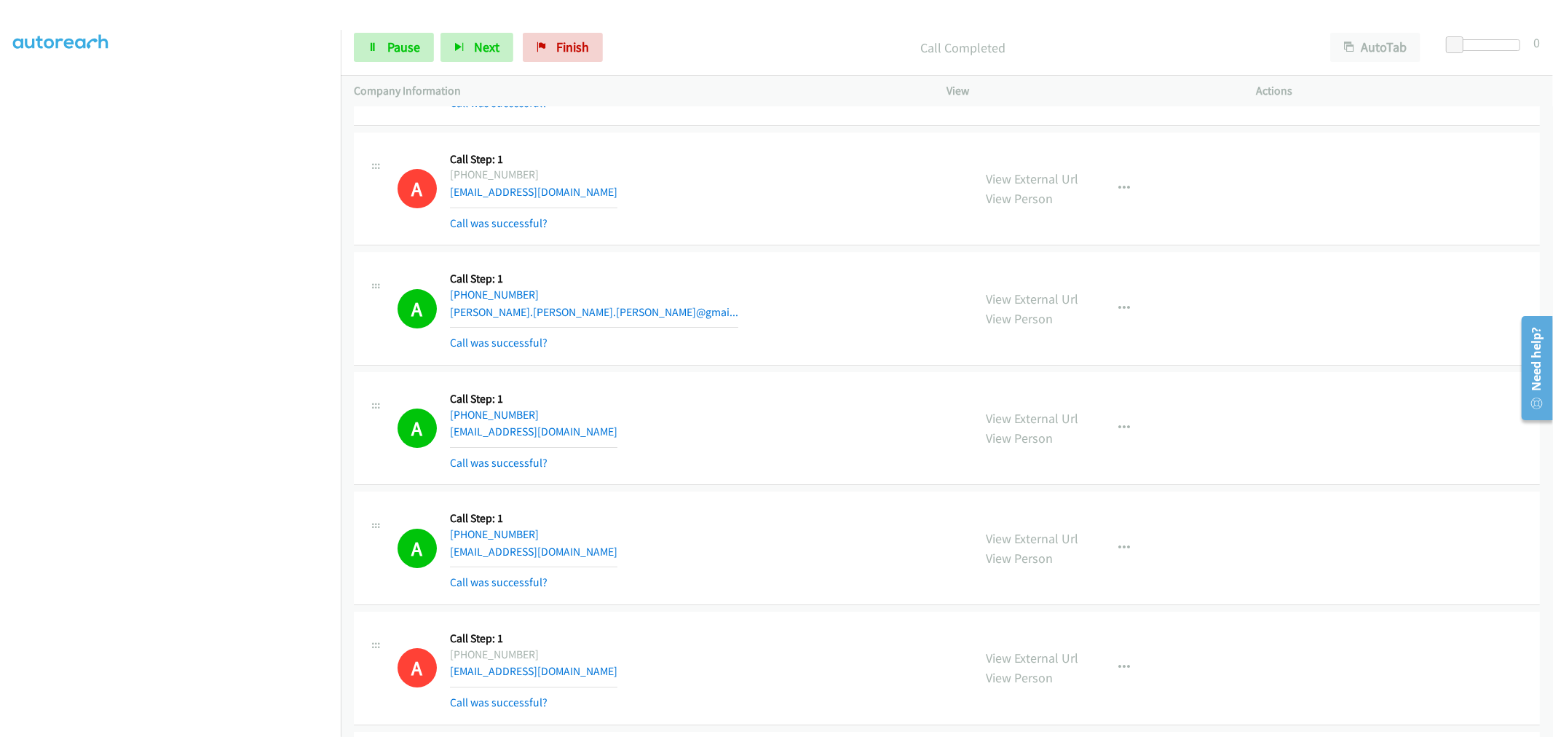
click at [817, 427] on div "A Callback Scheduled Call Step: 1 America/Chicago +1 409-789-2806 jessicakoenig…" at bounding box center [679, 428] width 563 height 87
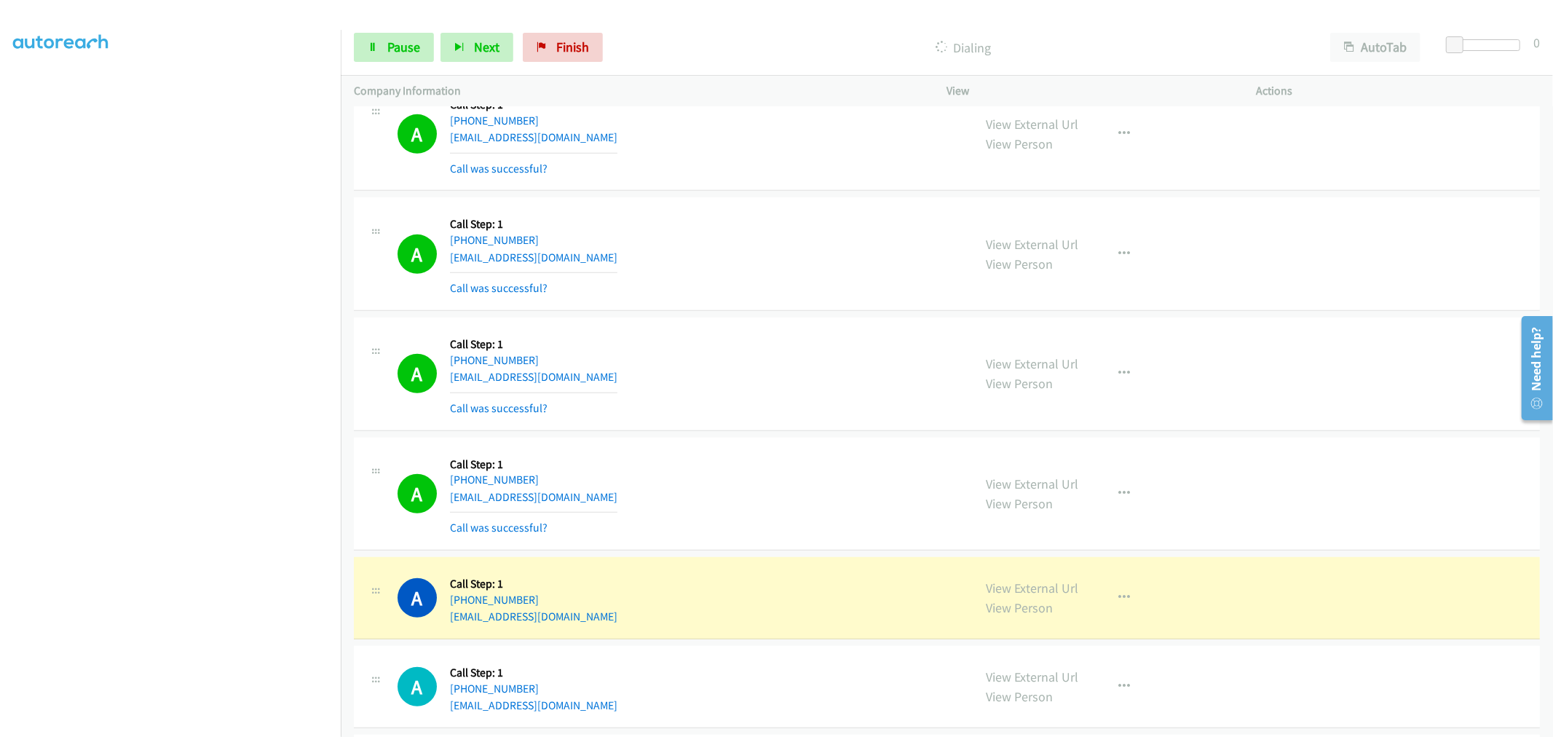
scroll to position [5517, 0]
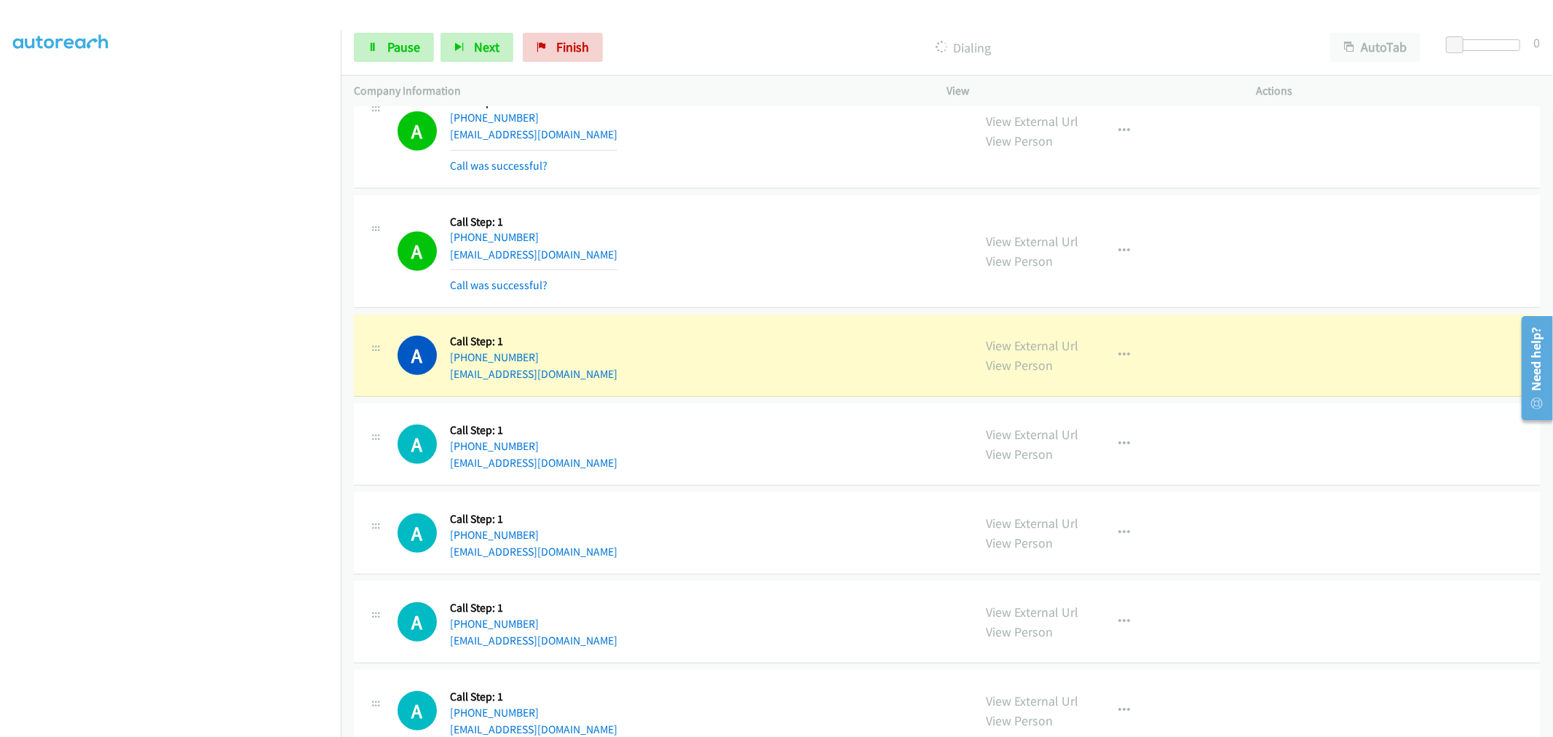
click at [751, 383] on div "A Callback Scheduled Call Step: 1 America/New_York +1 413-244-9806 neautogroupi…" at bounding box center [679, 355] width 563 height 55
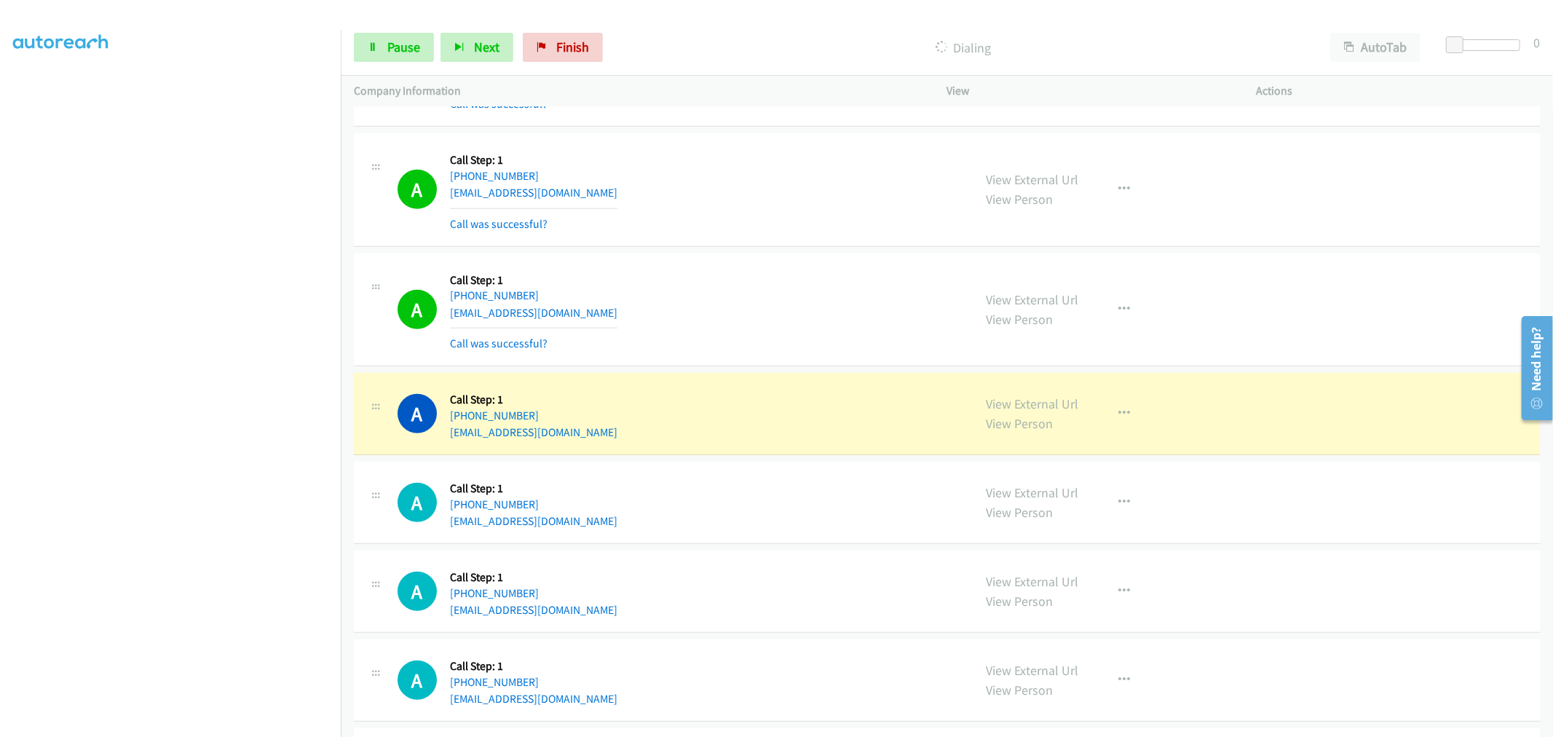
scroll to position [5275, 0]
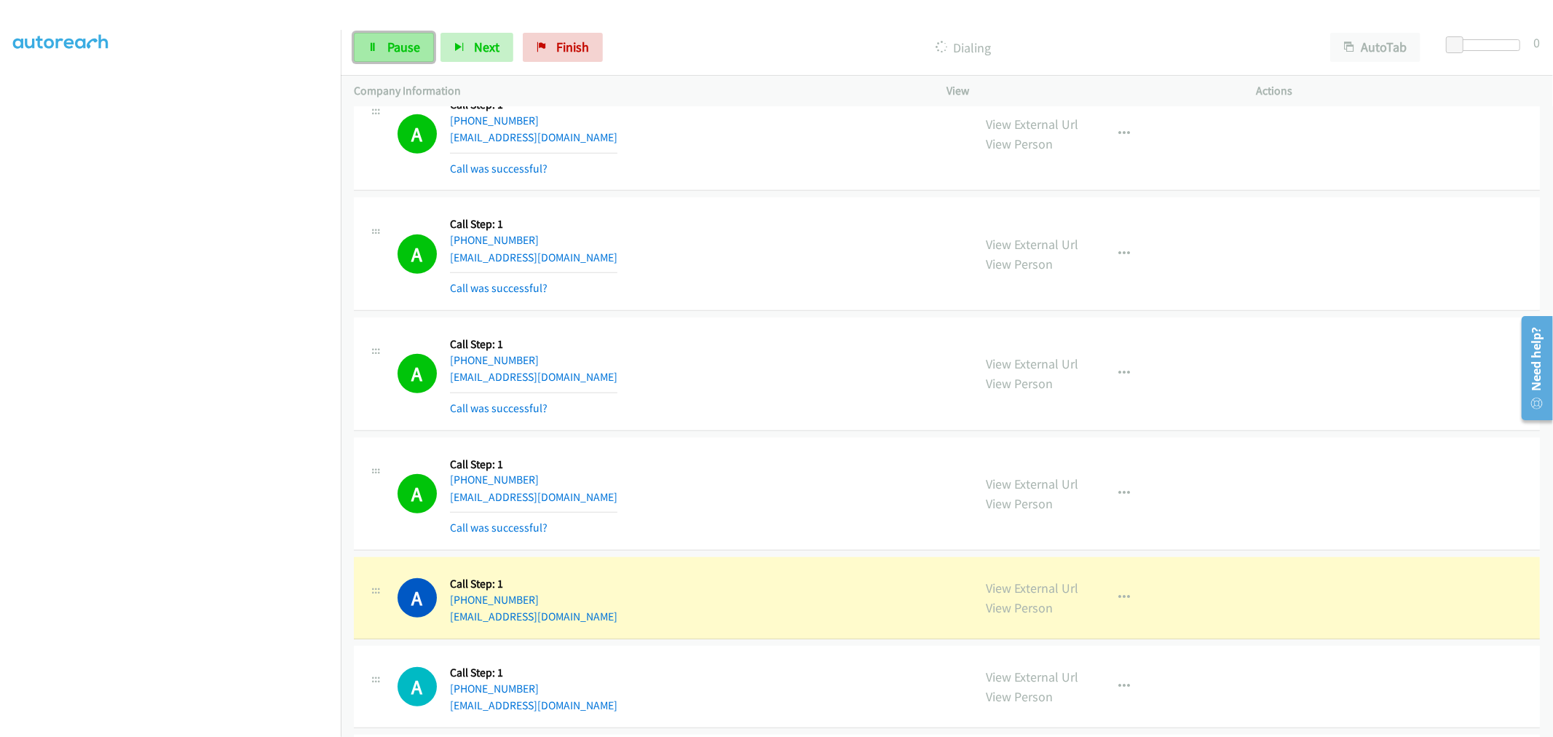
click at [406, 41] on span "Pause" at bounding box center [403, 47] width 33 height 17
click at [692, 442] on div "A Callback Scheduled Call Step: 1 America/Chicago +1 580-334-5882 kinglee7991@g…" at bounding box center [947, 495] width 1186 height 114
click at [1098, 120] on div "View External Url View Person View External Url Email Schedule/Manage Callback …" at bounding box center [1135, 134] width 323 height 87
click at [1119, 135] on icon "button" at bounding box center [1125, 134] width 12 height 12
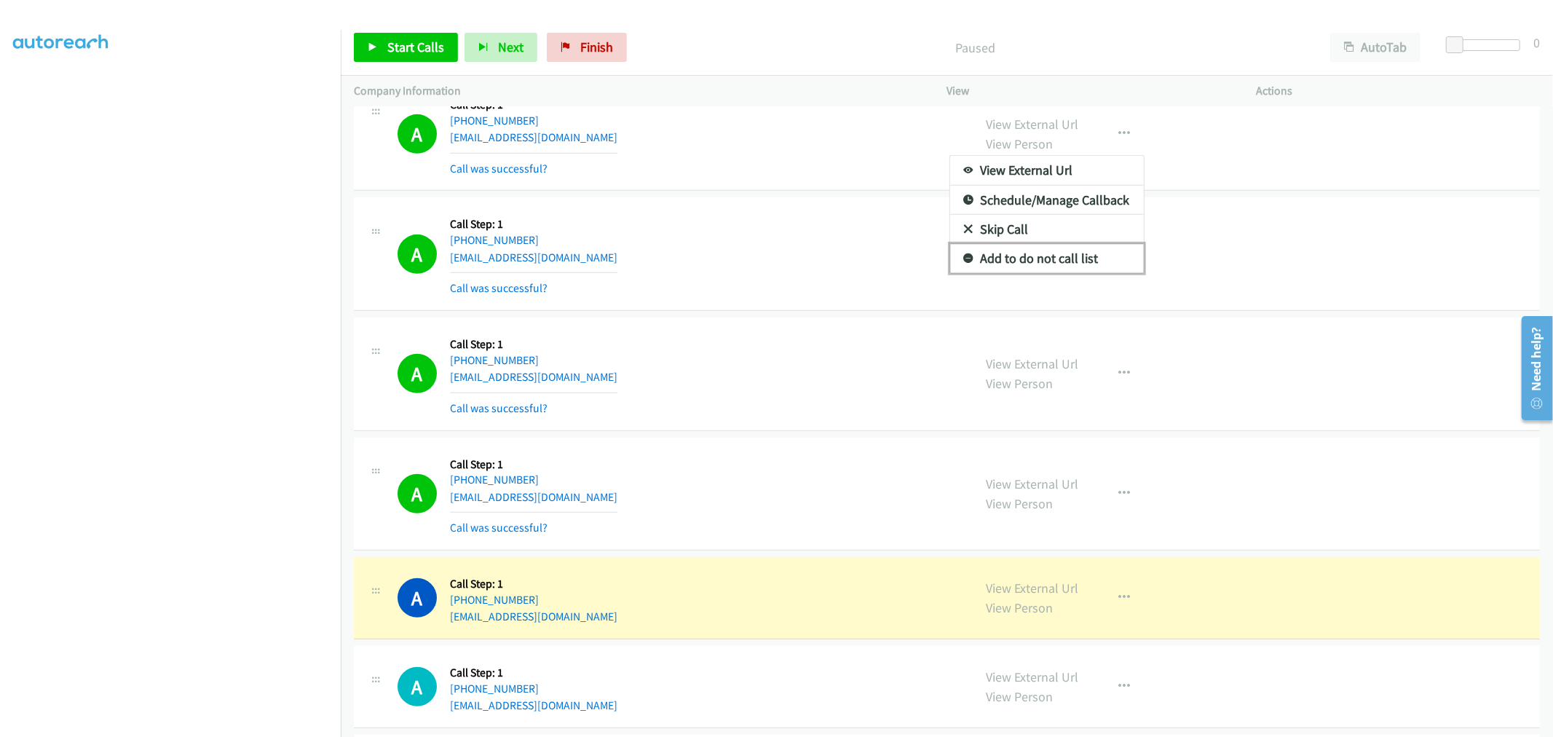
click at [1074, 263] on link "Add to do not call list" at bounding box center [1047, 258] width 194 height 29
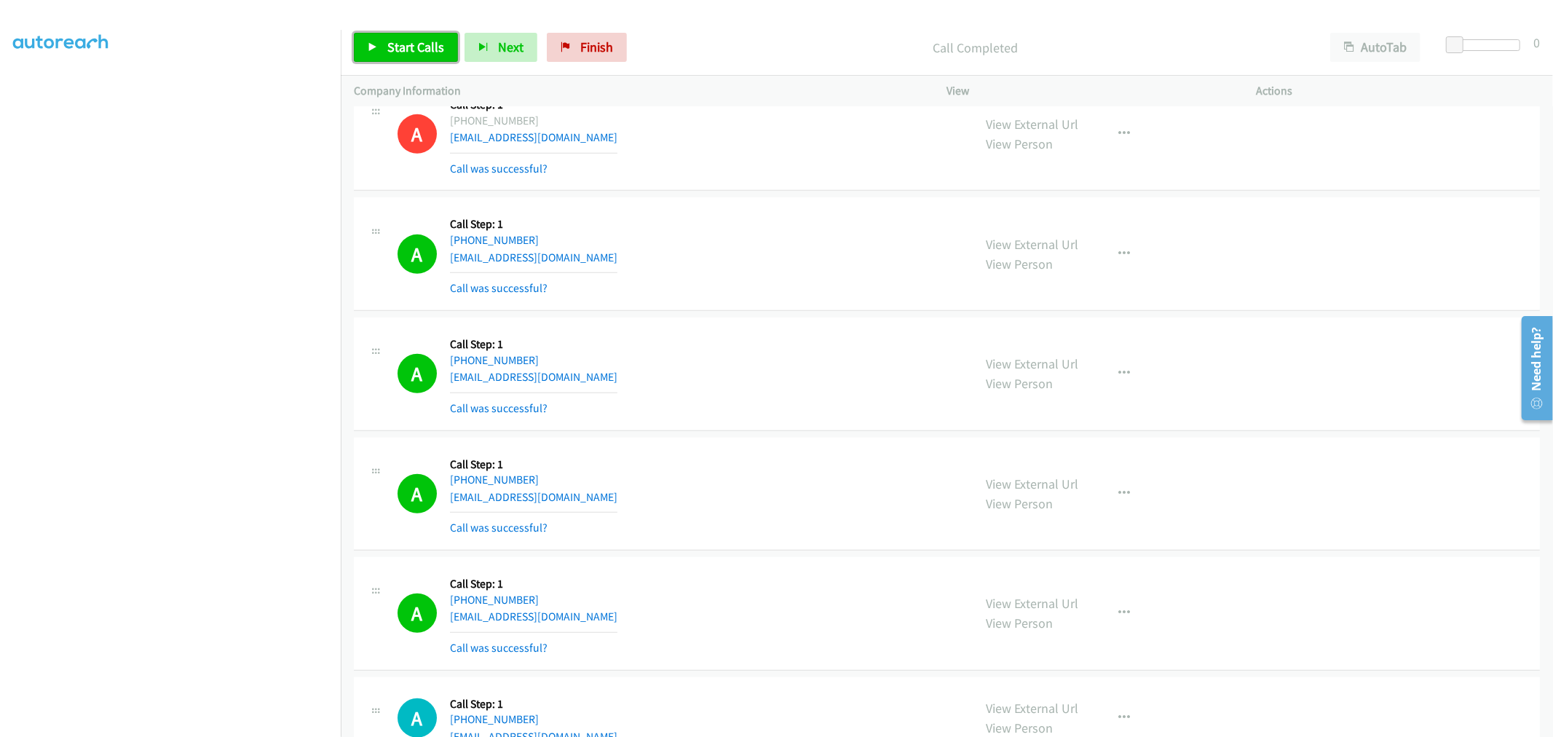
click at [417, 51] on span "Start Calls" at bounding box center [415, 47] width 57 height 17
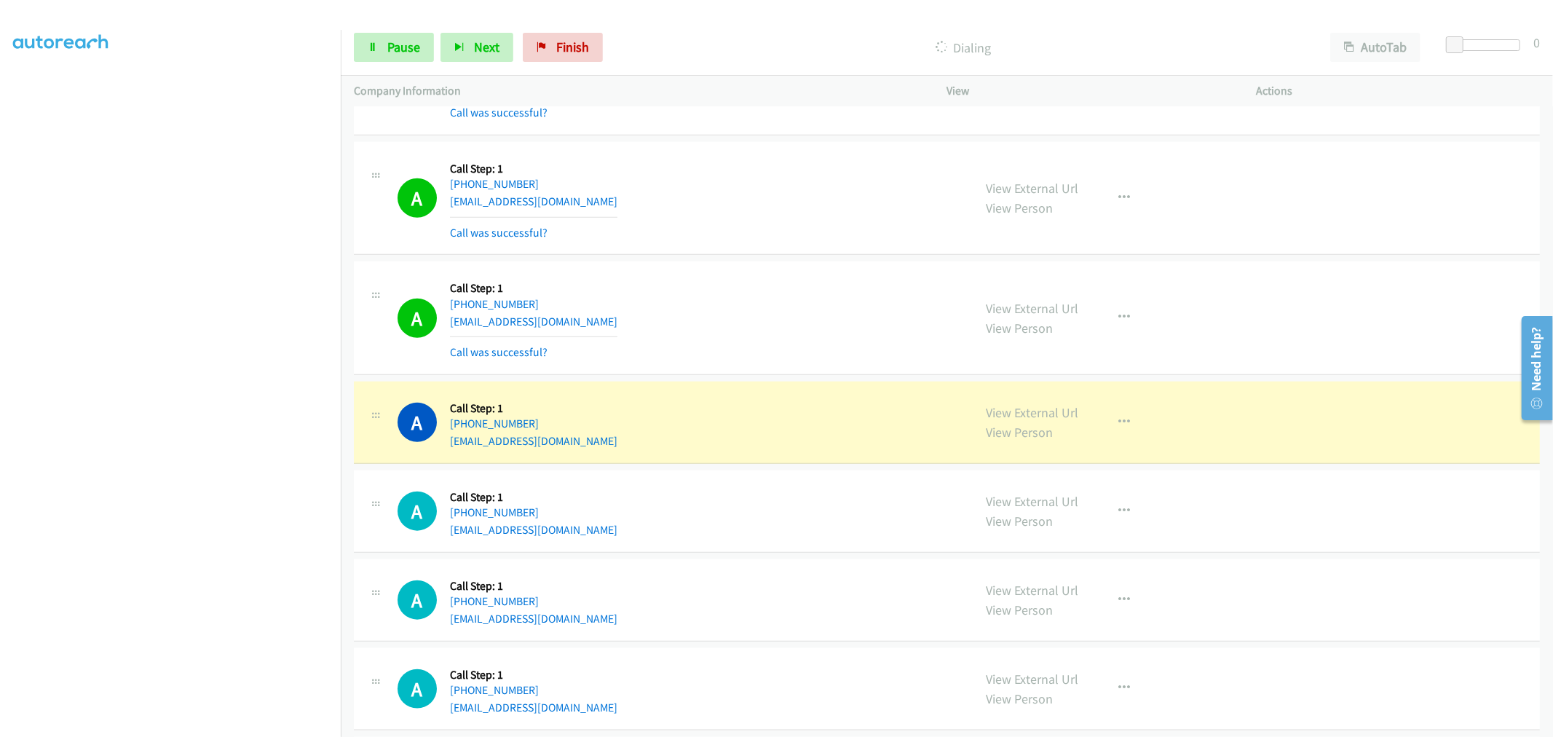
scroll to position [5922, 0]
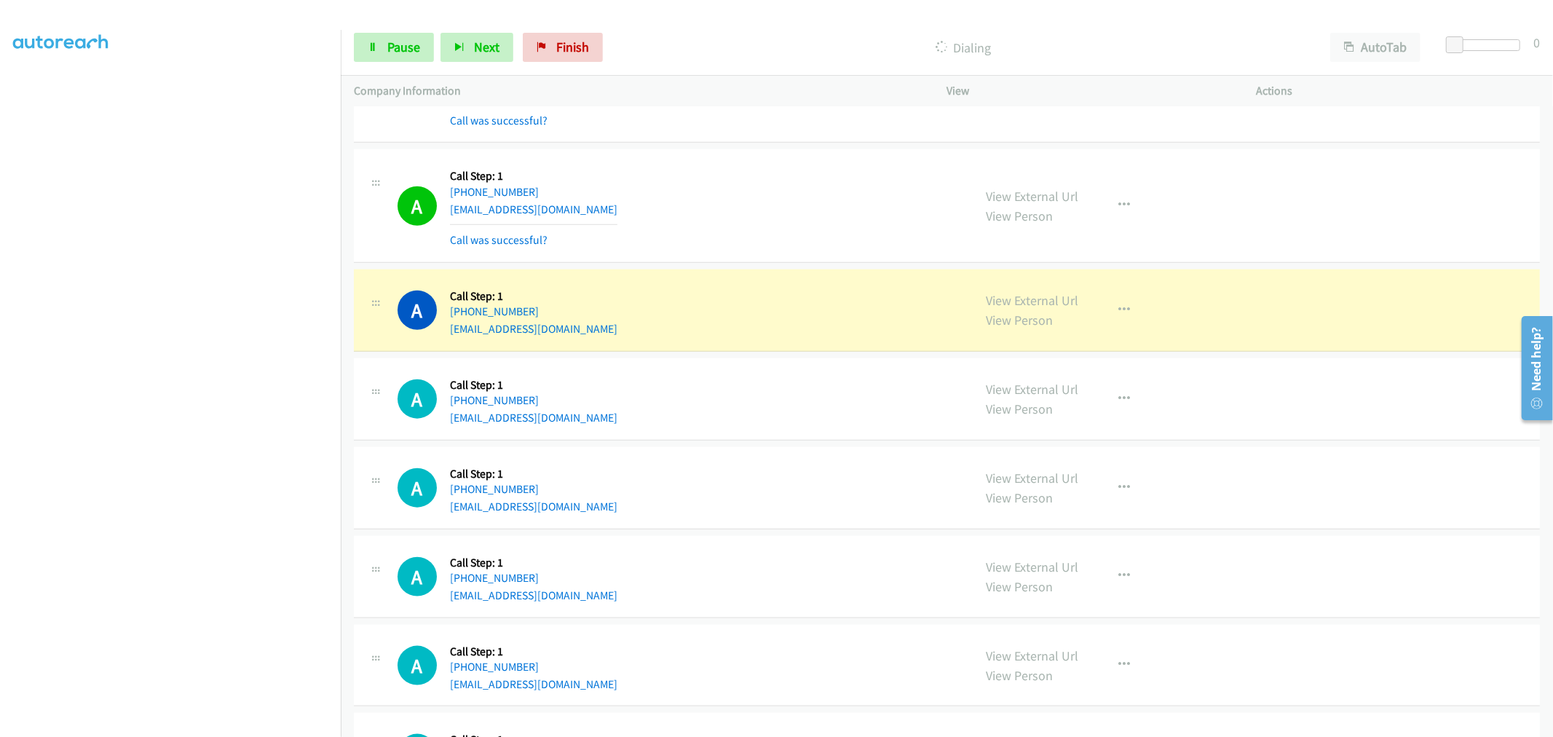
drag, startPoint x: 1006, startPoint y: 299, endPoint x: 816, endPoint y: 146, distance: 244.5
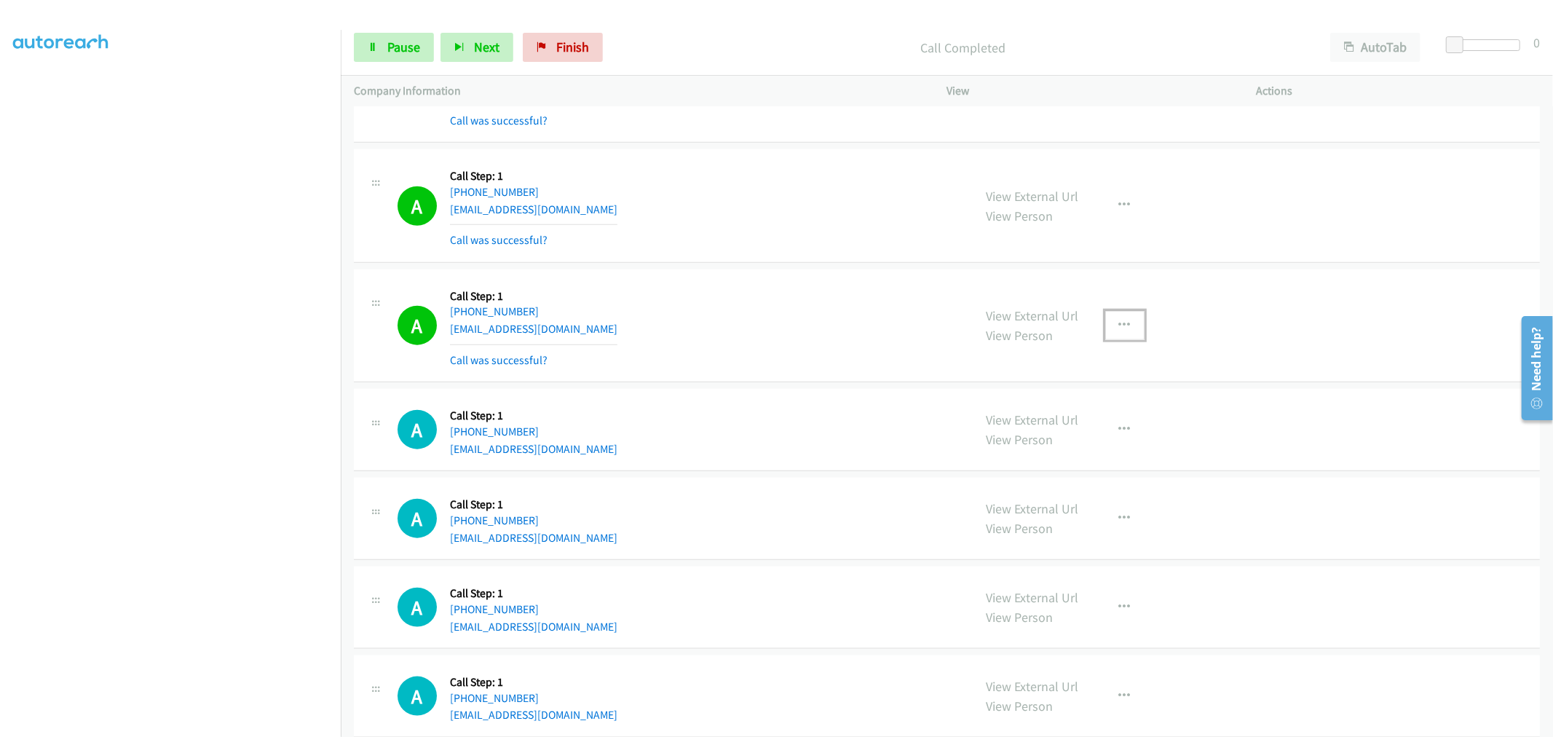
click at [1131, 330] on button "button" at bounding box center [1125, 325] width 39 height 29
click at [1011, 462] on link "Add to do not call list" at bounding box center [1047, 450] width 194 height 29
click at [806, 249] on div "A Callback Scheduled Call Step: 1 America/New_York +1 516-375-6086 dfsems1@gmai…" at bounding box center [679, 205] width 563 height 87
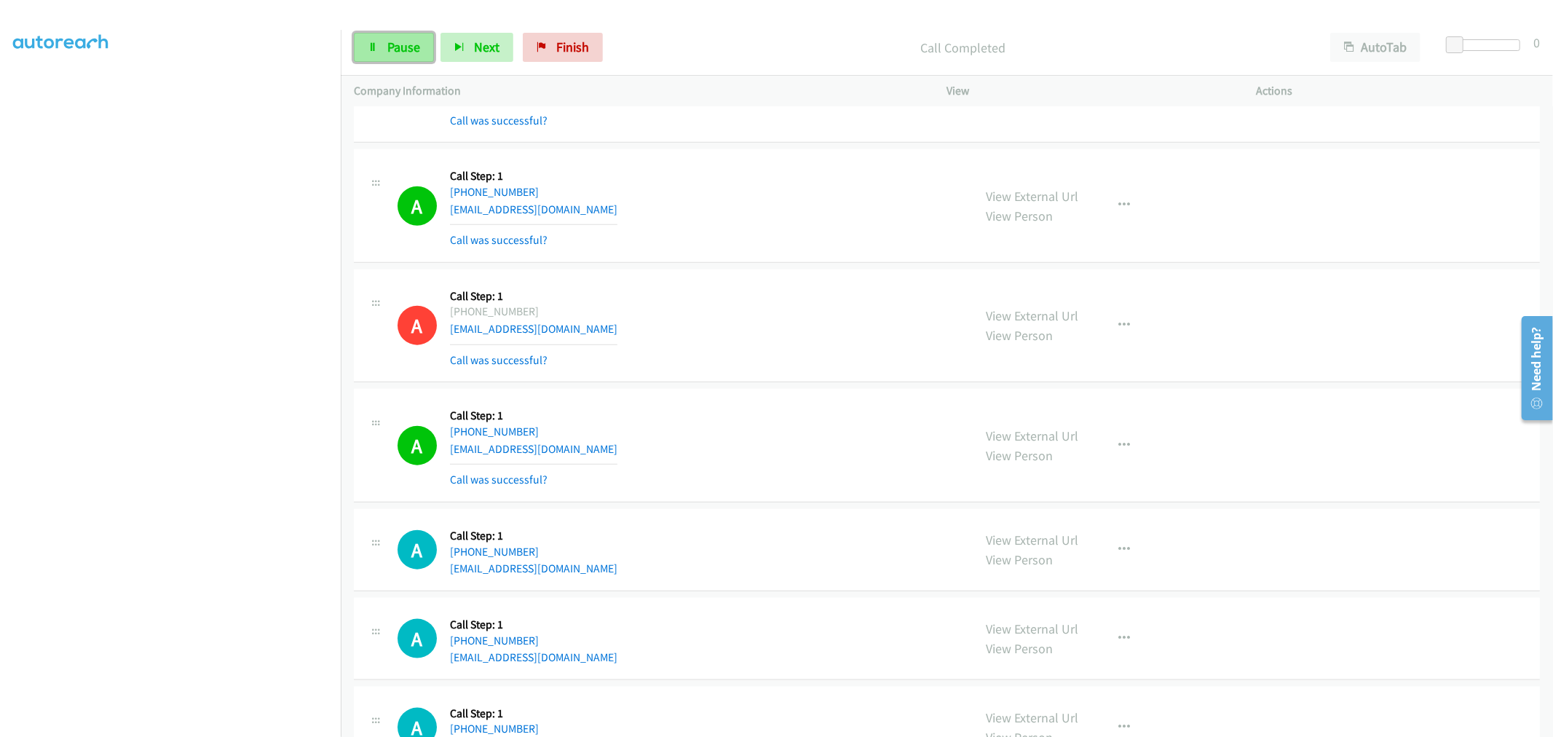
click at [376, 45] on icon at bounding box center [373, 48] width 10 height 10
click at [736, 259] on div "A Callback Scheduled Call Step: 1 America/New_York +1 516-375-6086 dfsems1@gmai…" at bounding box center [947, 206] width 1186 height 114
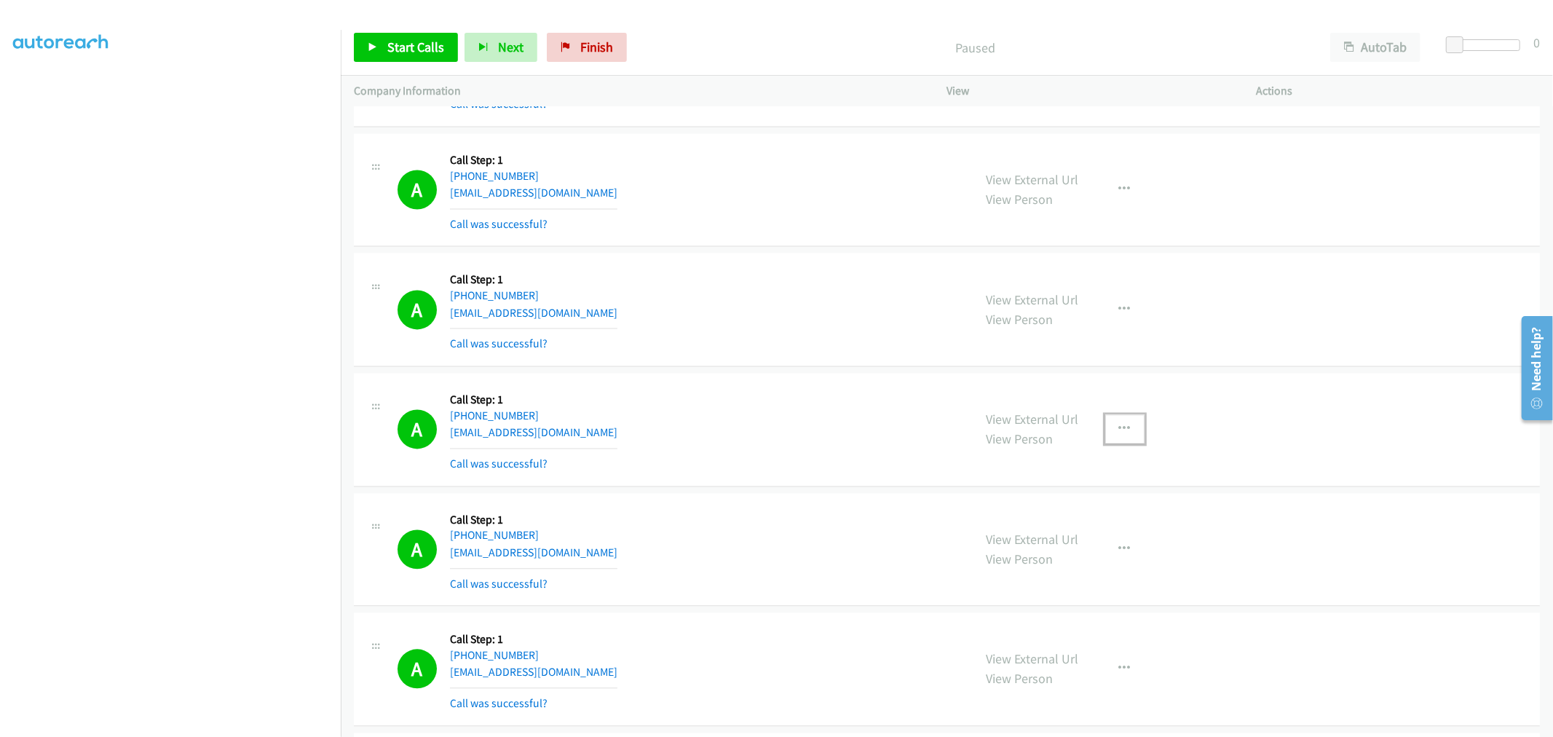
click at [1109, 421] on button "button" at bounding box center [1125, 428] width 39 height 29
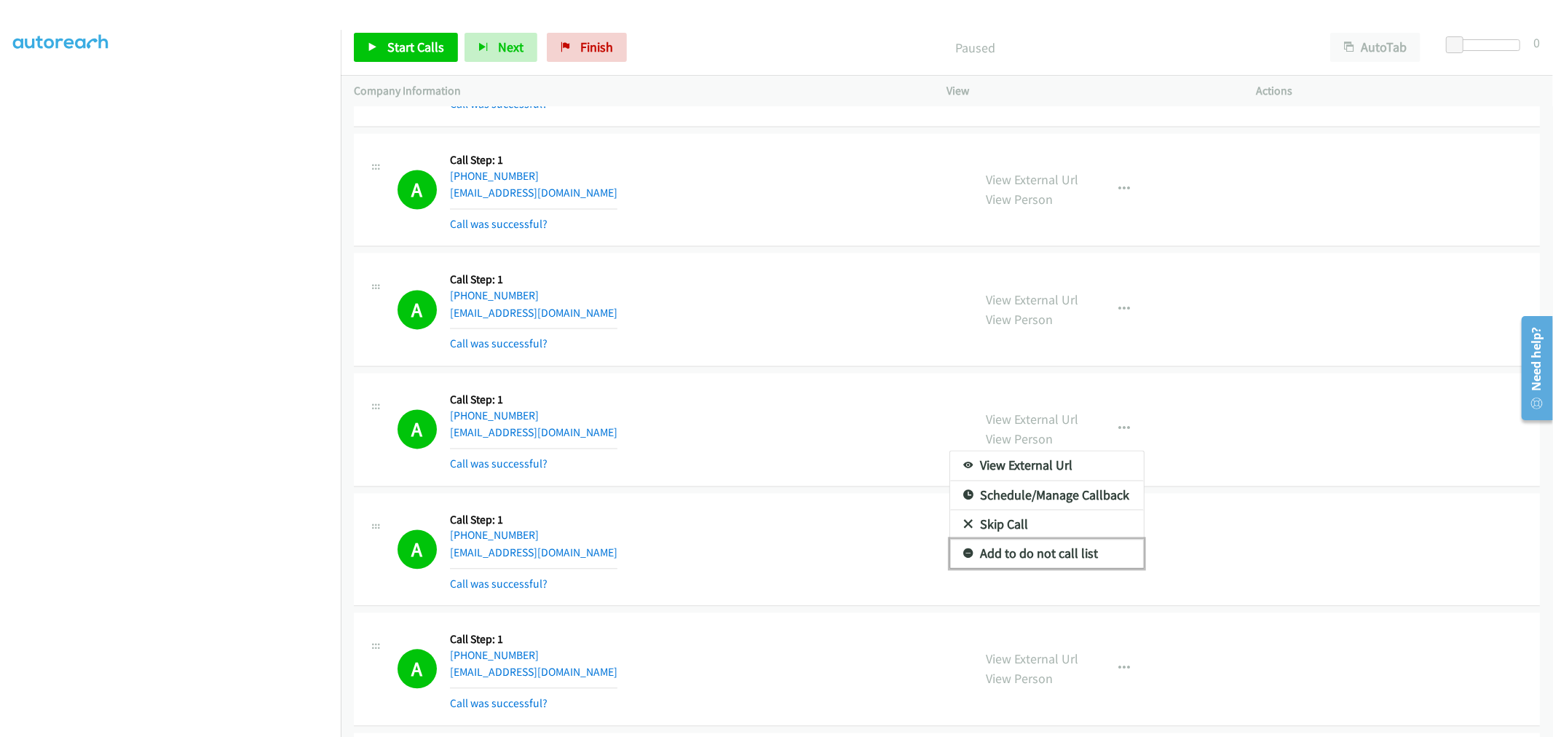
click at [1029, 552] on link "Add to do not call list" at bounding box center [1047, 553] width 194 height 29
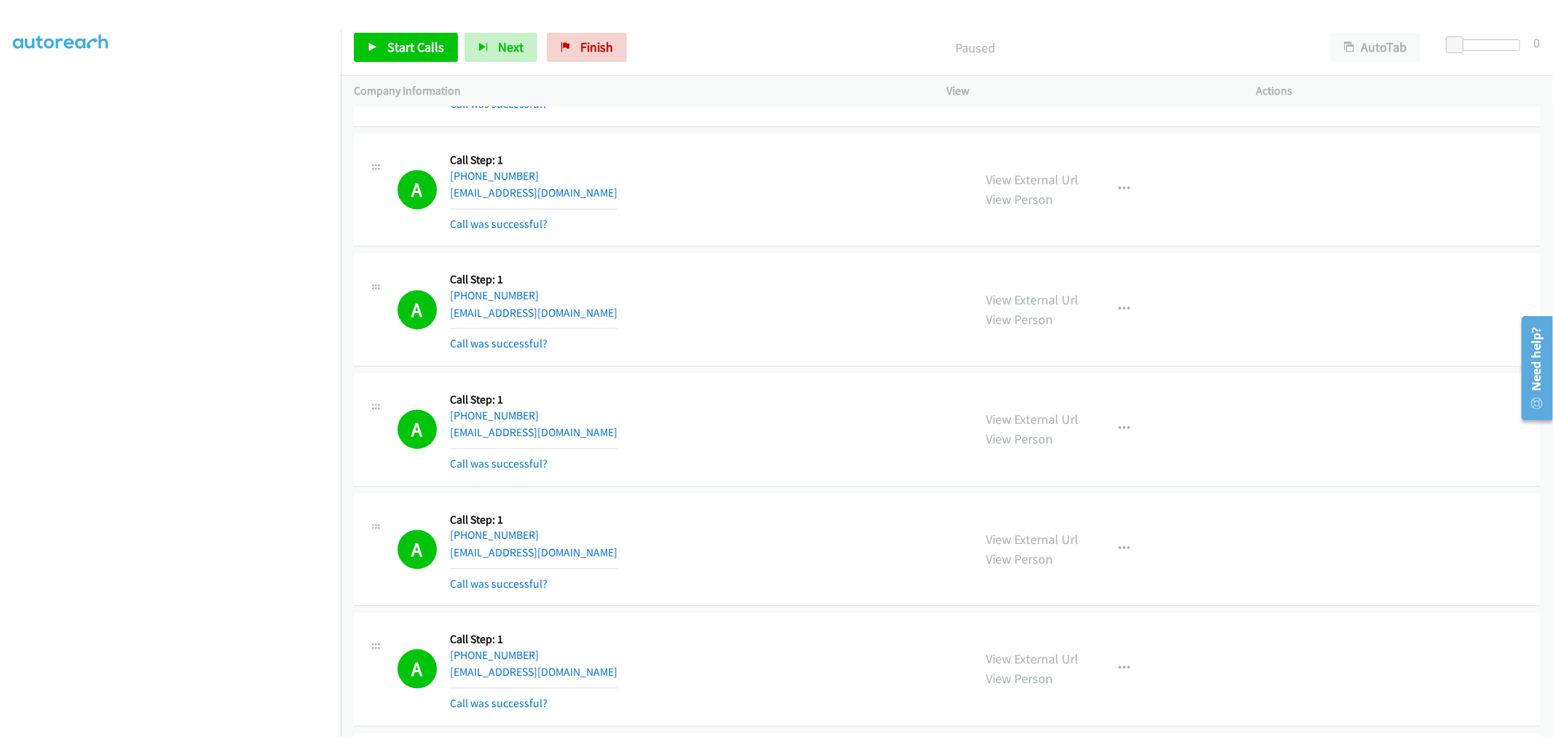
click at [781, 427] on div "A Callback Scheduled Call Step: 1 America/New_York +1 248-495-1405 eng.hossam.h…" at bounding box center [679, 429] width 563 height 87
